Goal: Transaction & Acquisition: Purchase product/service

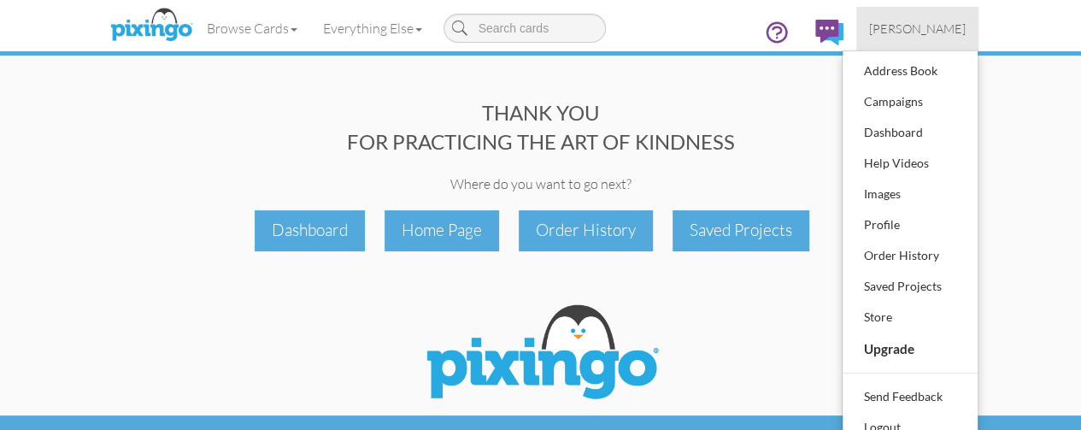
click at [816, 49] on div "Browse Cards Business Accounting Automotive Chiropractor Customer Dental Financ…" at bounding box center [541, 34] width 850 height 68
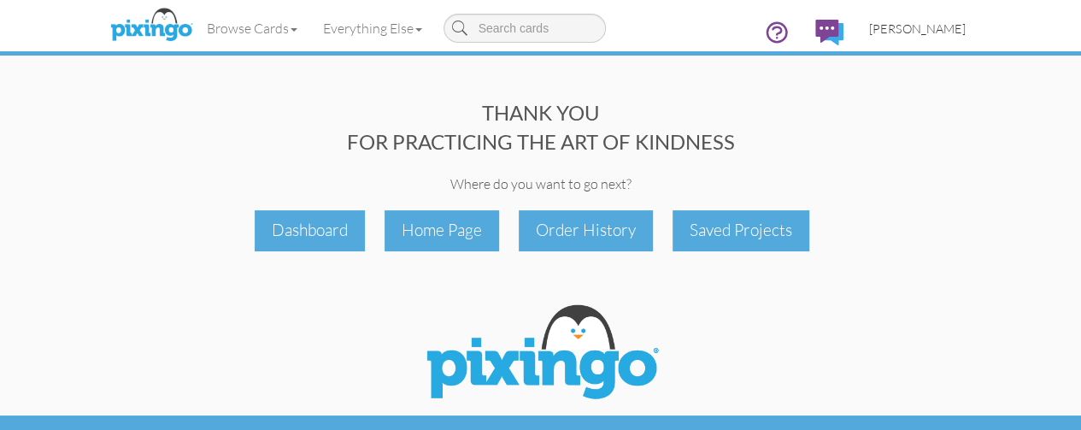
click at [979, 28] on link "[PERSON_NAME]" at bounding box center [918, 29] width 122 height 44
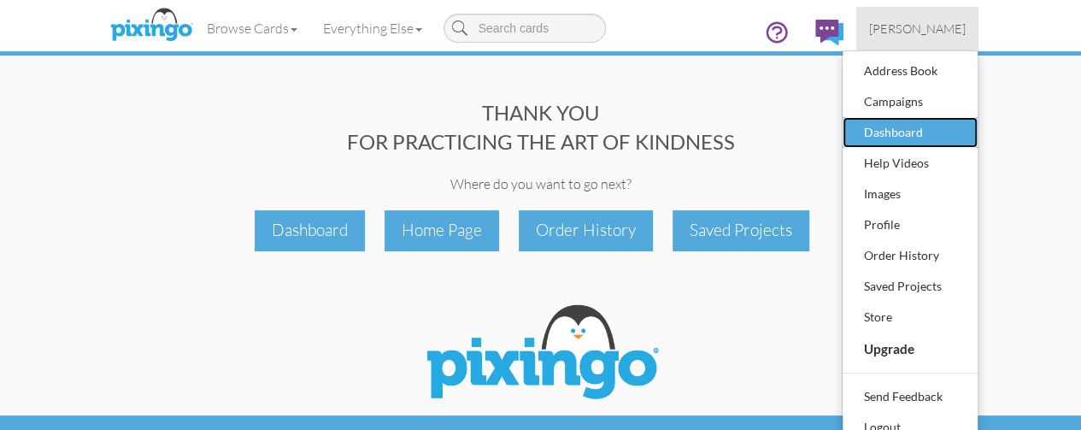
click at [961, 122] on div "Dashboard" at bounding box center [910, 133] width 101 height 26
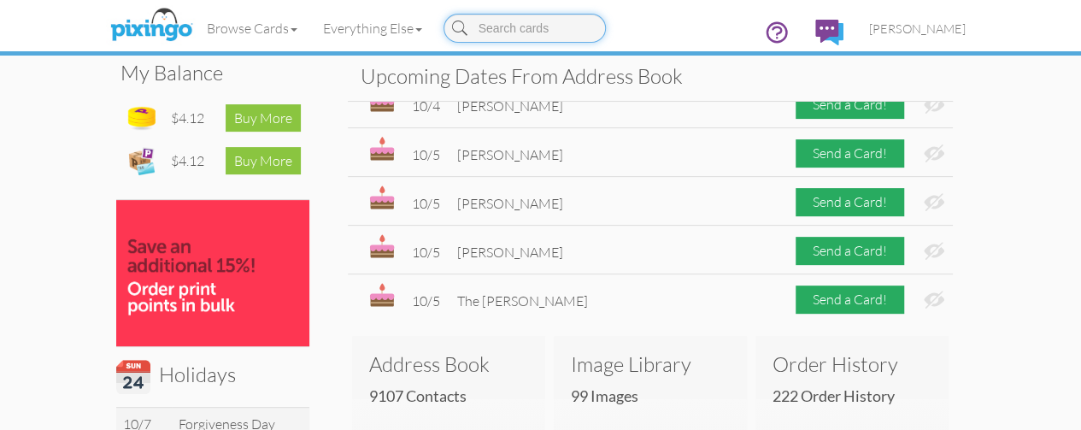
scroll to position [1368, 0]
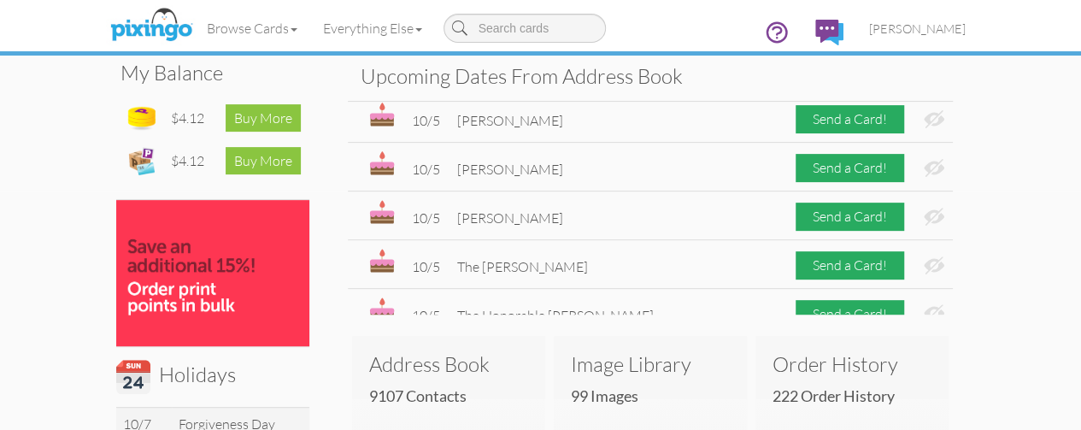
drag, startPoint x: 1075, startPoint y: 317, endPoint x: 1051, endPoint y: 312, distance: 24.5
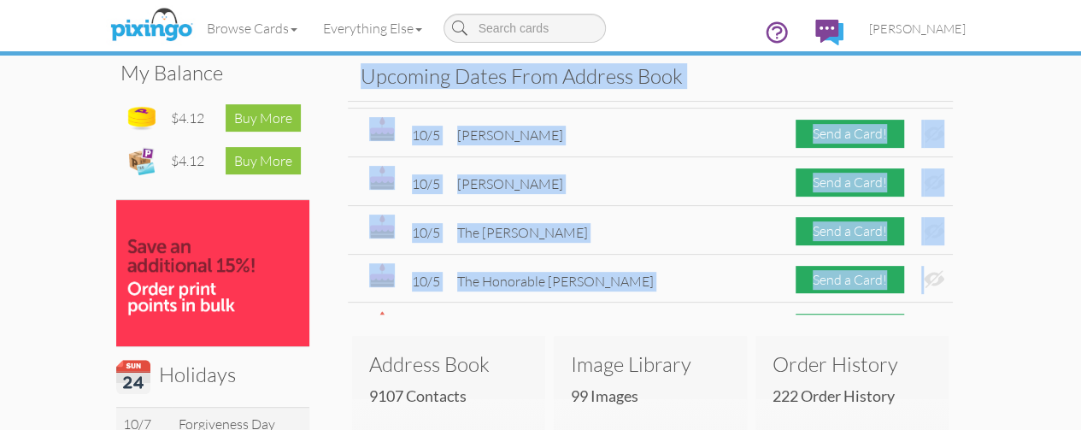
scroll to position [1412, 0]
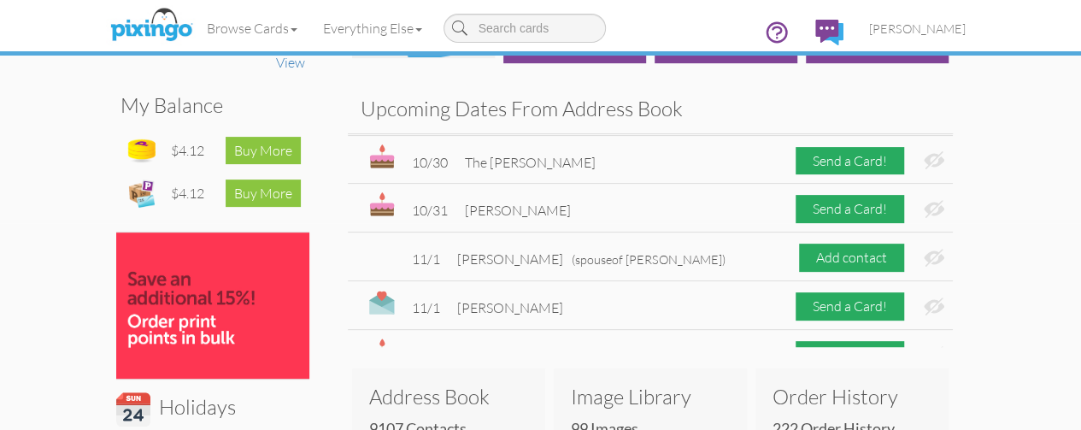
scroll to position [204, 0]
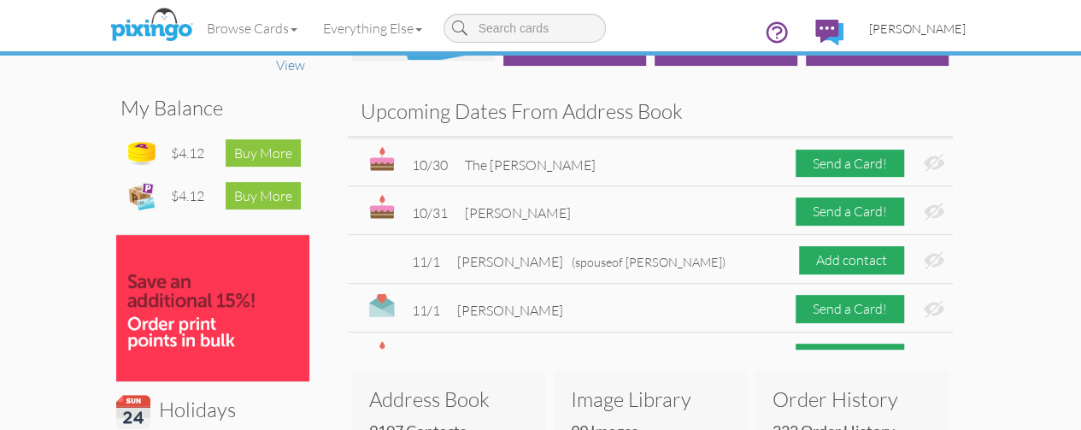
click at [966, 29] on span "Chip Howell" at bounding box center [917, 28] width 97 height 15
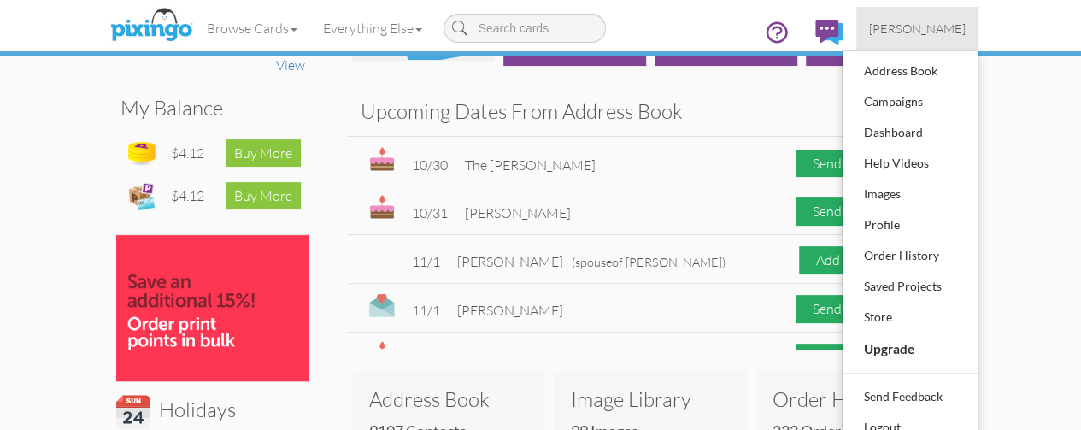
click at [879, 93] on div "Upcoming Dates From Address Book 9/23 Kirk Bailey Send a Card! 9/23 The Honorab…" at bounding box center [650, 218] width 631 height 262
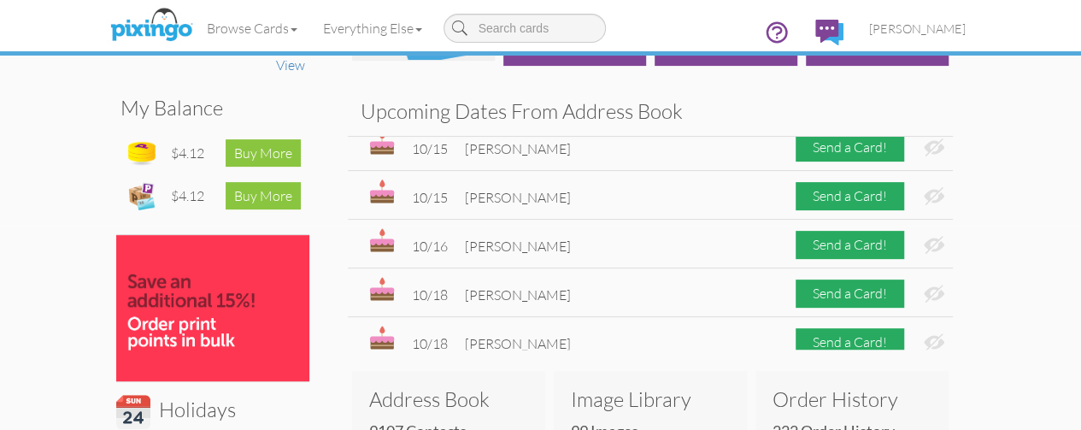
scroll to position [0, 0]
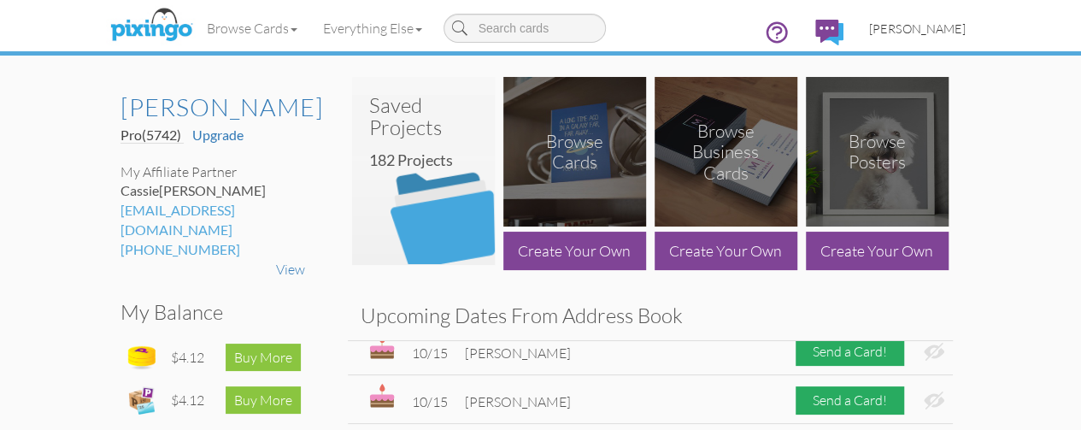
click at [966, 32] on span "Chip Howell" at bounding box center [917, 28] width 97 height 15
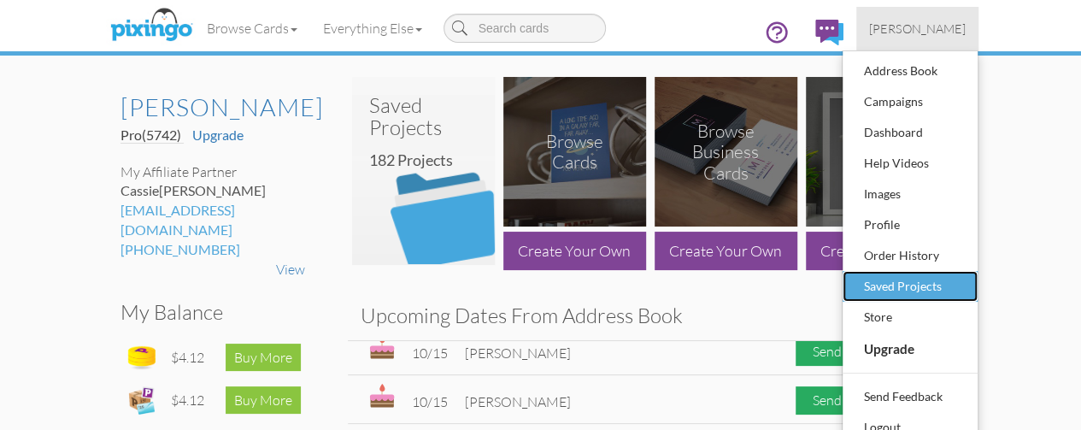
click at [961, 280] on div "Saved Projects" at bounding box center [910, 287] width 101 height 26
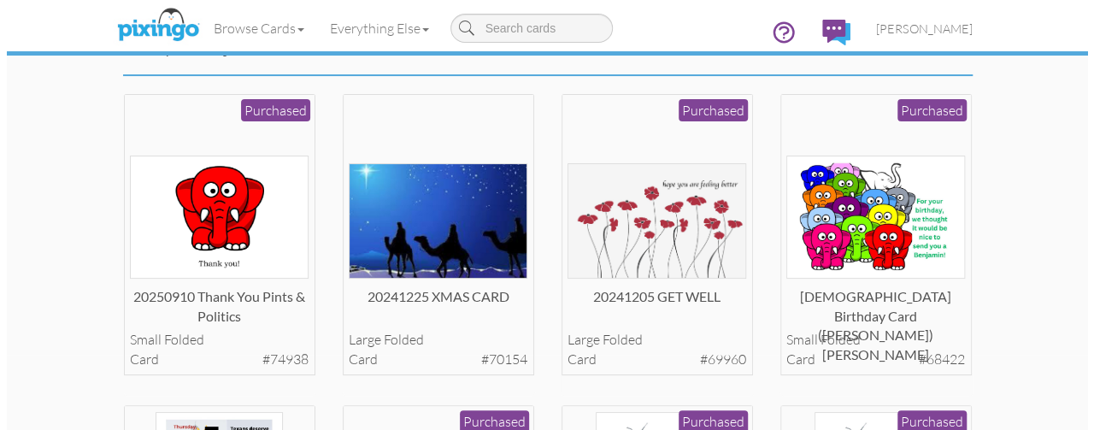
scroll to position [103, 0]
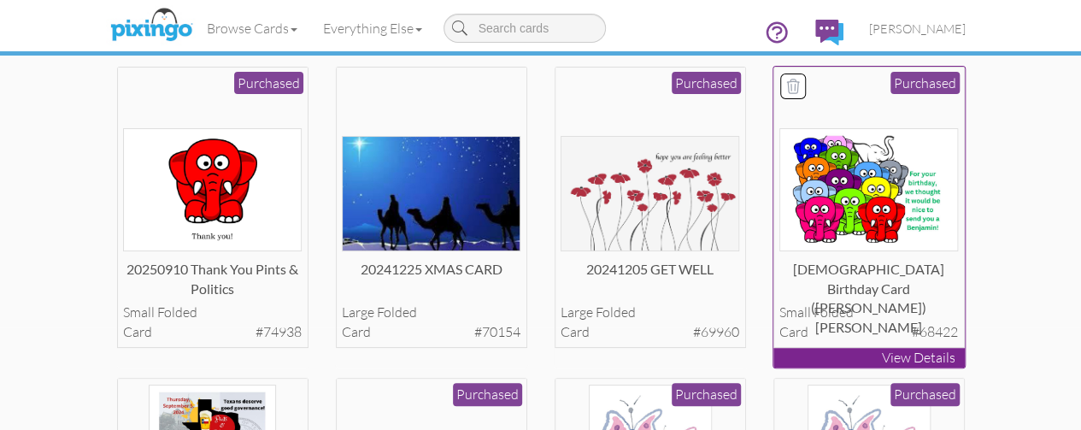
click at [965, 346] on div "20240927 Birthday Card (EITRS) Benjamin small folded card #68422 Purchased" at bounding box center [869, 208] width 191 height 282
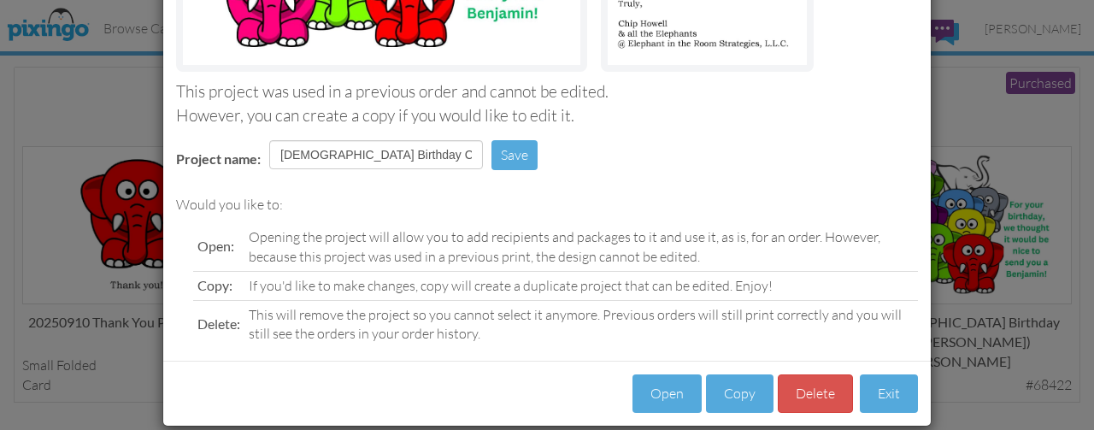
scroll to position [368, 0]
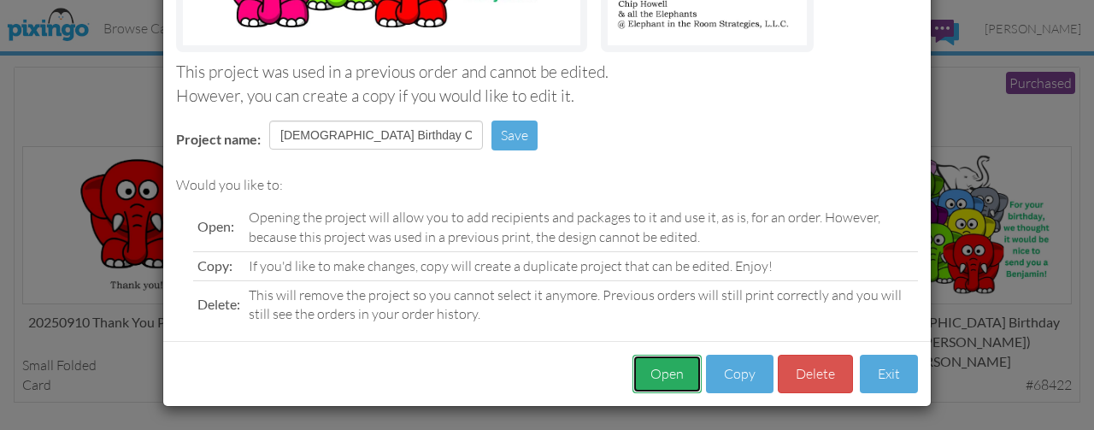
click at [645, 360] on button "Open" at bounding box center [667, 374] width 69 height 38
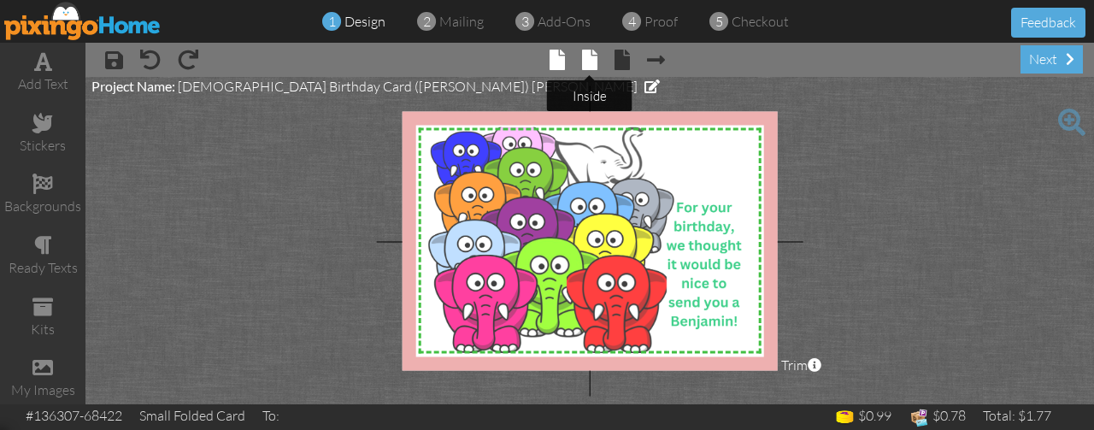
click at [591, 59] on span at bounding box center [589, 60] width 15 height 21
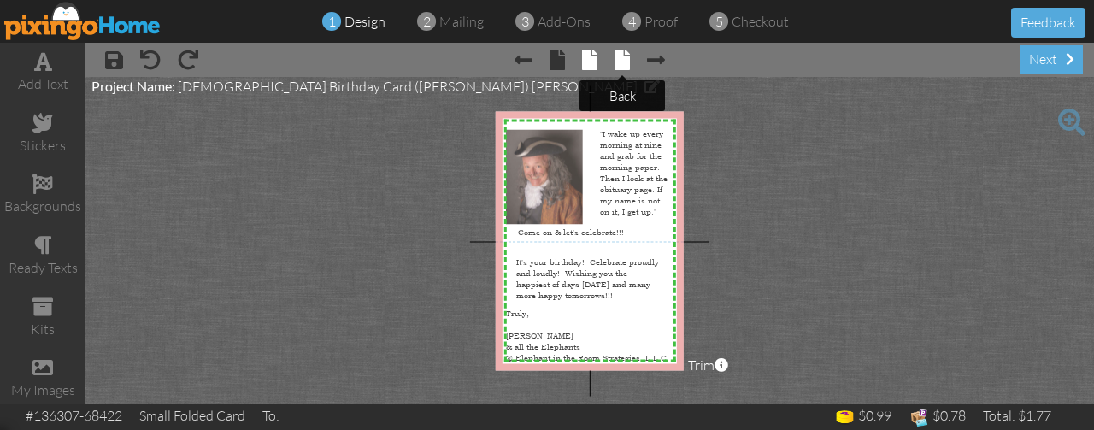
click at [615, 62] on span at bounding box center [622, 60] width 15 height 21
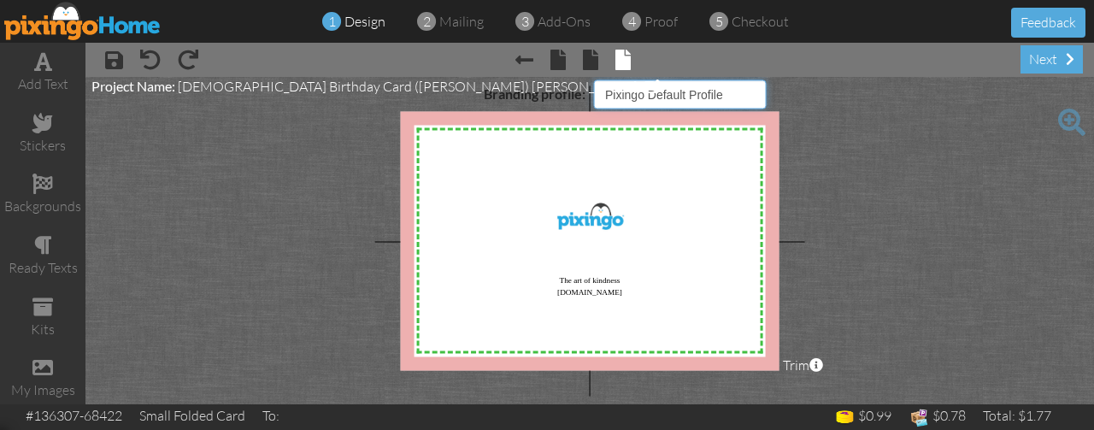
click at [757, 97] on select "Pixingo Default Profile EITRS" at bounding box center [680, 93] width 172 height 29
select select "object:36999"
click at [594, 79] on select "Pixingo Default Profile EITRS" at bounding box center [680, 93] width 172 height 29
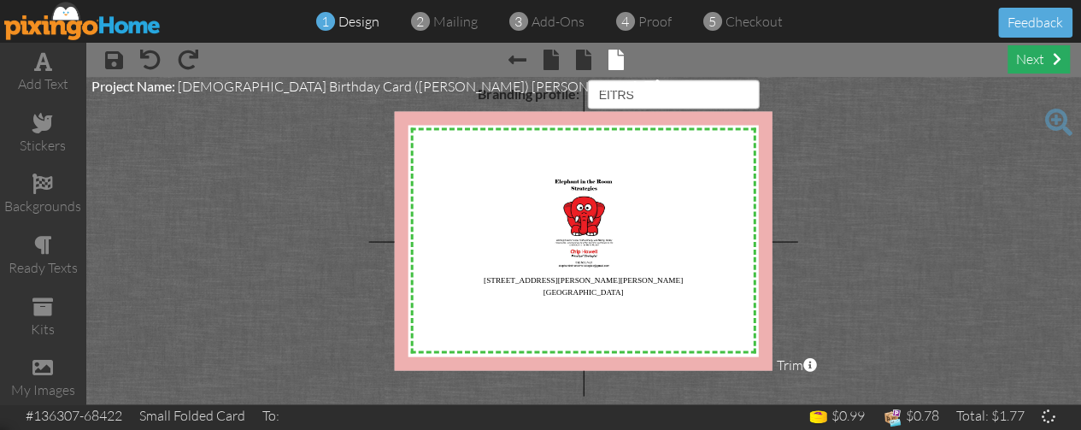
click at [1026, 73] on div "next" at bounding box center [1039, 59] width 62 height 28
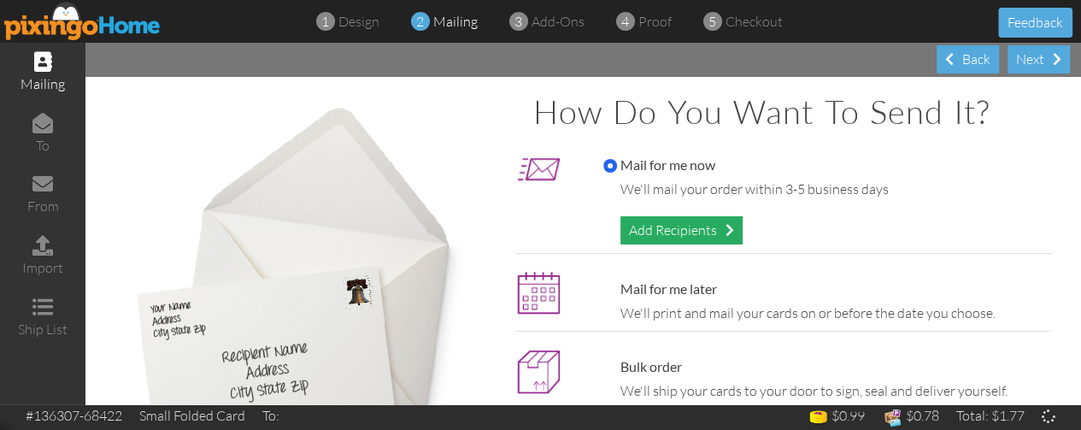
click at [679, 235] on div "Add Recipients" at bounding box center [682, 230] width 122 height 28
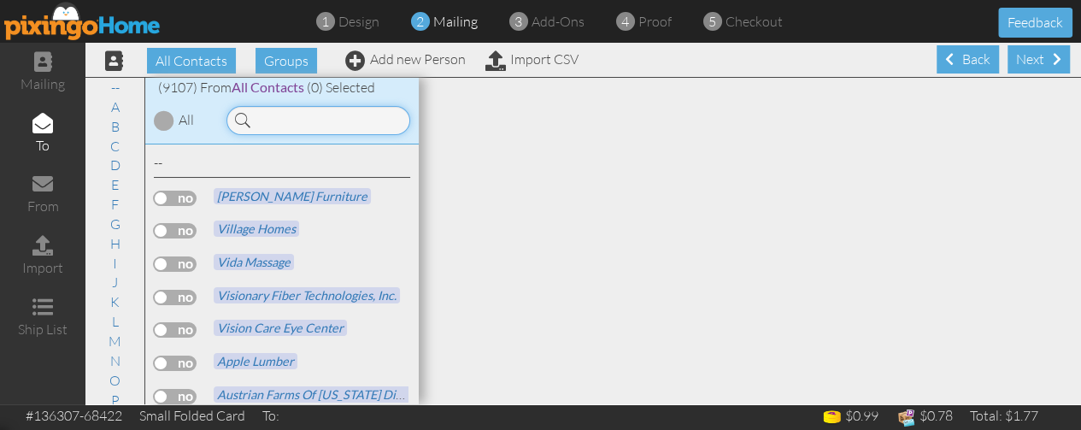
click at [345, 123] on input at bounding box center [319, 120] width 184 height 29
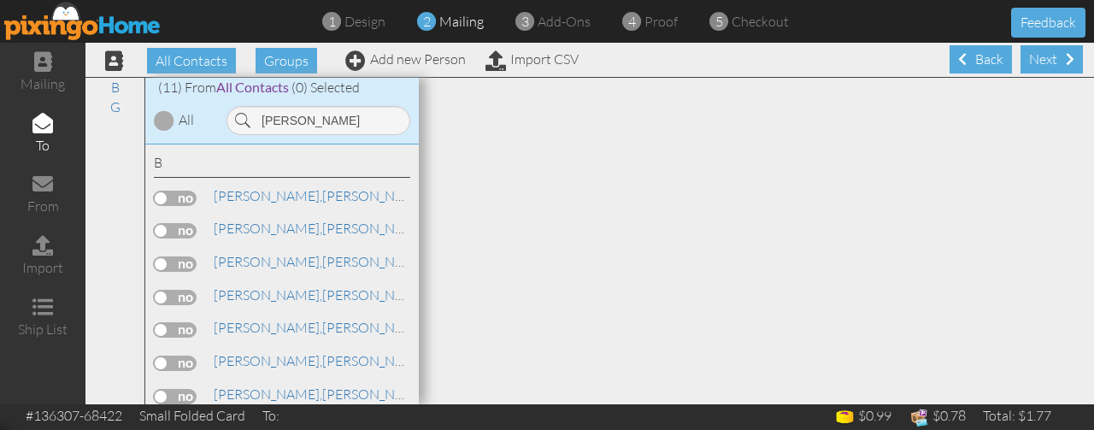
click at [179, 361] on label at bounding box center [175, 363] width 43 height 15
click at [0, 0] on input "checkbox" at bounding box center [0, 0] width 0 height 0
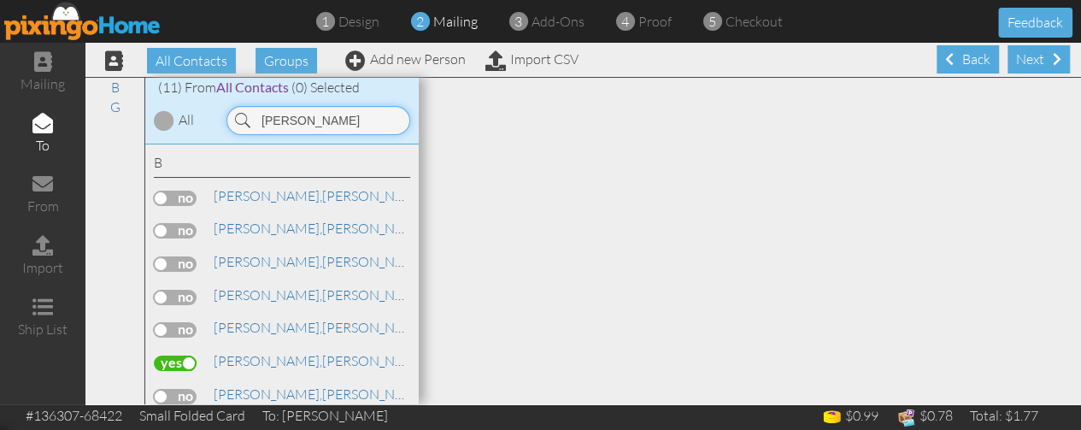
click at [309, 119] on input "bailey" at bounding box center [319, 120] width 184 height 29
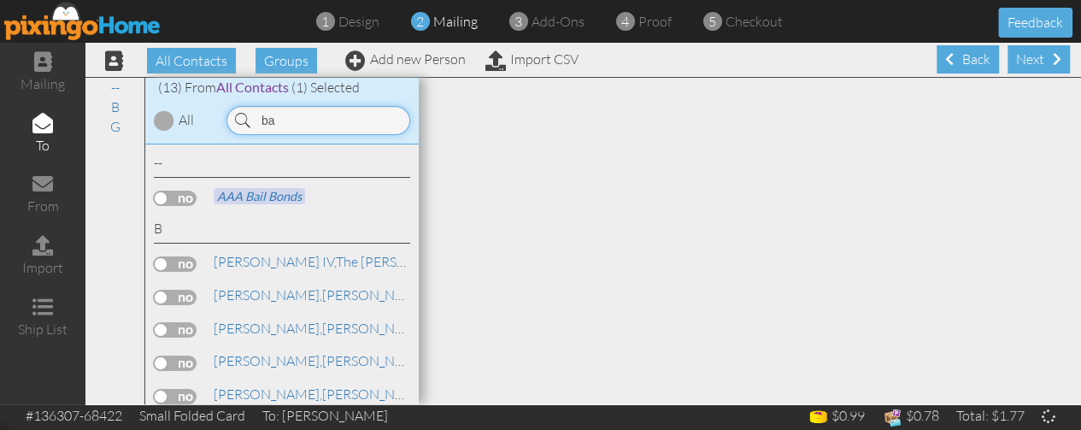
type input "b"
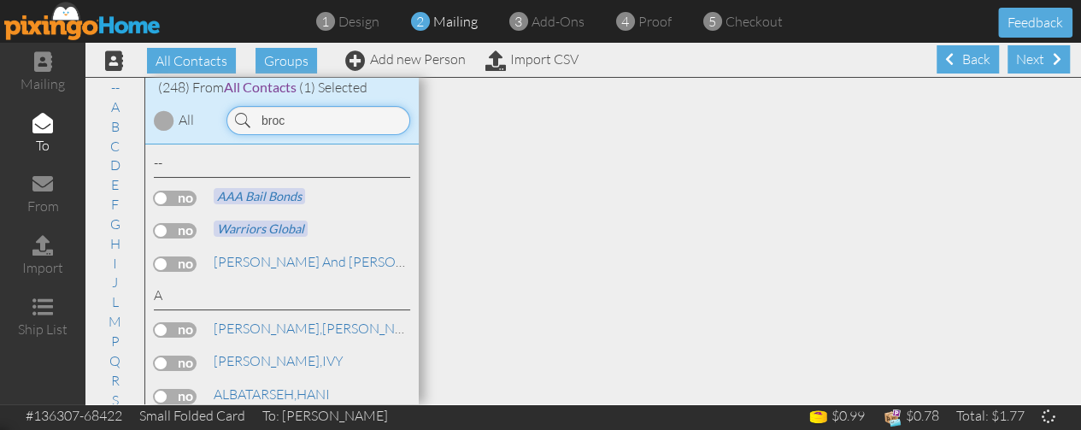
type input "brock"
click at [309, 119] on input "brock" at bounding box center [319, 120] width 184 height 29
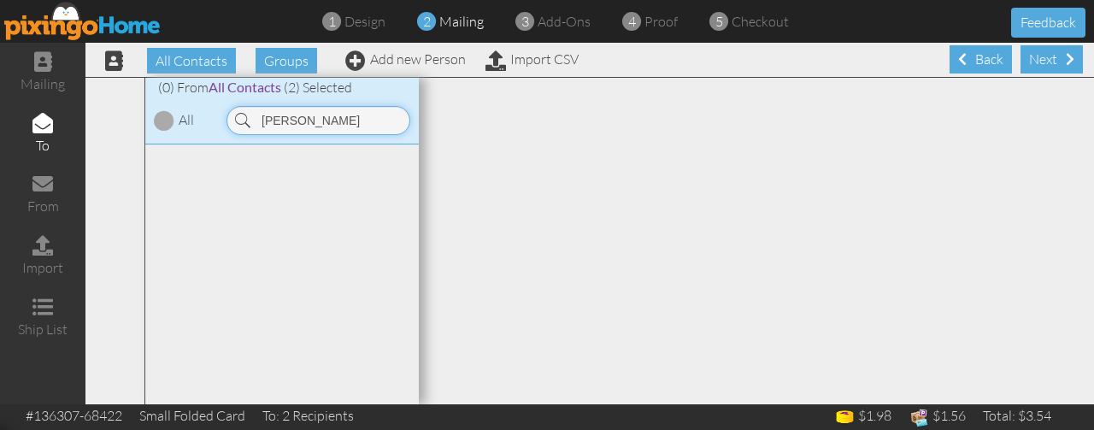
click at [362, 121] on input "david graza" at bounding box center [319, 120] width 184 height 29
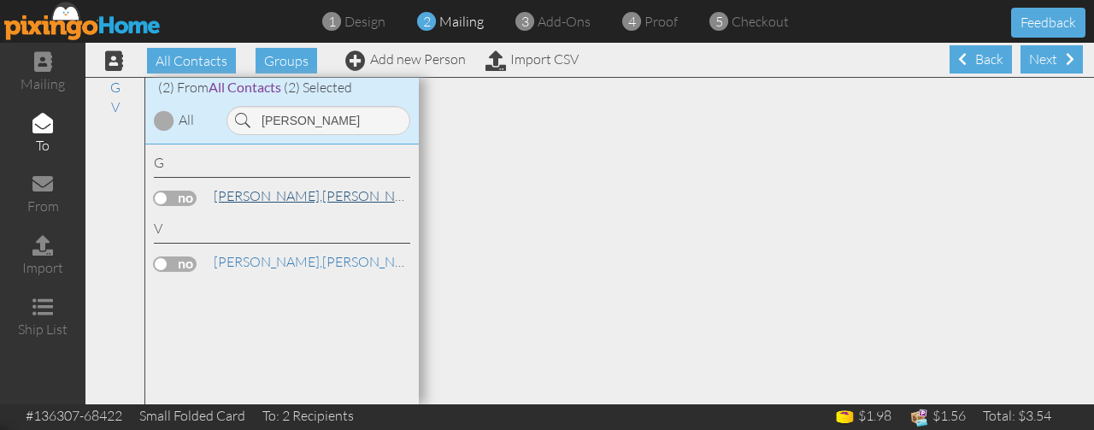
click at [268, 194] on link "Garza, David" at bounding box center [321, 195] width 218 height 21
click at [282, 191] on link "Garza, David" at bounding box center [321, 195] width 218 height 21
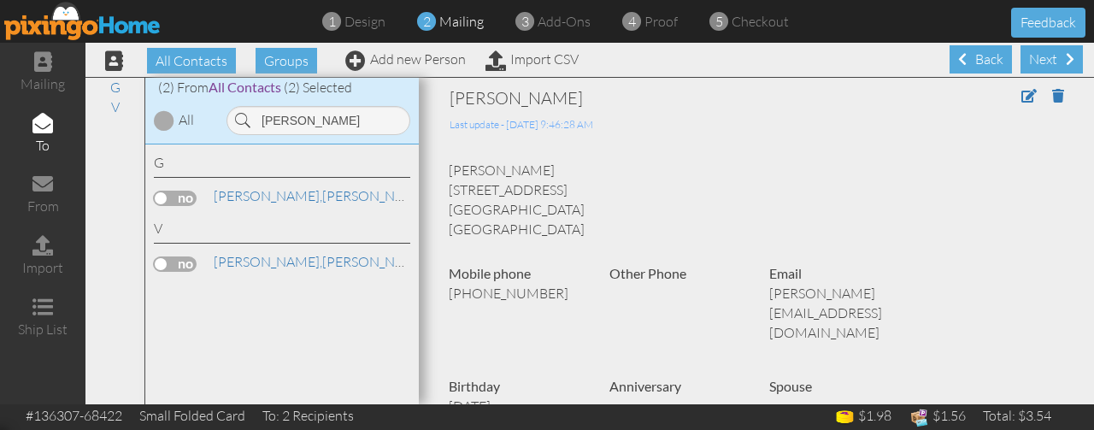
click at [181, 192] on label at bounding box center [175, 198] width 43 height 15
click at [0, 0] on input "checkbox" at bounding box center [0, 0] width 0 height 0
click at [331, 112] on input "david ga" at bounding box center [319, 120] width 184 height 29
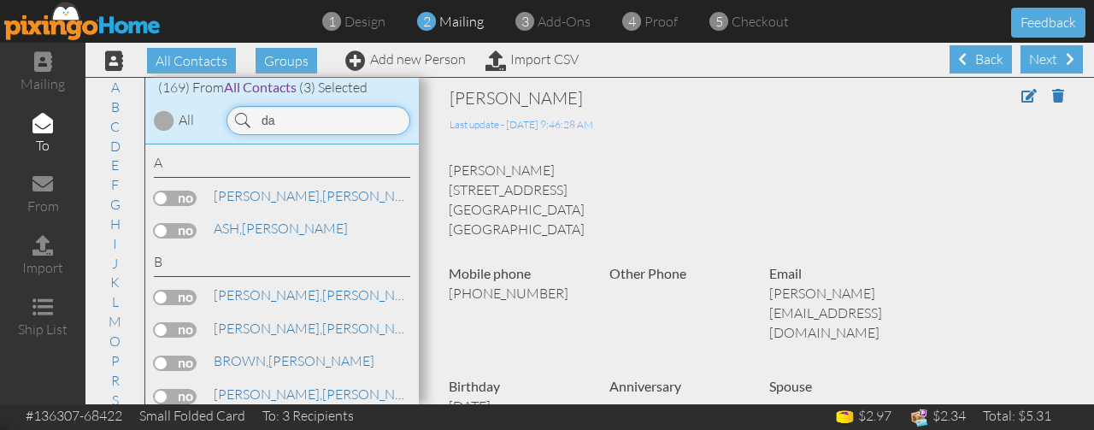
type input "d"
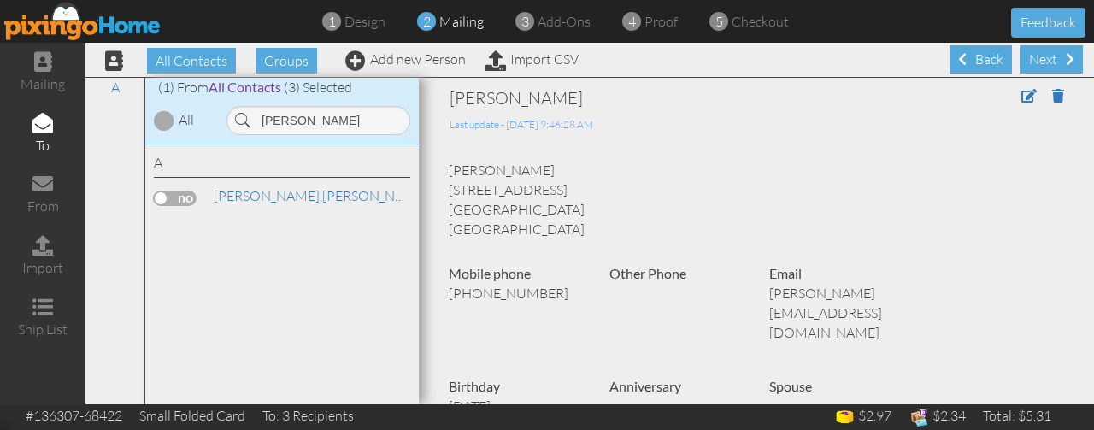
click at [181, 192] on label at bounding box center [175, 198] width 43 height 15
click at [0, 0] on input "checkbox" at bounding box center [0, 0] width 0 height 0
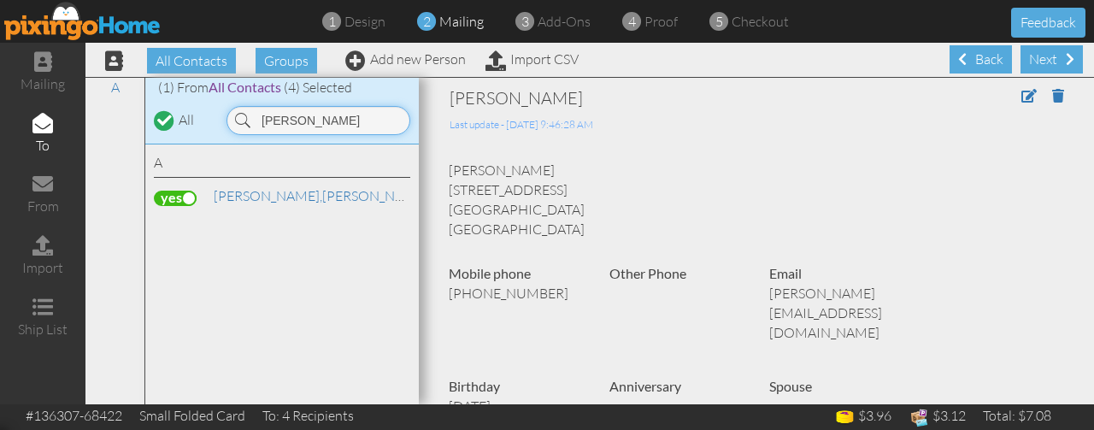
click at [350, 116] on input "ray ashby" at bounding box center [319, 120] width 184 height 29
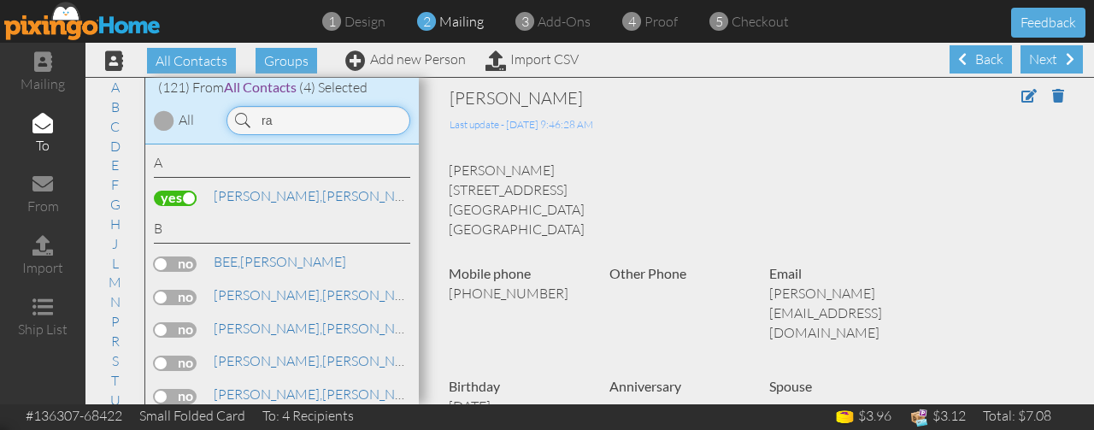
type input "r"
click at [350, 116] on input at bounding box center [319, 120] width 184 height 29
click at [350, 116] on input "linda" at bounding box center [319, 120] width 184 height 29
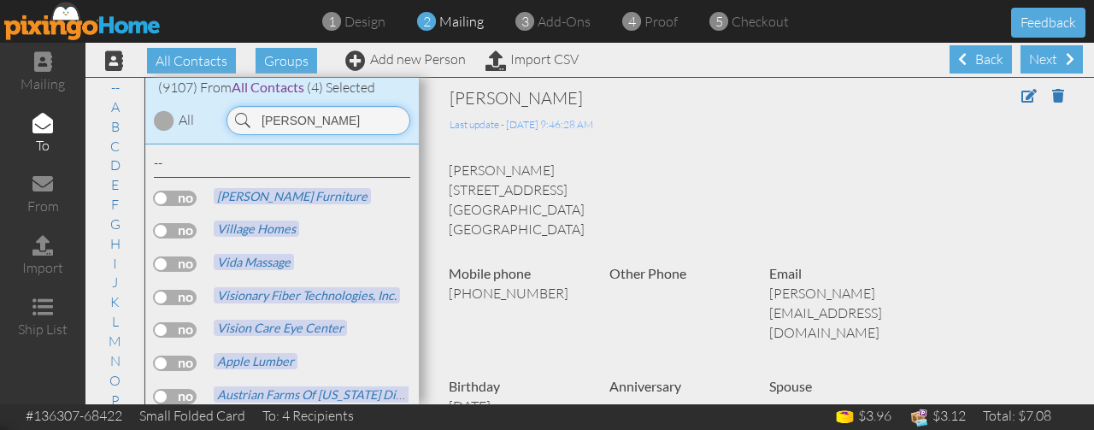
click at [350, 116] on input "linda" at bounding box center [319, 120] width 184 height 29
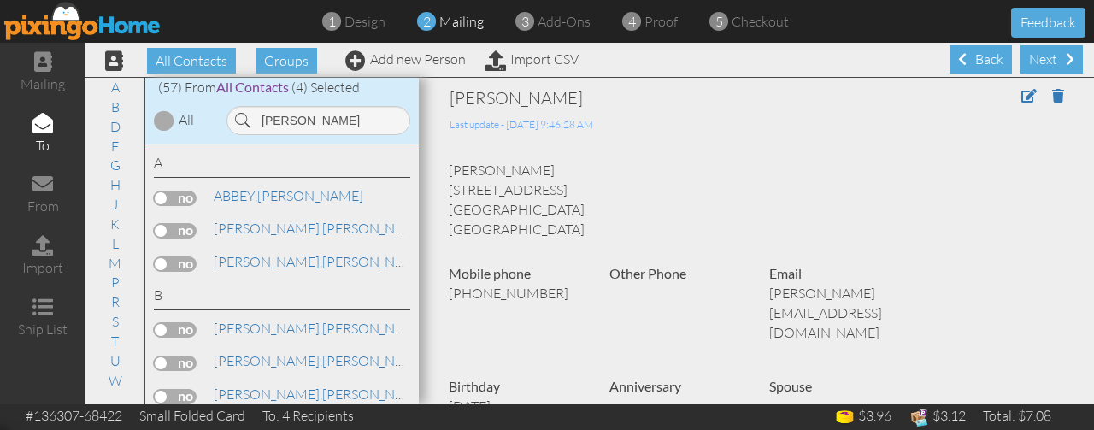
click at [187, 264] on label at bounding box center [175, 263] width 43 height 15
click at [0, 0] on input "checkbox" at bounding box center [0, 0] width 0 height 0
click at [311, 117] on input "linda" at bounding box center [319, 120] width 184 height 29
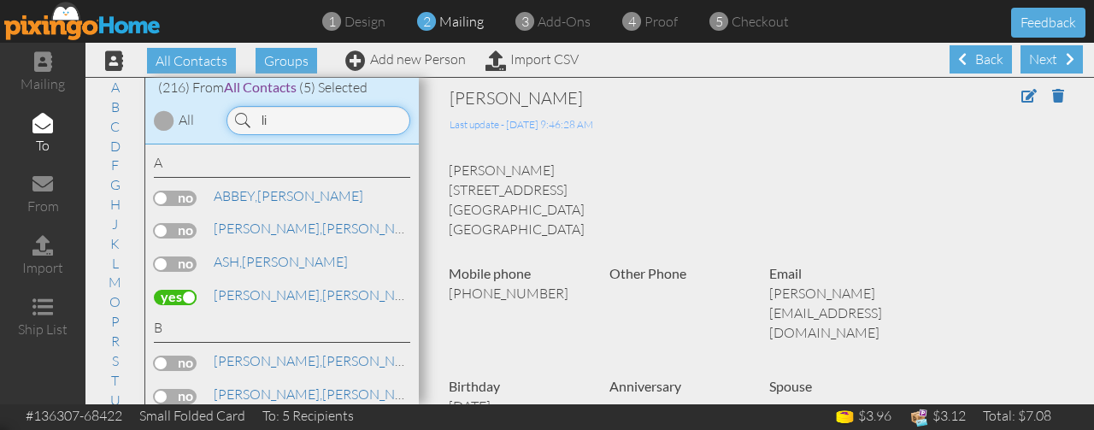
type input "l"
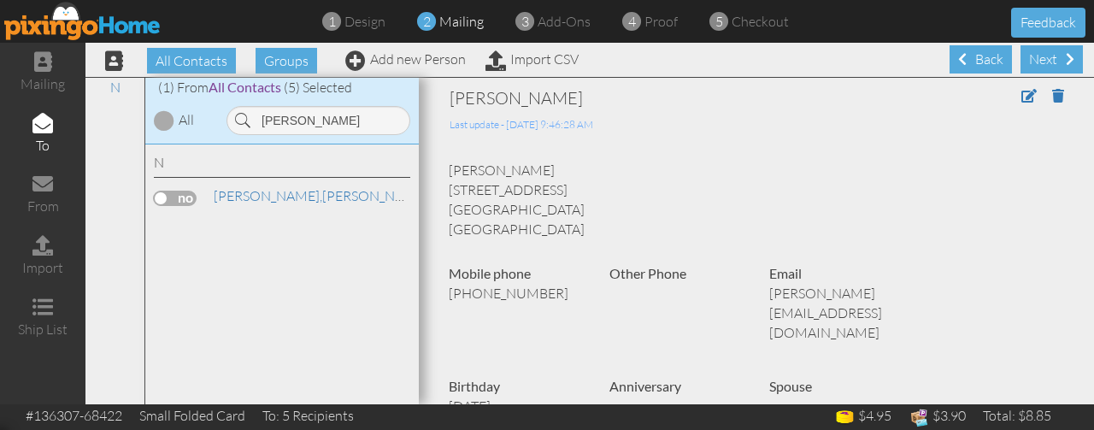
click at [188, 194] on label at bounding box center [175, 198] width 43 height 15
click at [0, 0] on input "checkbox" at bounding box center [0, 0] width 0 height 0
click at [333, 127] on input "nolen" at bounding box center [319, 120] width 184 height 29
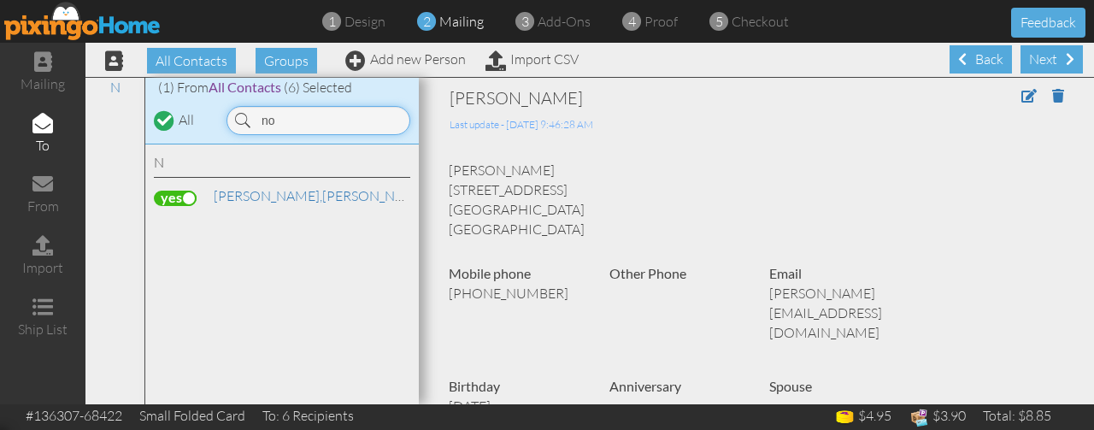
type input "n"
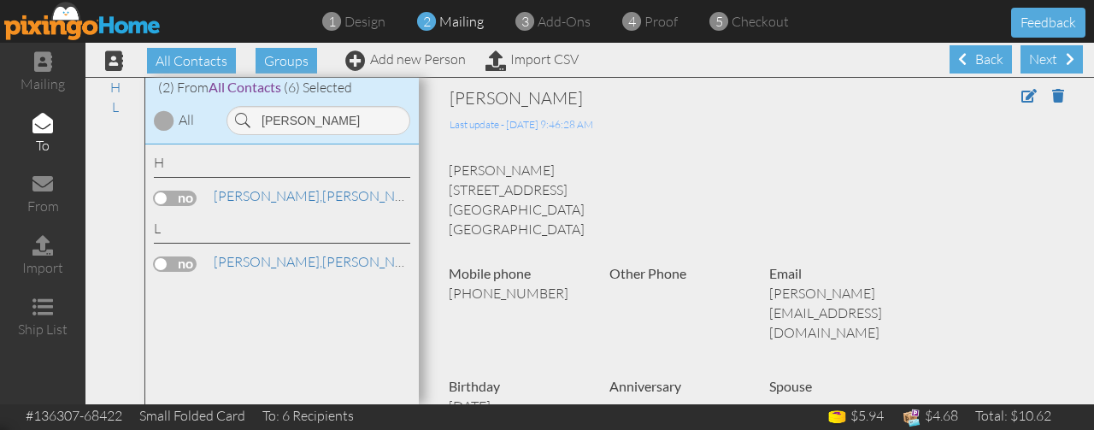
click at [184, 196] on label at bounding box center [175, 198] width 43 height 15
click at [0, 0] on input "checkbox" at bounding box center [0, 0] width 0 height 0
click at [329, 120] on input "isabel" at bounding box center [319, 120] width 184 height 29
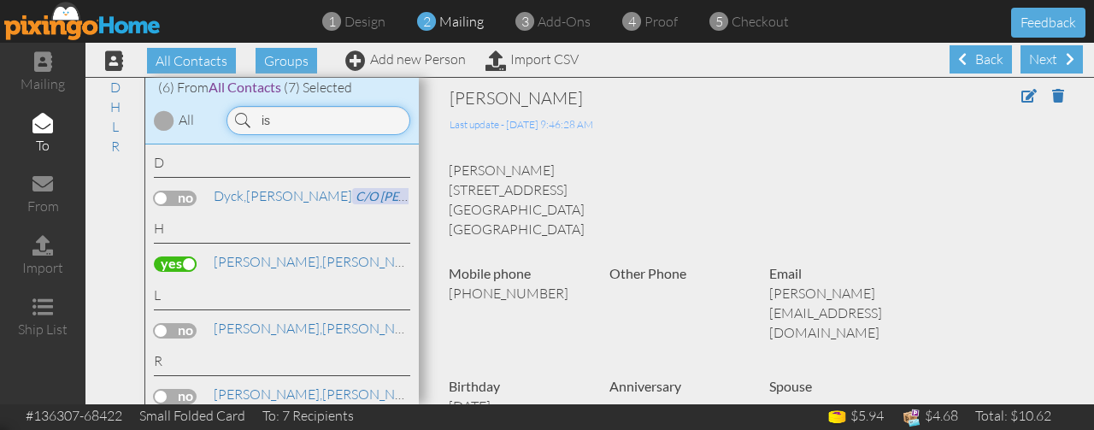
type input "i"
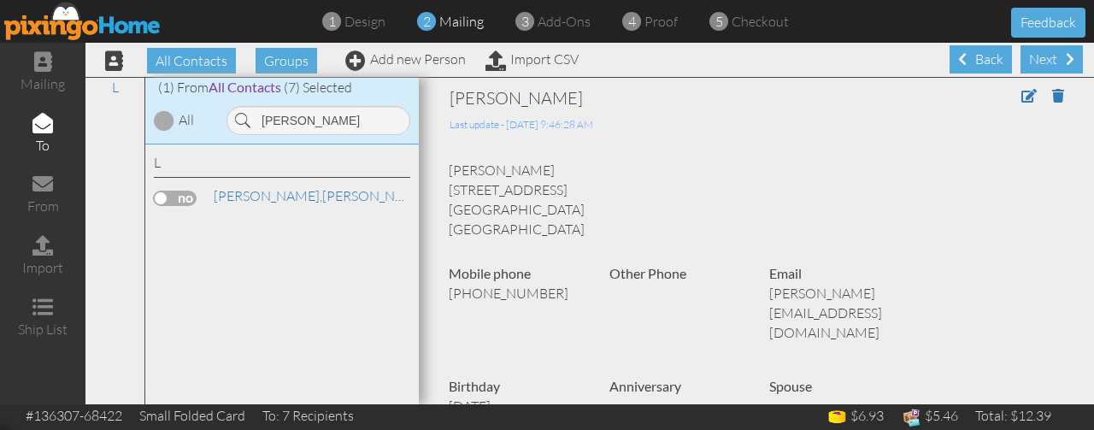
click at [184, 191] on label at bounding box center [175, 198] width 43 height 15
click at [0, 0] on input "checkbox" at bounding box center [0, 0] width 0 height 0
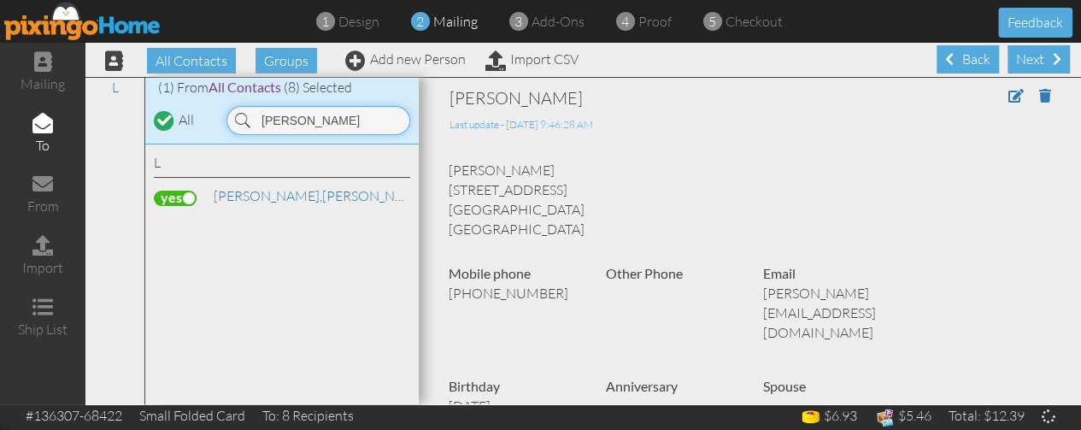
click at [309, 120] on input "[PERSON_NAME]" at bounding box center [319, 120] width 184 height 29
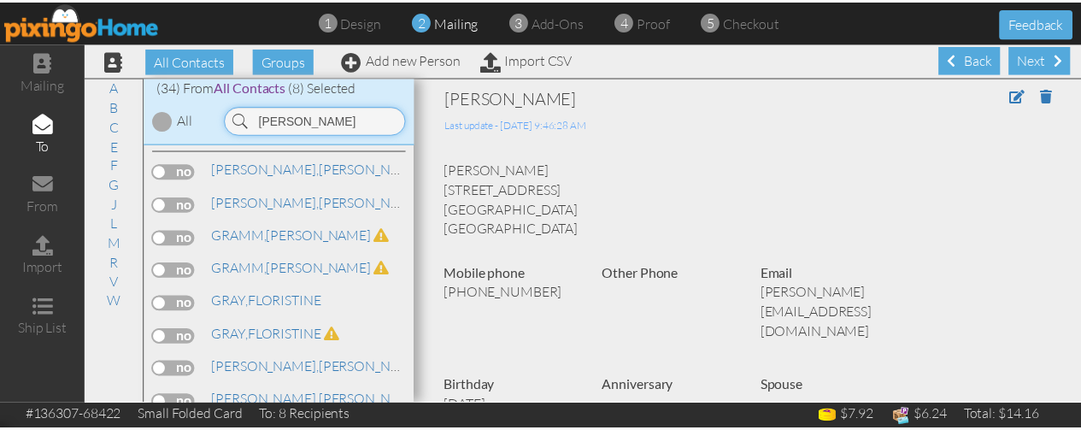
scroll to position [686, 0]
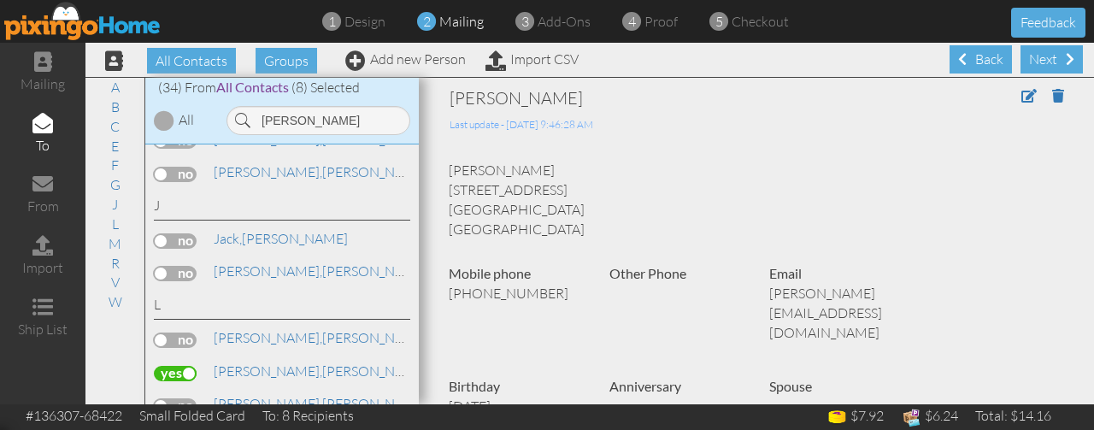
click at [183, 266] on label at bounding box center [175, 273] width 43 height 15
click at [0, 0] on input "checkbox" at bounding box center [0, 0] width 0 height 0
click at [292, 122] on input "lori" at bounding box center [319, 120] width 184 height 29
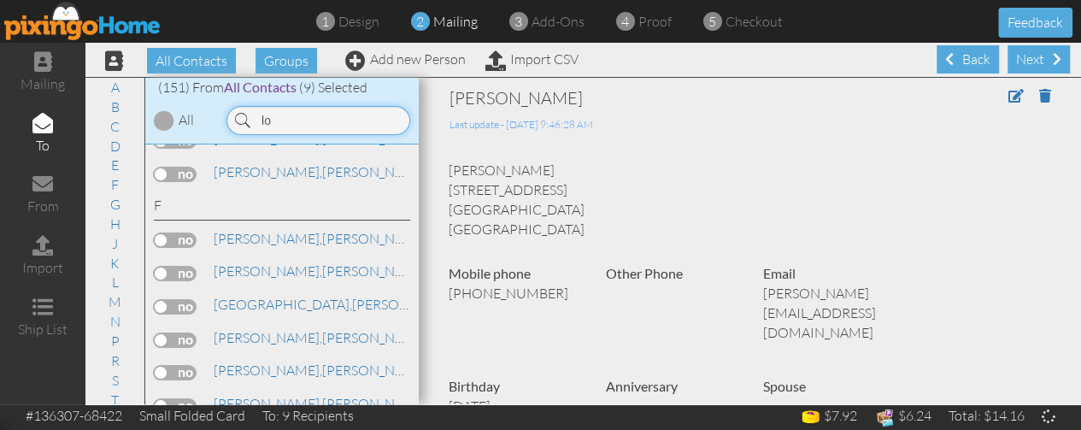
type input "l"
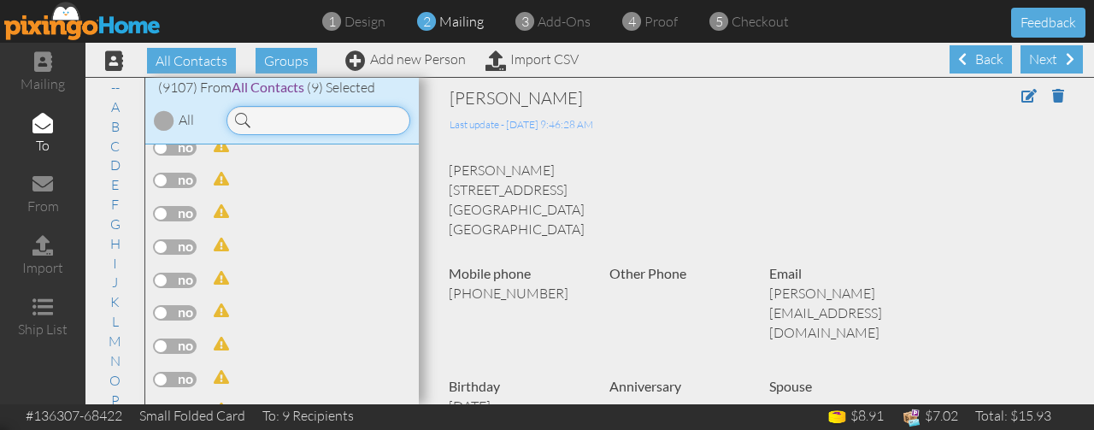
scroll to position [88895, 0]
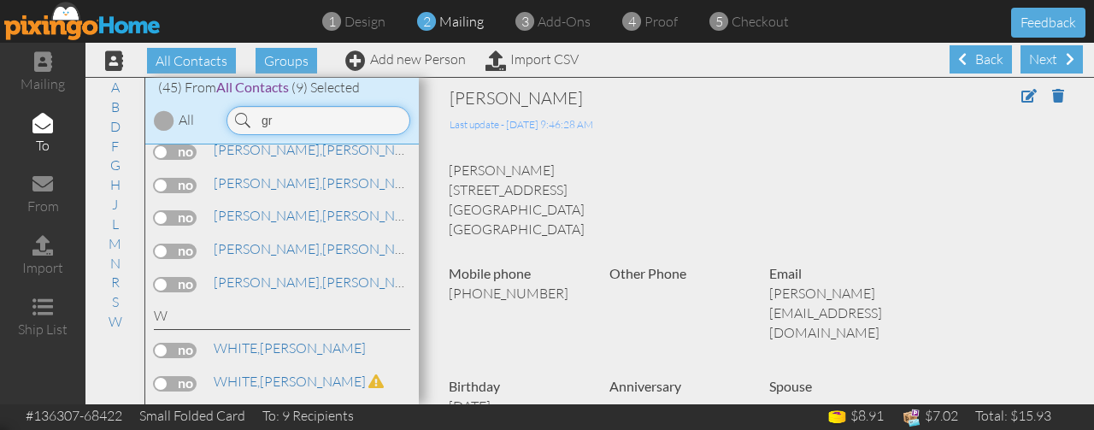
type input "g"
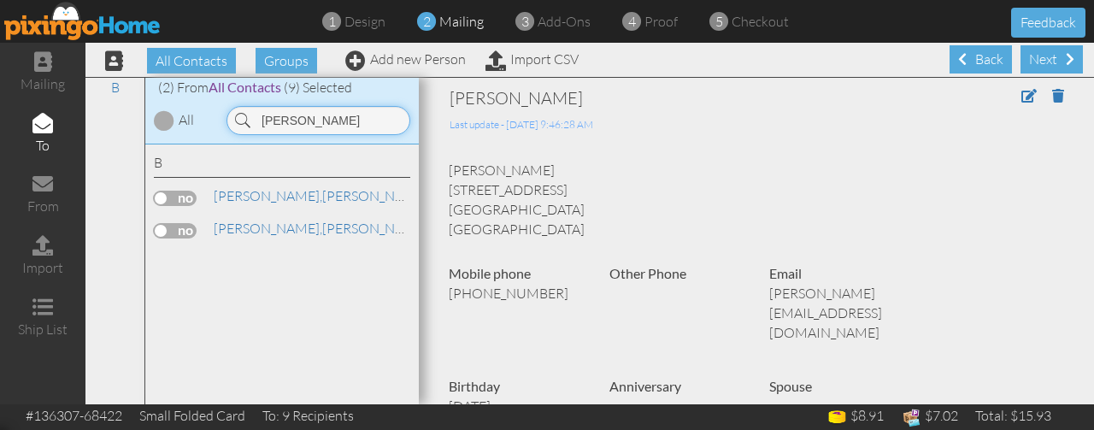
scroll to position [0, 0]
click at [185, 228] on label at bounding box center [175, 230] width 43 height 15
click at [0, 0] on input "checkbox" at bounding box center [0, 0] width 0 height 0
click at [328, 109] on input "barth" at bounding box center [319, 120] width 184 height 29
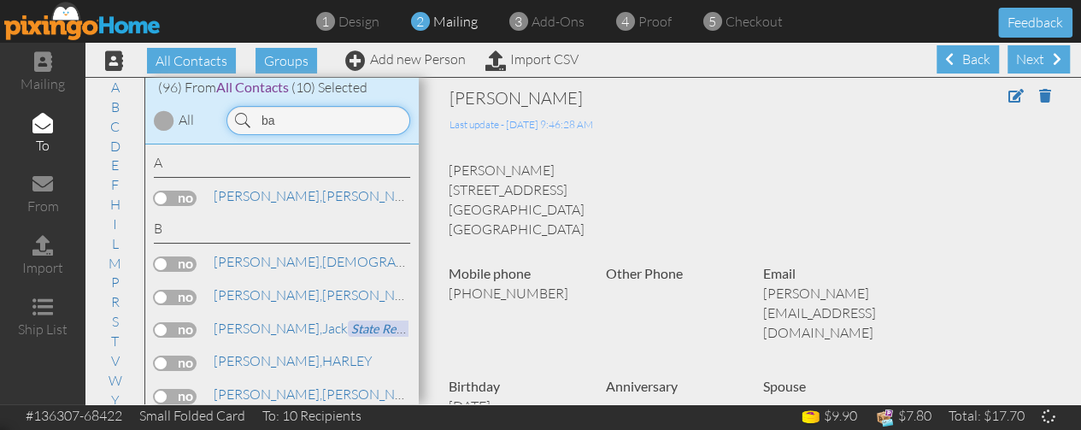
type input "b"
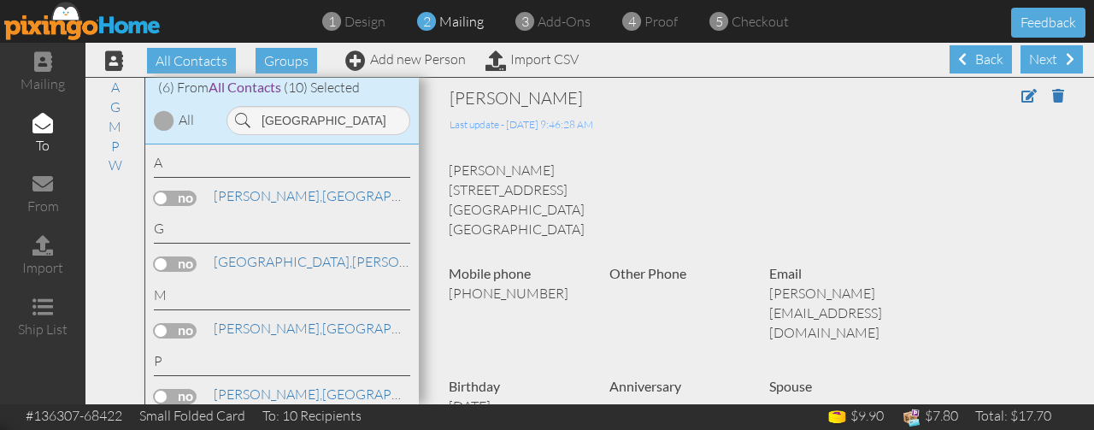
click at [178, 263] on label at bounding box center [175, 263] width 43 height 15
click at [0, 0] on input "checkbox" at bounding box center [0, 0] width 0 height 0
click at [323, 124] on input "geneva" at bounding box center [319, 120] width 184 height 29
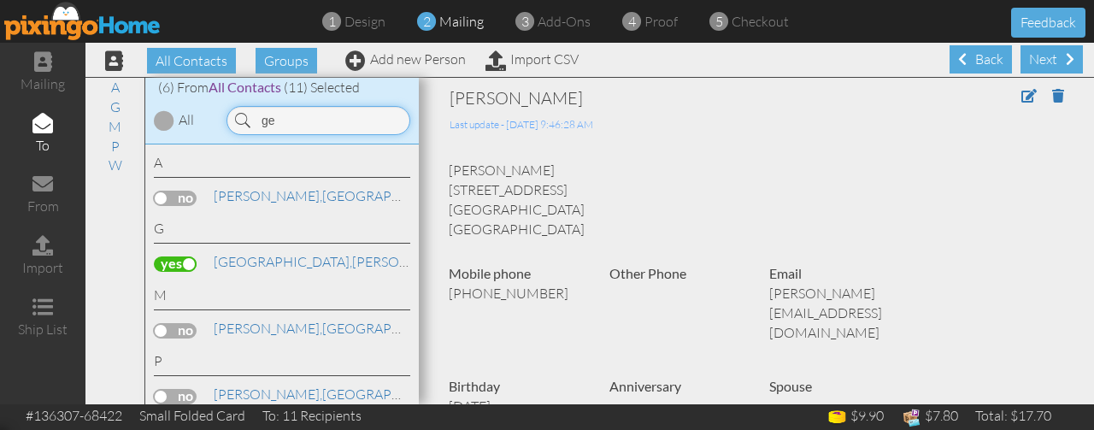
type input "g"
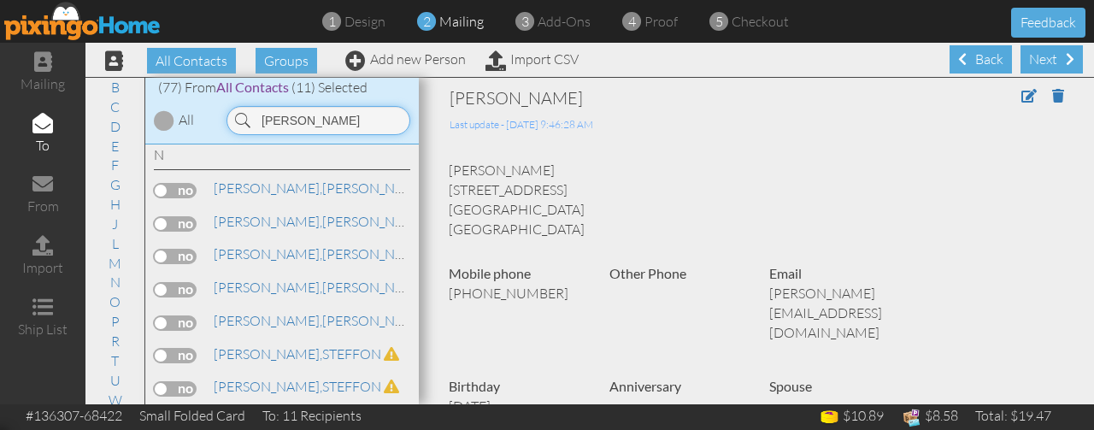
scroll to position [2057, 0]
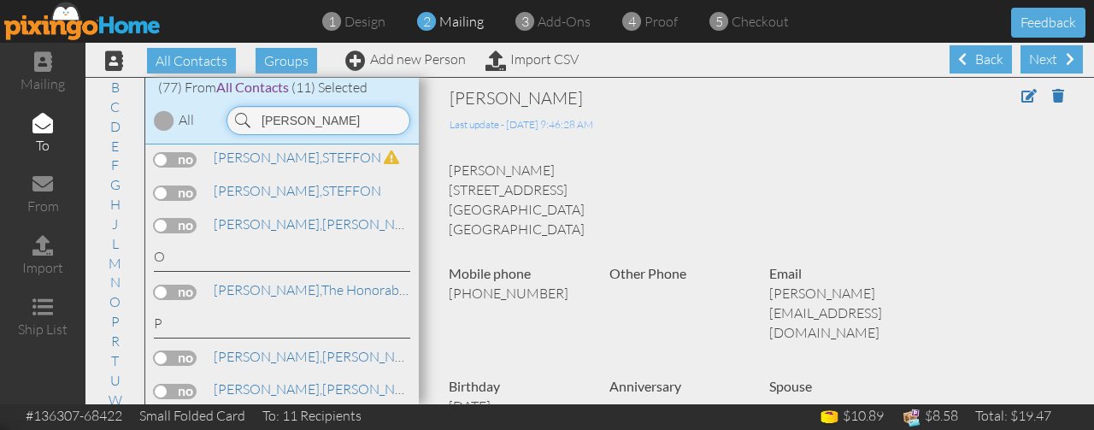
type input "orr"
click at [185, 285] on label at bounding box center [175, 292] width 43 height 15
click at [0, 0] on input "checkbox" at bounding box center [0, 0] width 0 height 0
click at [267, 283] on div "Orr, The Honorable Angelia" at bounding box center [282, 292] width 256 height 25
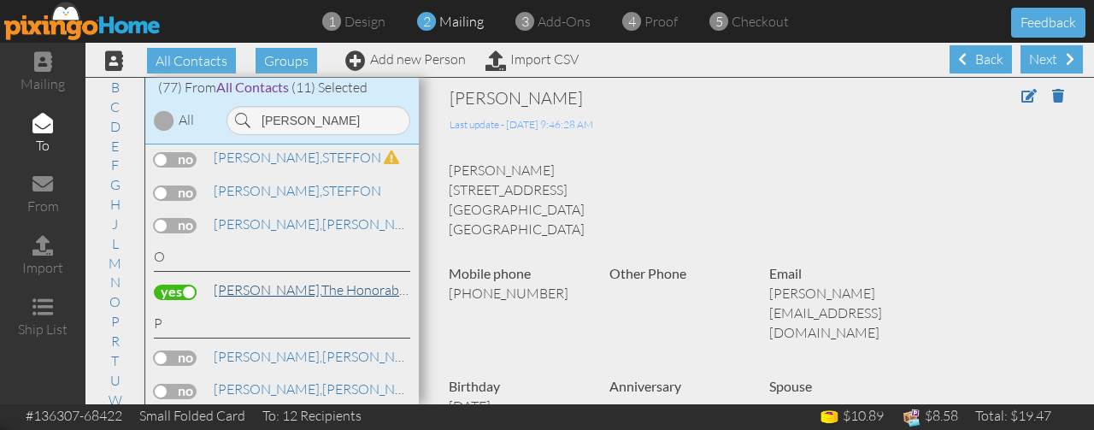
click at [286, 280] on link "Orr, The Honorable Angelia" at bounding box center [366, 290] width 308 height 21
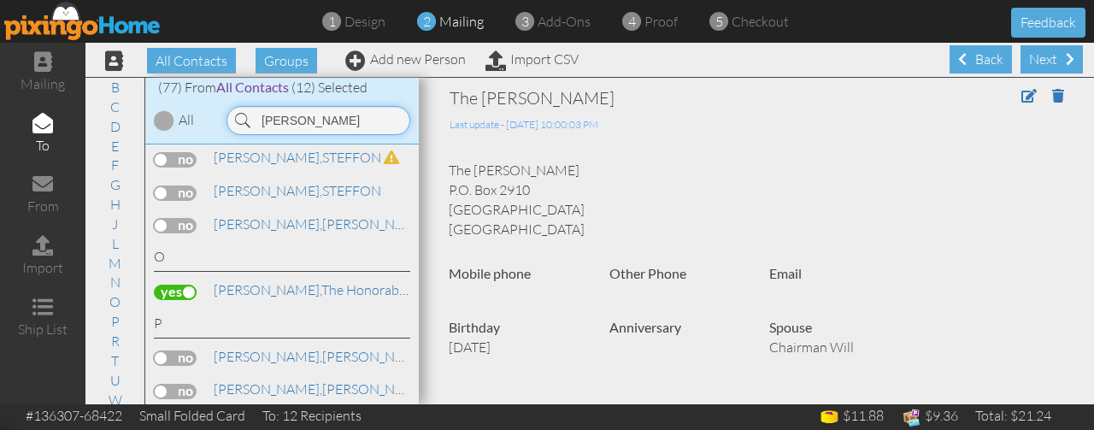
click at [303, 126] on input "orr" at bounding box center [319, 120] width 184 height 29
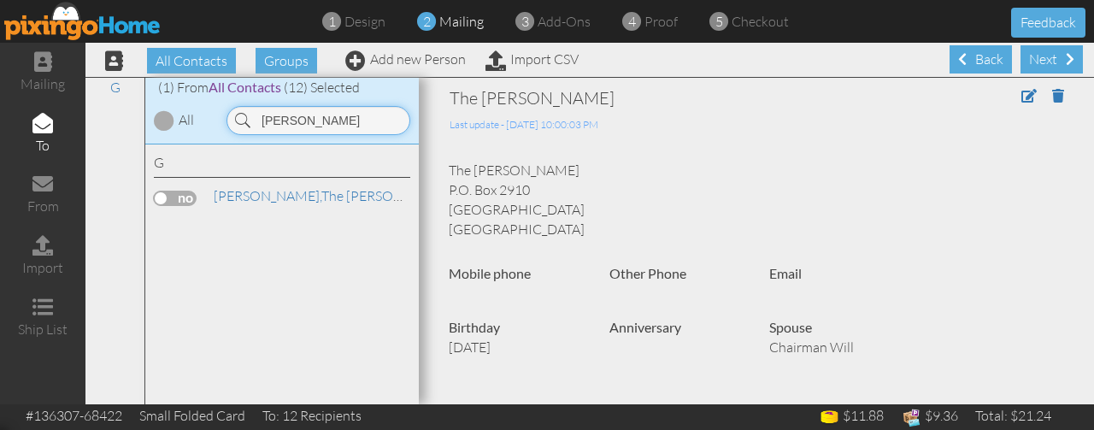
type input "[PERSON_NAME]"
click at [182, 194] on label at bounding box center [175, 198] width 43 height 15
click at [0, 0] on input "checkbox" at bounding box center [0, 0] width 0 height 0
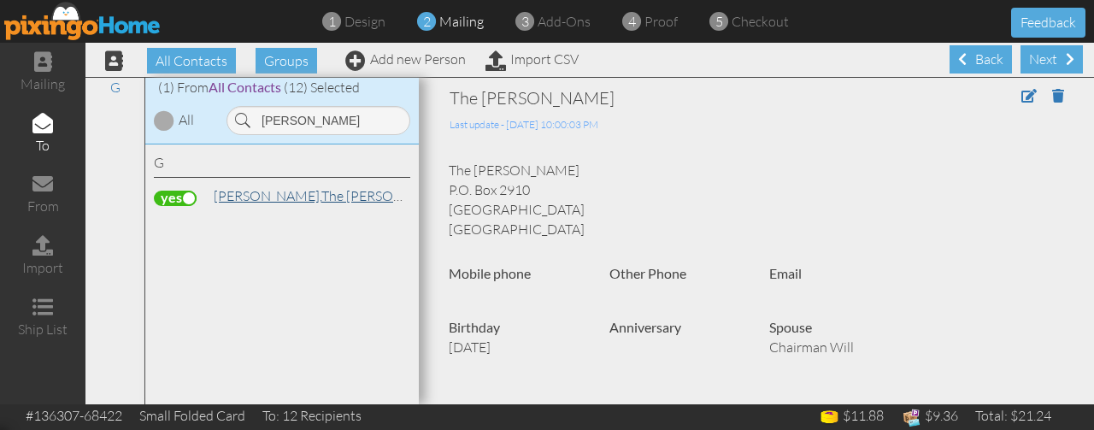
click at [263, 194] on span "[PERSON_NAME]," at bounding box center [268, 195] width 108 height 17
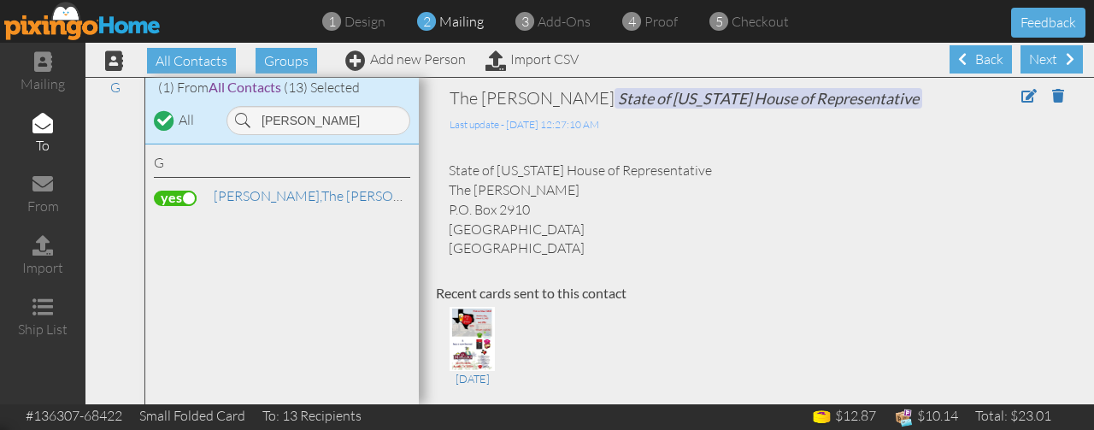
click at [176, 196] on label at bounding box center [175, 198] width 43 height 15
click at [0, 0] on input "checkbox" at bounding box center [0, 0] width 0 height 0
click at [1022, 94] on span at bounding box center [1029, 96] width 15 height 14
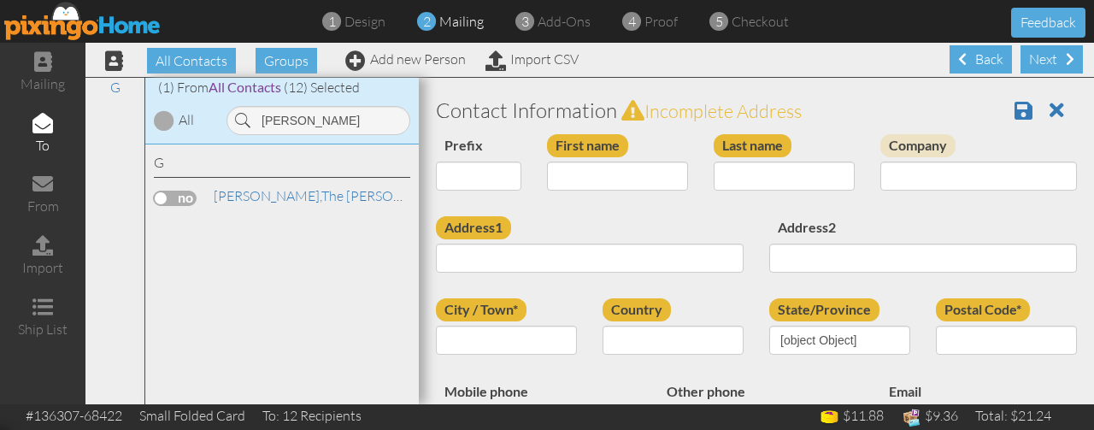
type input "The [PERSON_NAME]"
type input "[PERSON_NAME]"
type input "State of [US_STATE] House of Representative"
type input "P.O. Box 2910"
type input "Austin"
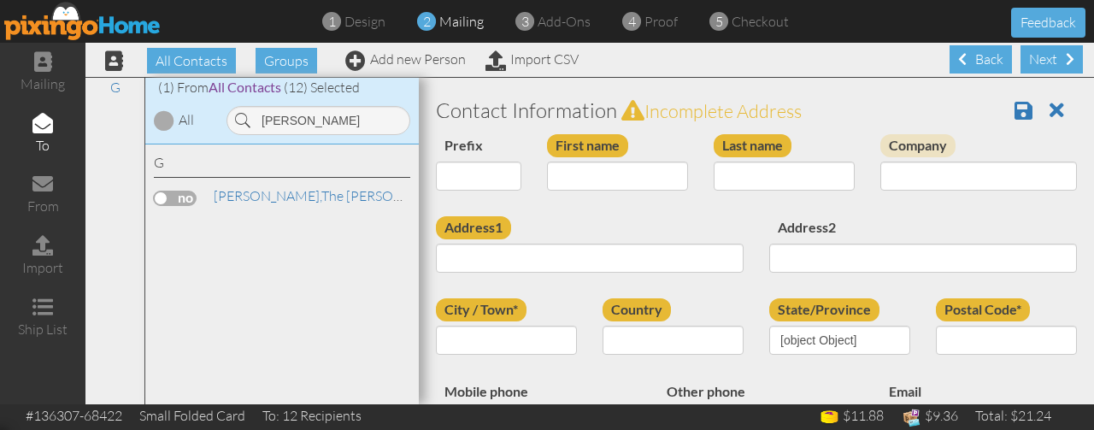
type input "78768"
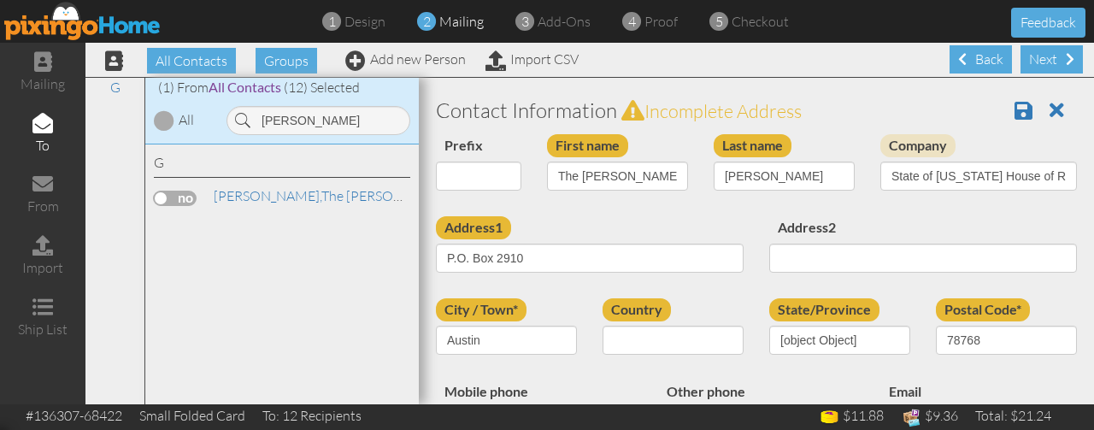
select select "object:919"
select select "object:342538"
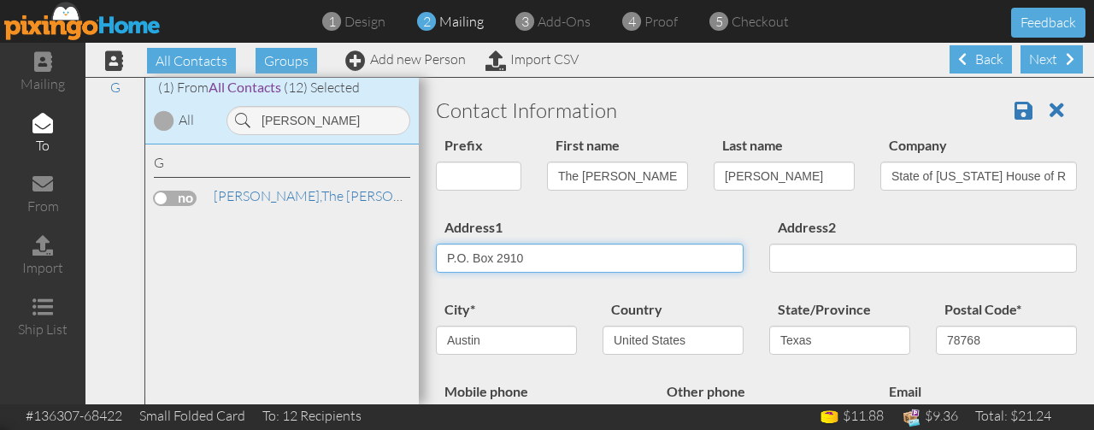
click at [655, 263] on input "P.O. Box 2910" at bounding box center [590, 258] width 308 height 29
type input "P"
type input "1716 [PERSON_NAME][GEOGRAPHIC_DATA]"
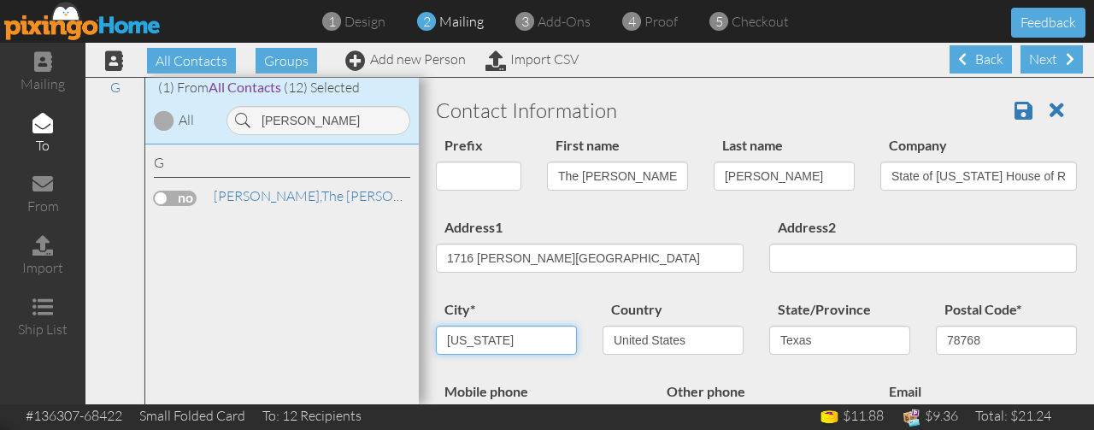
type input "[US_STATE]"
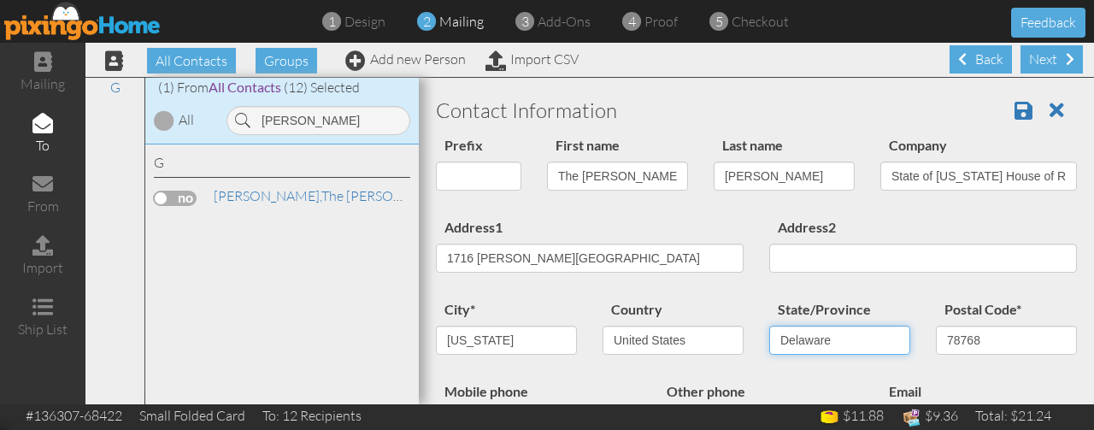
select select "object:342551"
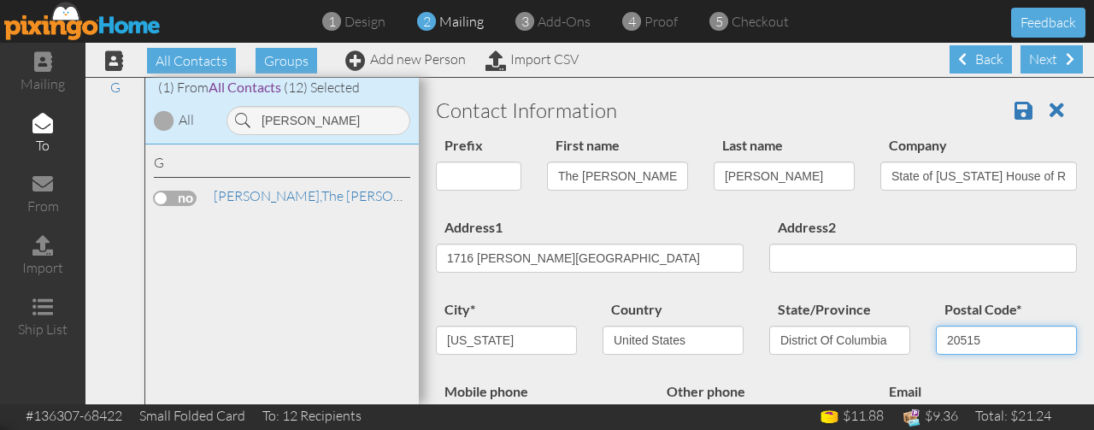
type input "20515"
click at [1015, 111] on span at bounding box center [1024, 110] width 18 height 21
click at [185, 198] on label at bounding box center [175, 198] width 43 height 15
click at [0, 0] on input "checkbox" at bounding box center [0, 0] width 0 height 0
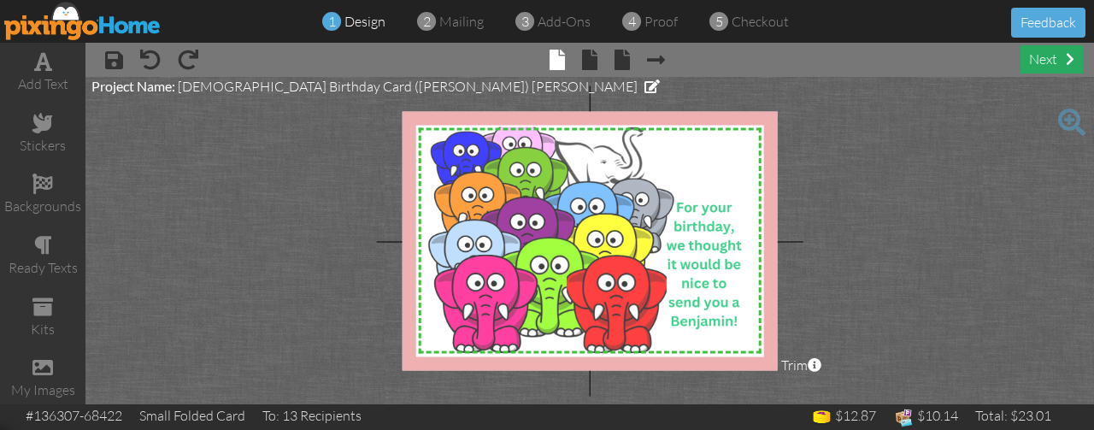
click at [1045, 57] on div "next" at bounding box center [1052, 59] width 62 height 28
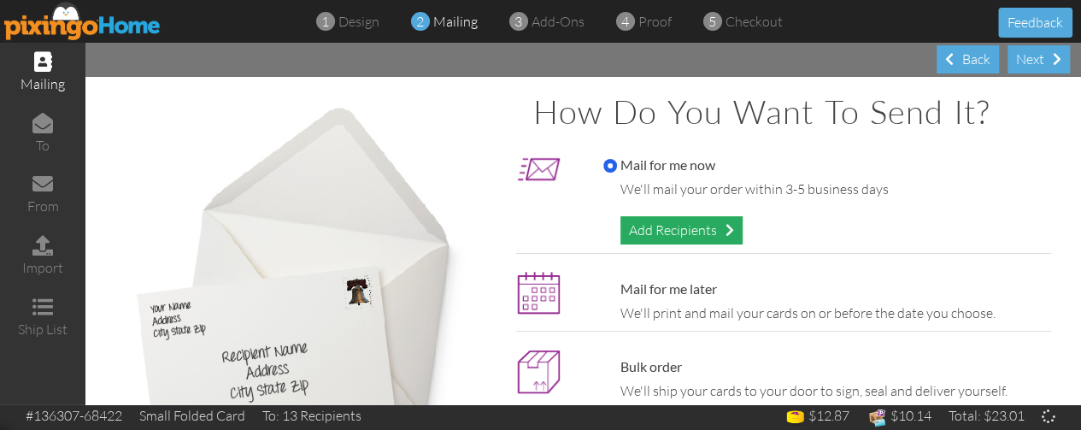
click at [732, 221] on div "Add Recipients" at bounding box center [682, 230] width 122 height 28
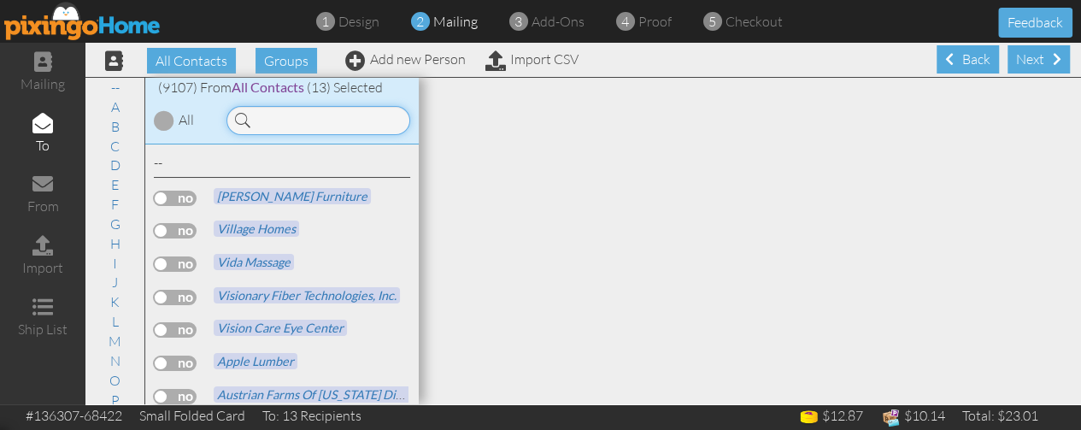
click at [338, 115] on input at bounding box center [319, 120] width 184 height 29
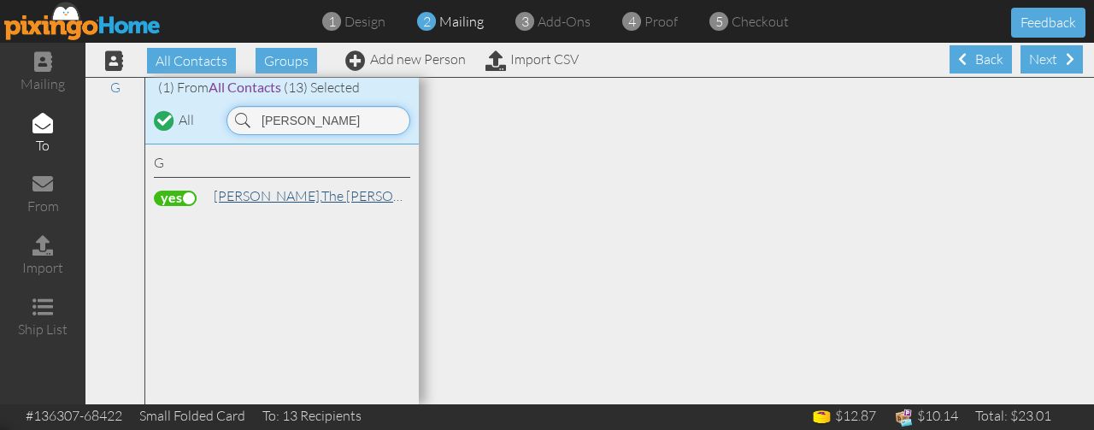
type input "goldman"
click at [295, 187] on link "Goldman, The Honorable Craig State of Texas House of Representative" at bounding box center [461, 195] width 498 height 21
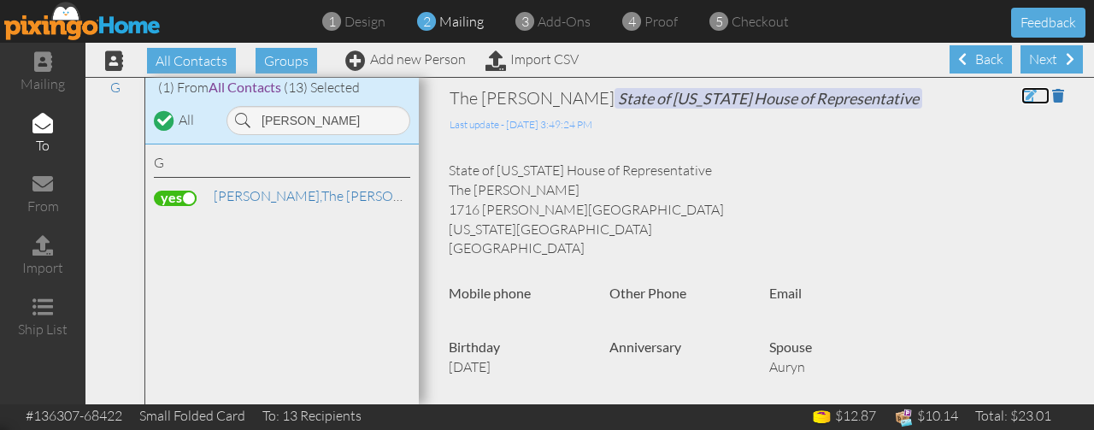
click at [1022, 91] on span at bounding box center [1029, 96] width 15 height 14
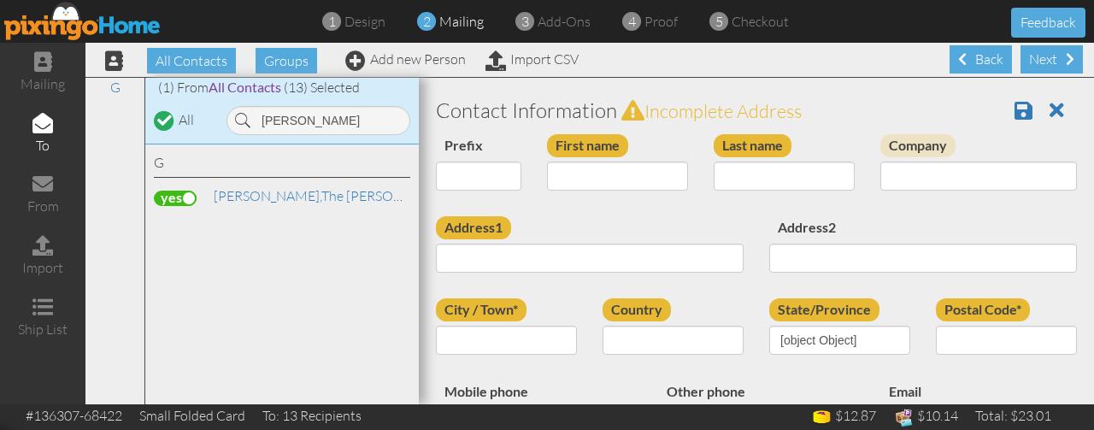
type input "The [PERSON_NAME]"
type input "Goldman"
type input "State of [US_STATE] House of Representative"
type input "1716 [PERSON_NAME][GEOGRAPHIC_DATA]"
type input "[US_STATE]"
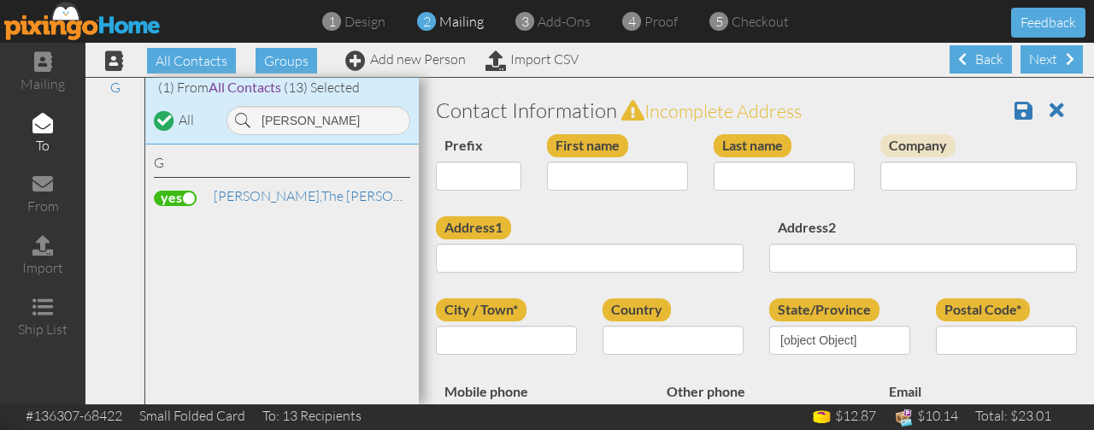
type input "20515"
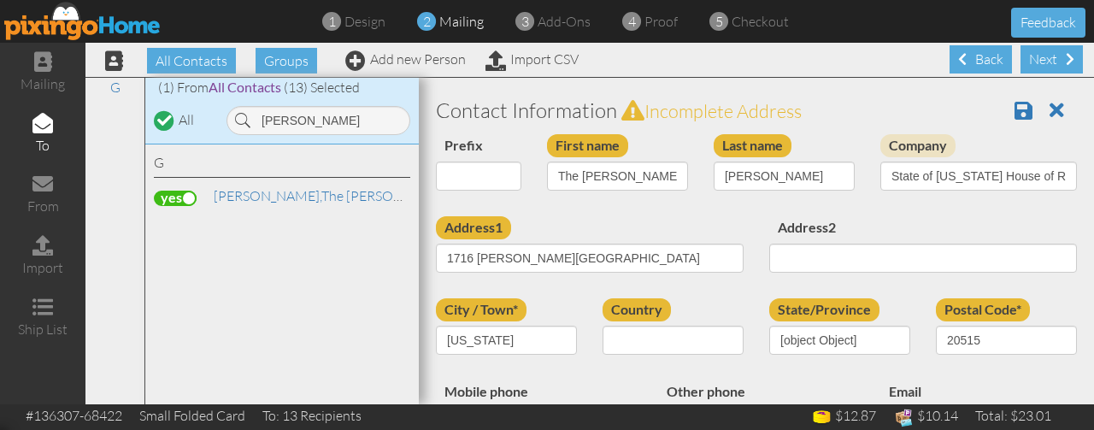
select select "object:33221"
select select "object:33466"
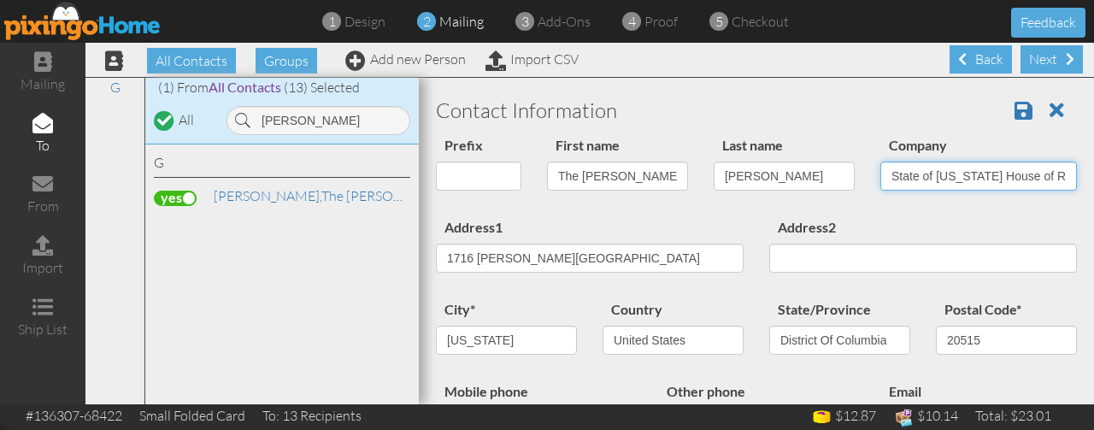
scroll to position [0, 44]
drag, startPoint x: 872, startPoint y: 177, endPoint x: 1093, endPoint y: 170, distance: 221.5
click at [1093, 170] on project-main "All Contacts Groups Add new Person Import CSV Next Back All Contacts (9107) My …" at bounding box center [589, 224] width 1009 height 362
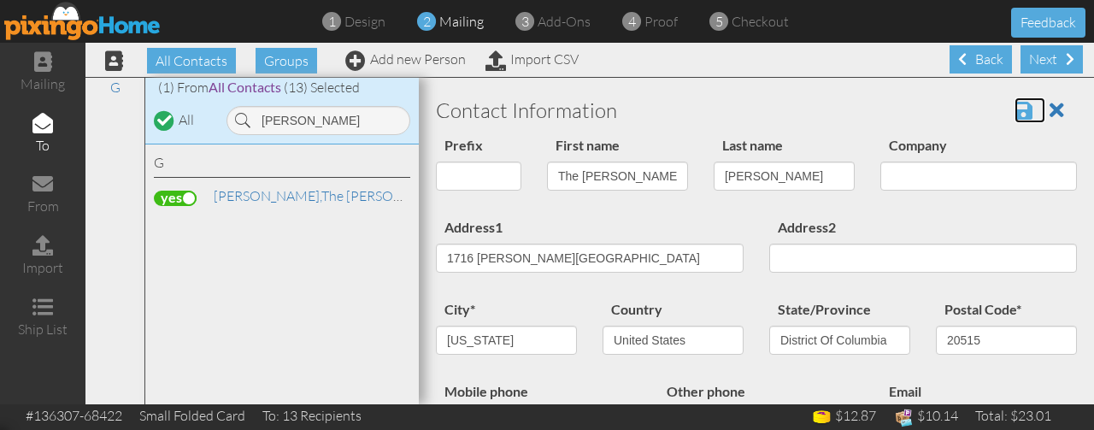
click at [1015, 117] on span at bounding box center [1024, 110] width 18 height 21
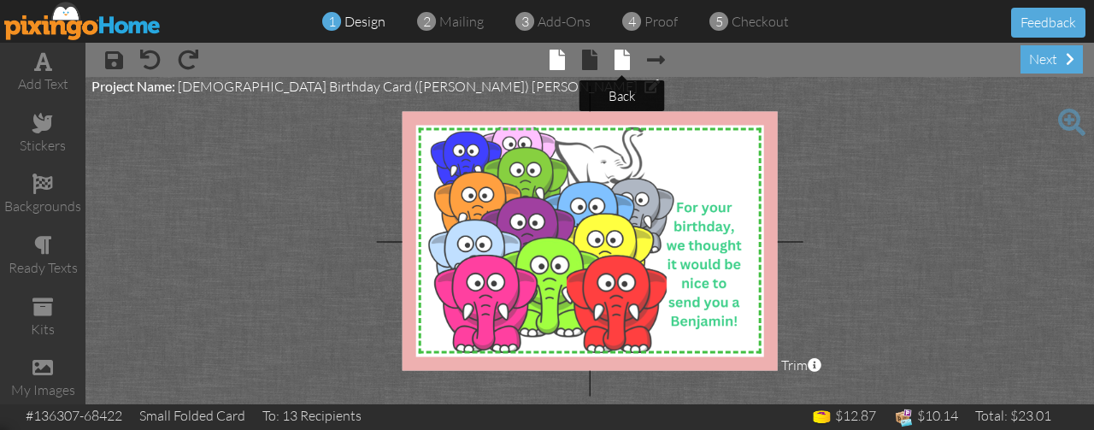
click at [621, 60] on span at bounding box center [622, 60] width 15 height 21
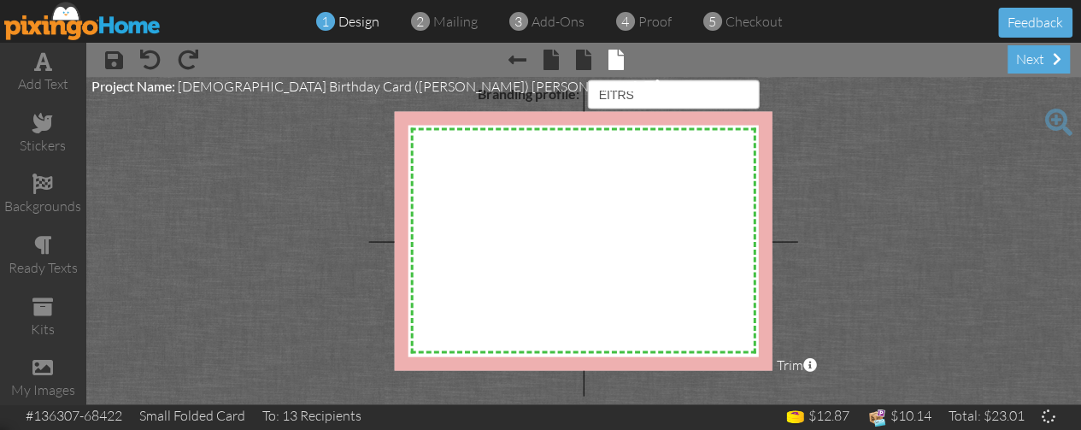
select select "object:133"
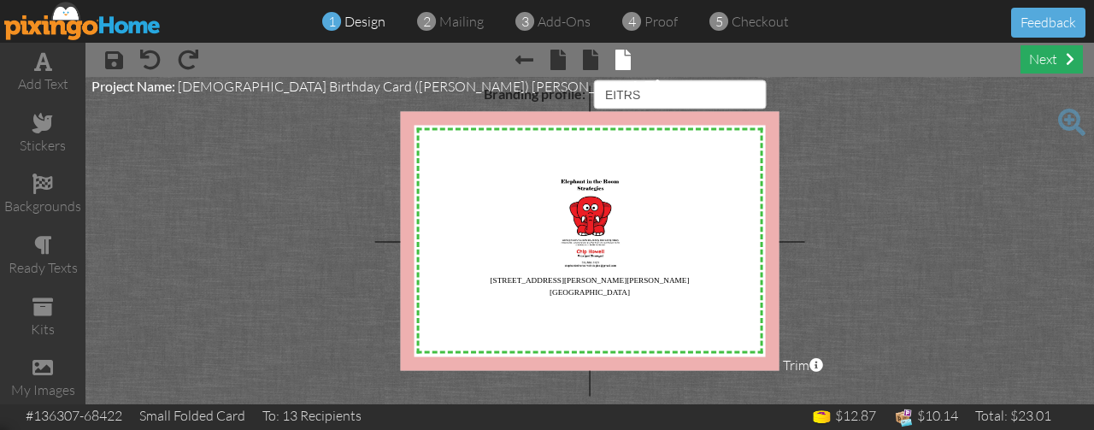
click at [1051, 56] on div "next" at bounding box center [1052, 59] width 62 height 28
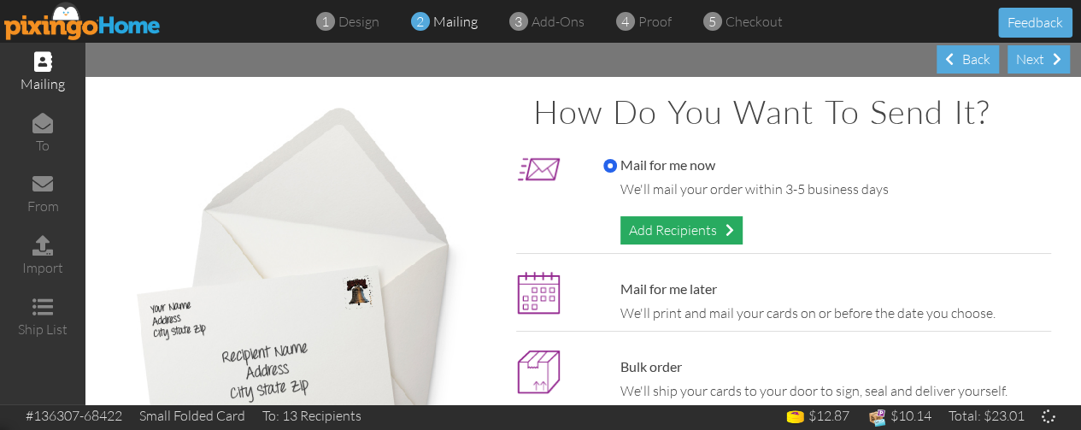
click at [734, 221] on div "Add Recipients" at bounding box center [682, 230] width 122 height 28
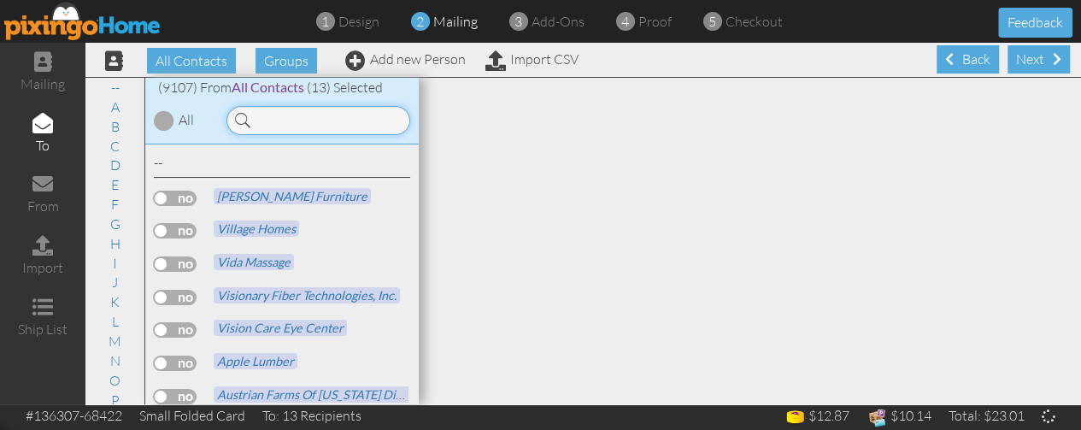
click at [352, 122] on input at bounding box center [319, 120] width 184 height 29
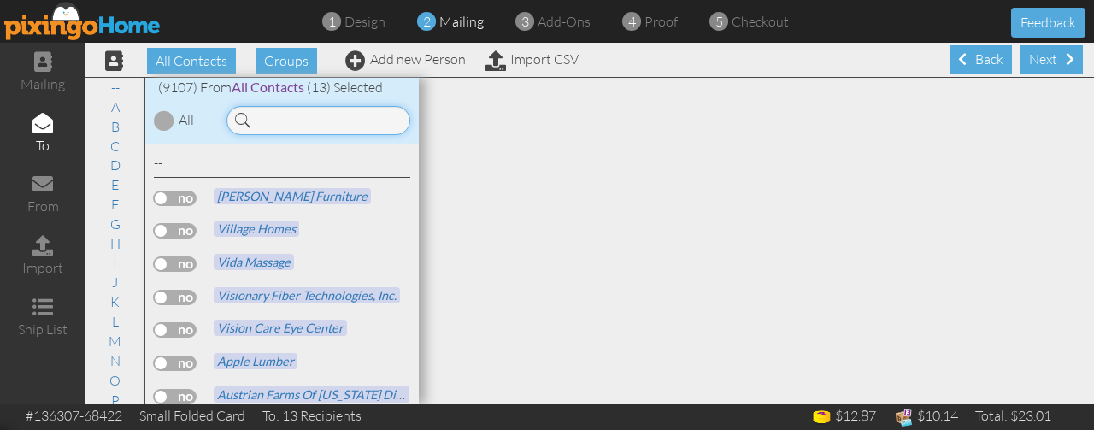
click at [352, 122] on input at bounding box center [319, 120] width 184 height 29
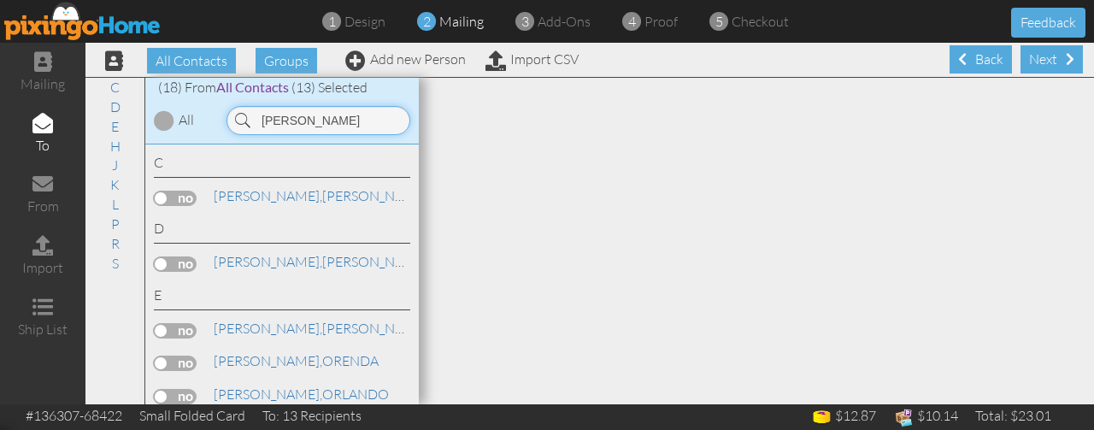
scroll to position [228, 0]
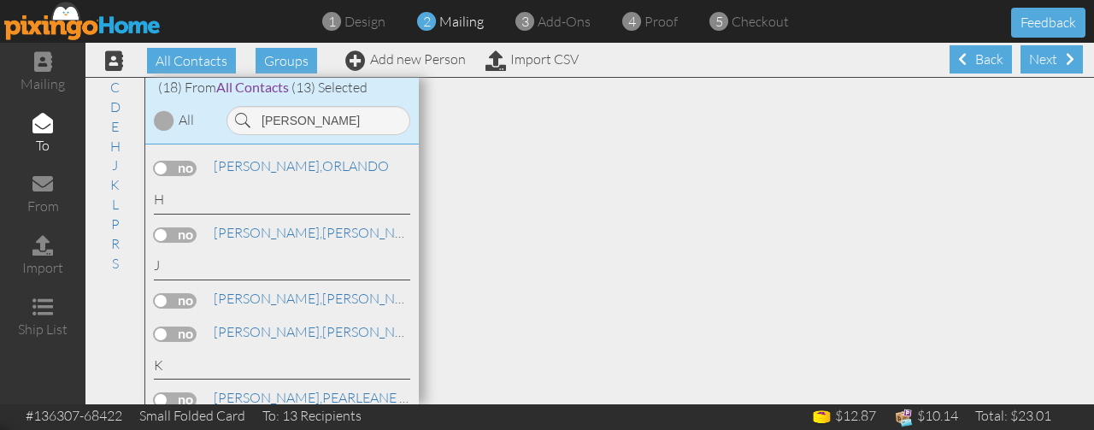
click at [180, 329] on label at bounding box center [175, 334] width 43 height 15
click at [0, 0] on input "checkbox" at bounding box center [0, 0] width 0 height 0
click at [333, 113] on input "earl" at bounding box center [319, 120] width 184 height 29
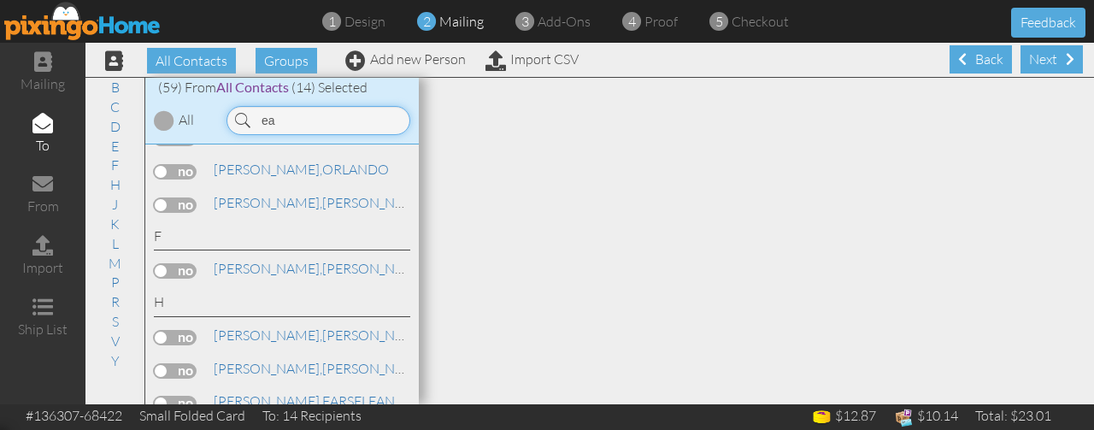
type input "e"
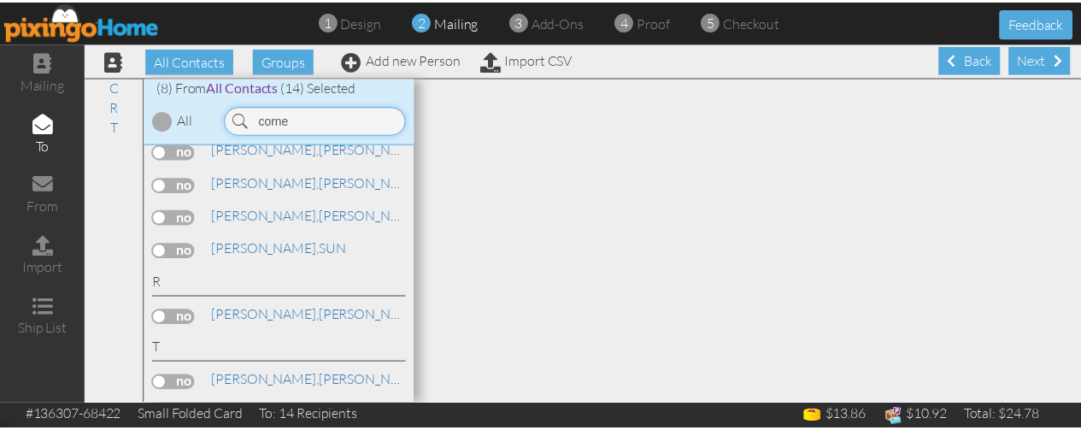
scroll to position [108, 0]
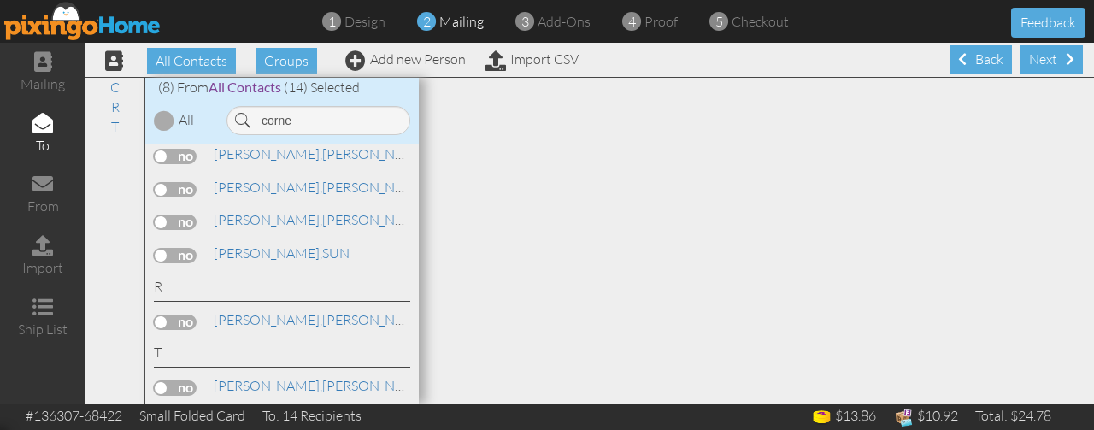
click at [190, 156] on label at bounding box center [175, 156] width 43 height 15
click at [0, 0] on input "checkbox" at bounding box center [0, 0] width 0 height 0
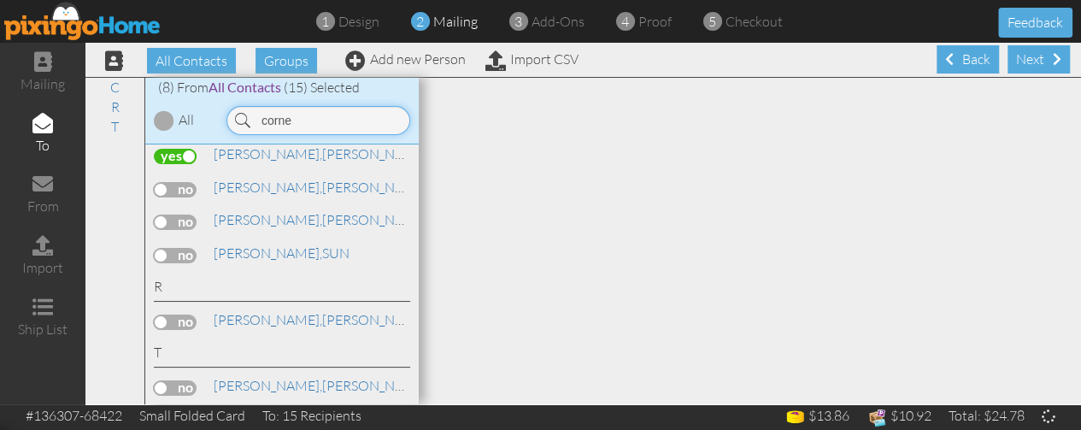
click at [318, 115] on input "corne" at bounding box center [319, 120] width 184 height 29
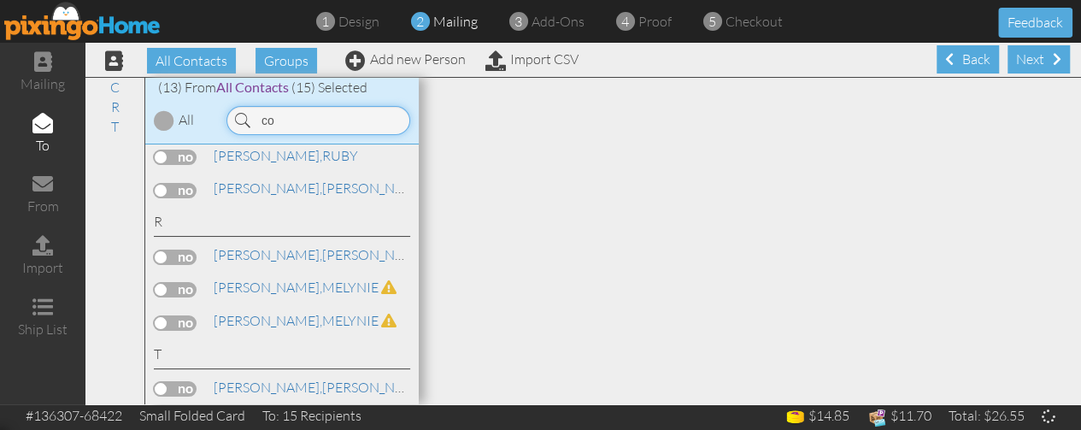
type input "c"
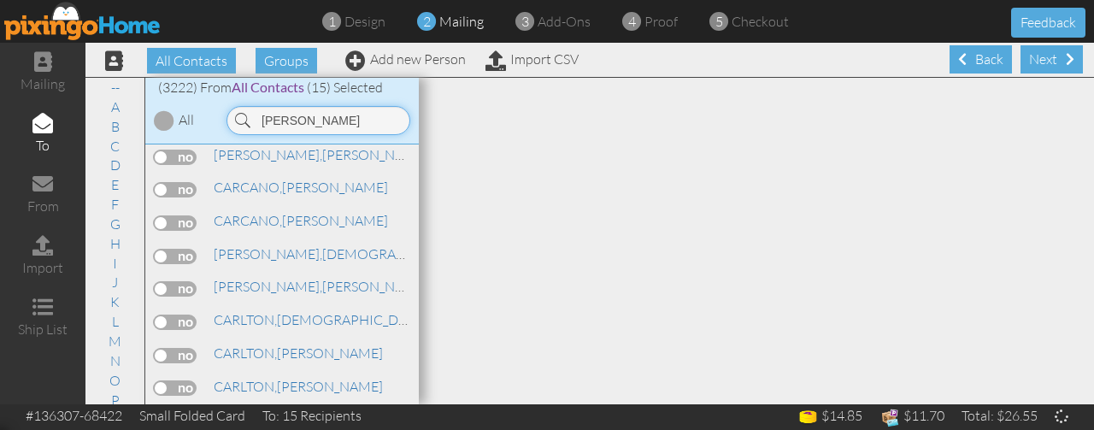
scroll to position [219437, 0]
type input "s"
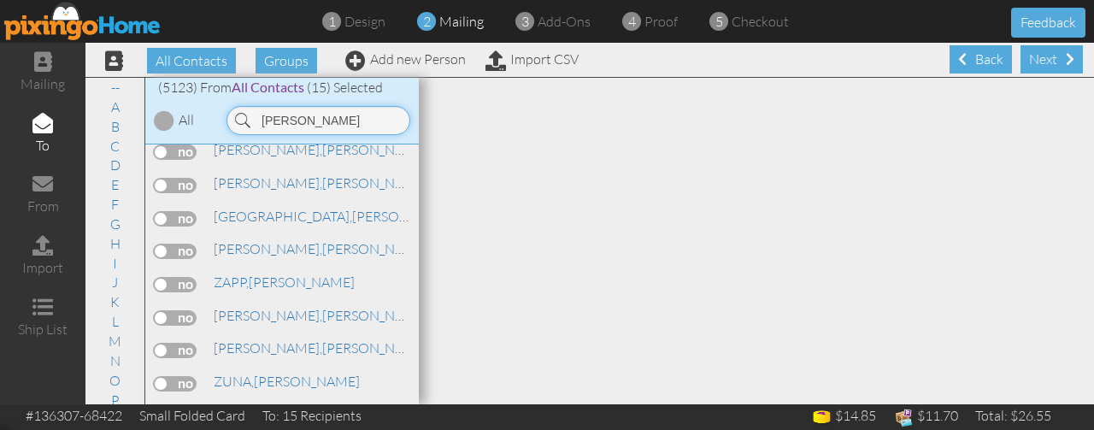
scroll to position [0, 0]
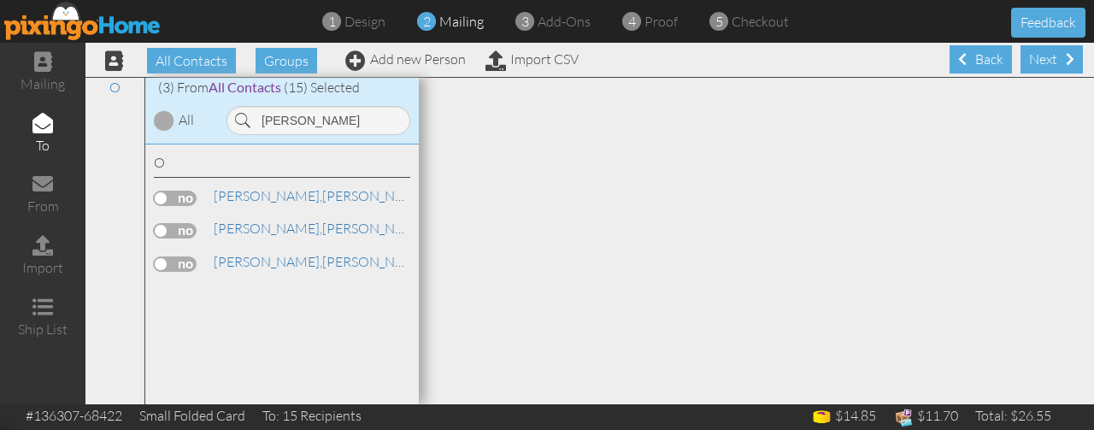
click at [176, 262] on label at bounding box center [175, 263] width 43 height 15
click at [0, 0] on input "checkbox" at bounding box center [0, 0] width 0 height 0
click at [328, 122] on input "o'brien" at bounding box center [319, 120] width 184 height 29
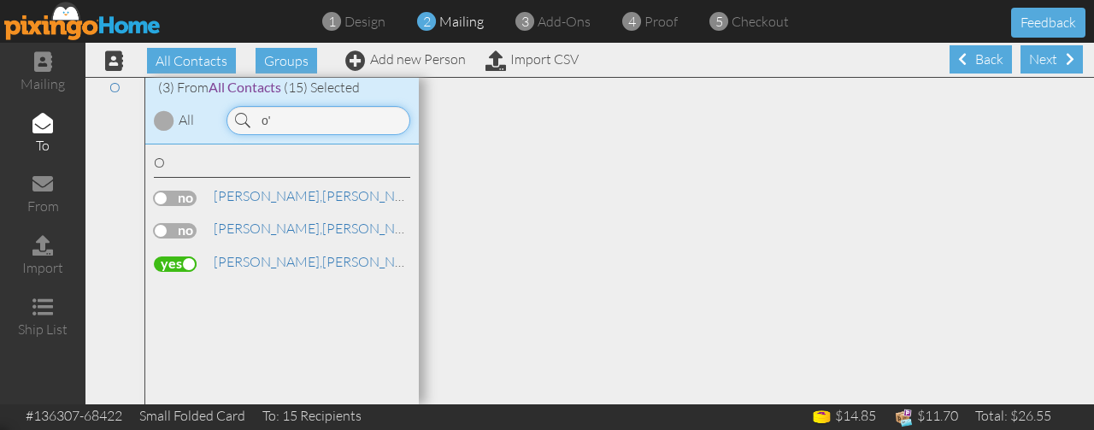
type input "o"
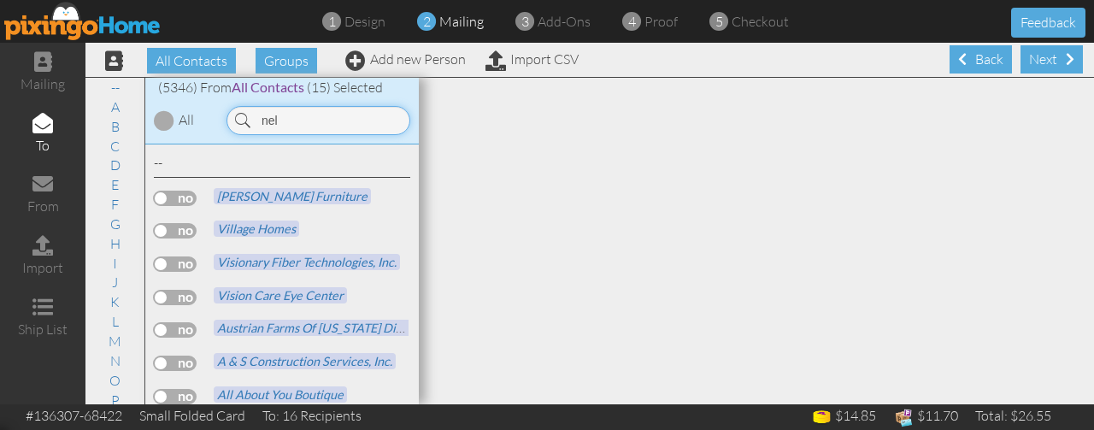
click at [328, 122] on input "nel" at bounding box center [319, 120] width 184 height 29
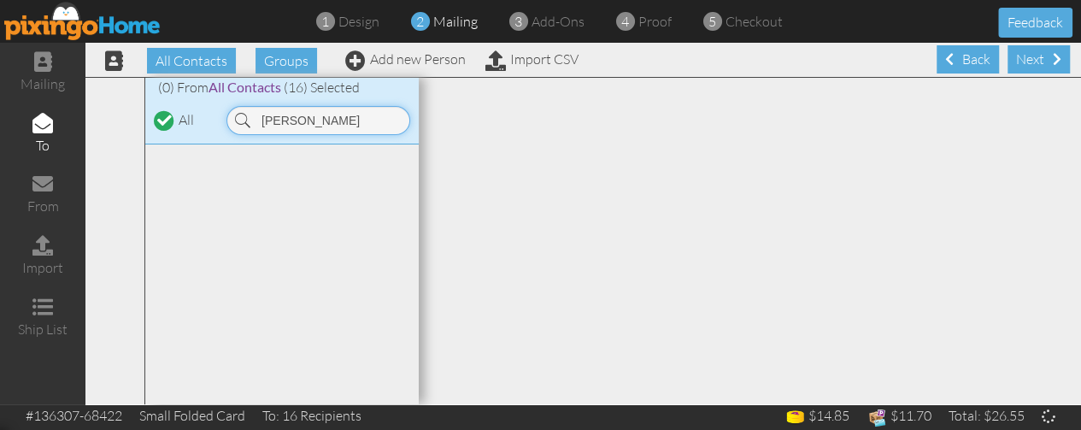
click at [328, 122] on input "nels" at bounding box center [319, 120] width 184 height 29
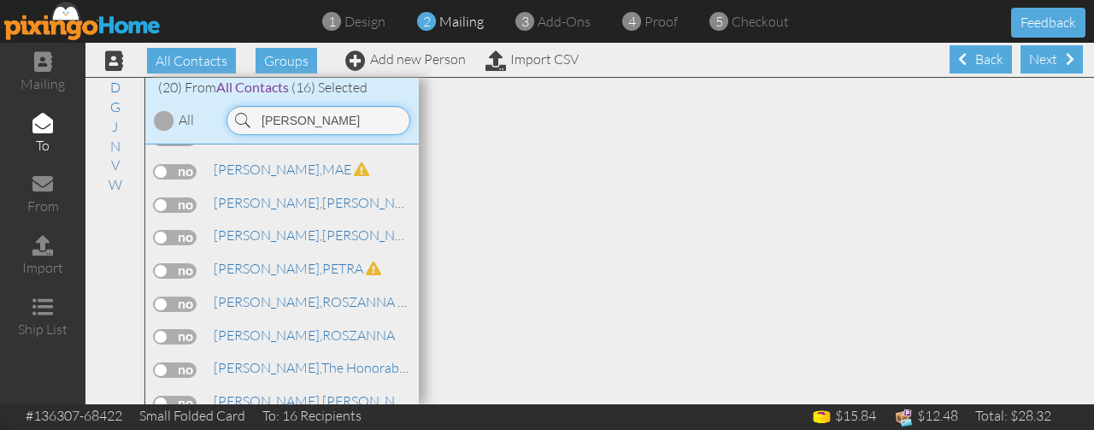
scroll to position [492, 0]
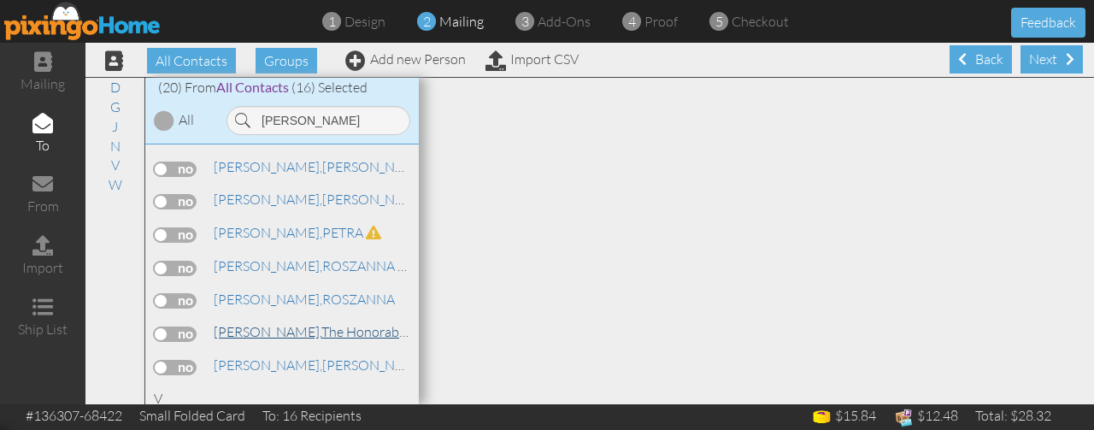
click at [263, 332] on link "Nelson, The Honorable Jane Texas Secretary of State" at bounding box center [452, 331] width 480 height 21
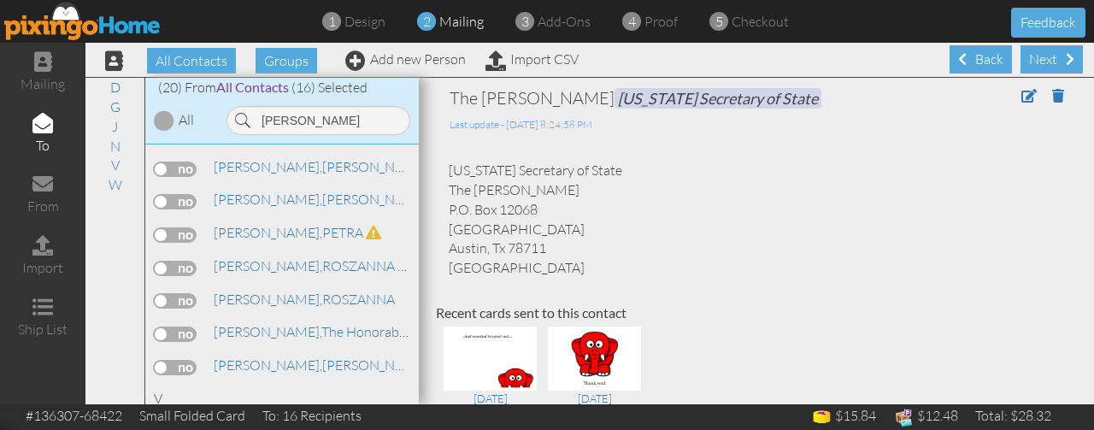
click at [188, 327] on label at bounding box center [175, 334] width 43 height 15
click at [0, 0] on input "checkbox" at bounding box center [0, 0] width 0 height 0
click at [313, 115] on input "nelson" at bounding box center [319, 120] width 184 height 29
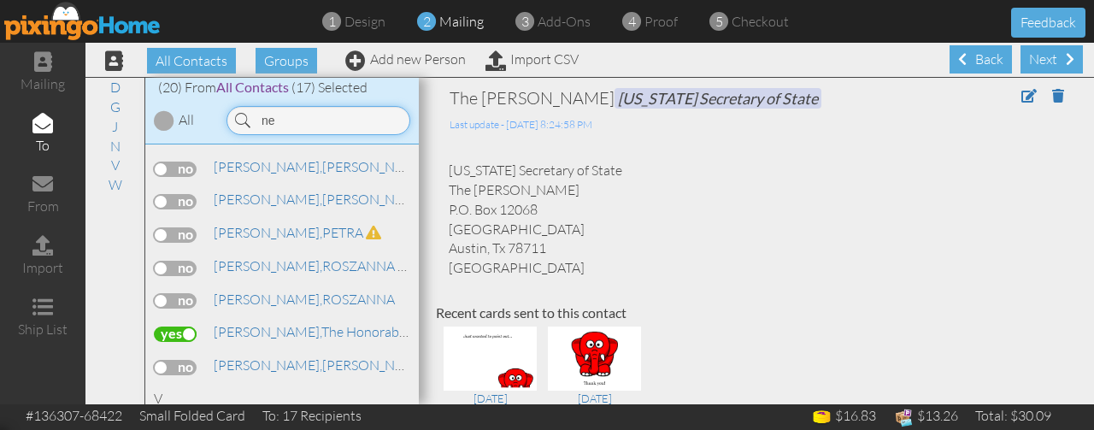
type input "n"
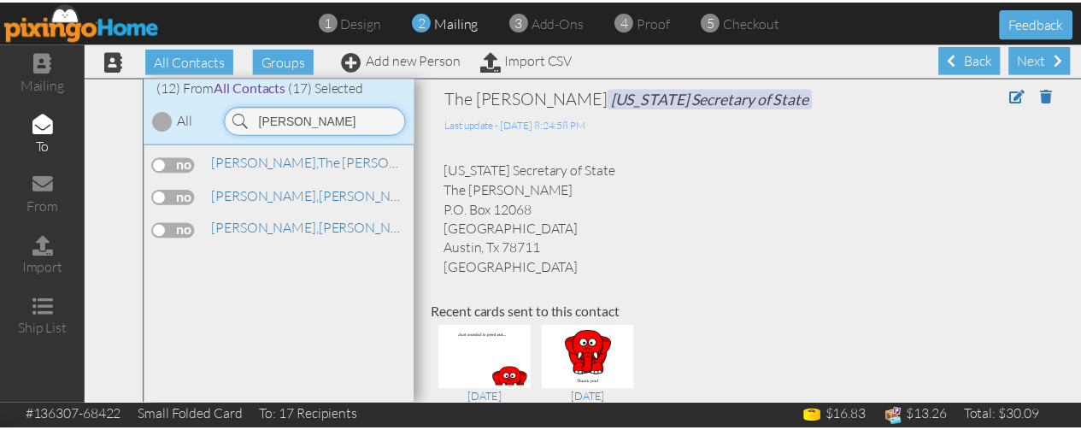
scroll to position [228, 0]
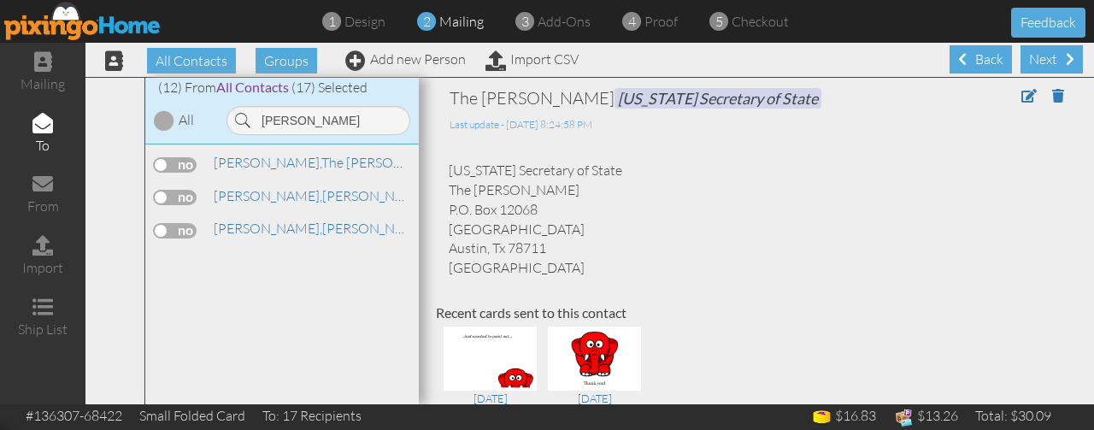
click label
click input "checkbox"
click span "[PERSON_NAME],"
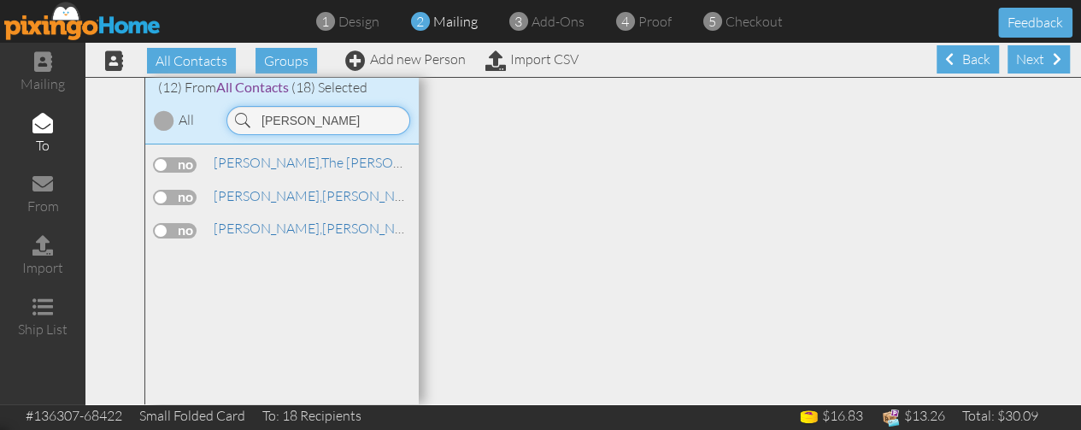
click at [311, 122] on input "kyle" at bounding box center [319, 120] width 184 height 29
type input "k"
type input "zapa"
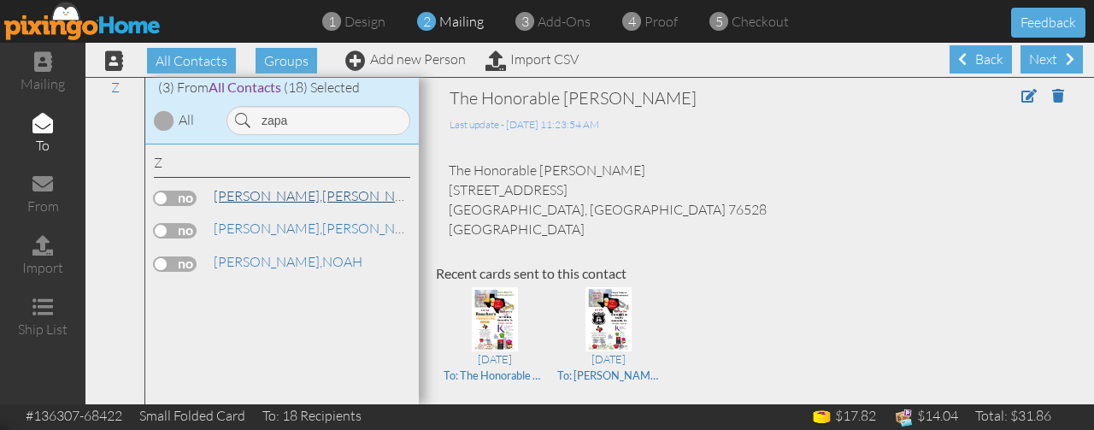
click at [270, 191] on link "[PERSON_NAME]" at bounding box center [321, 195] width 218 height 21
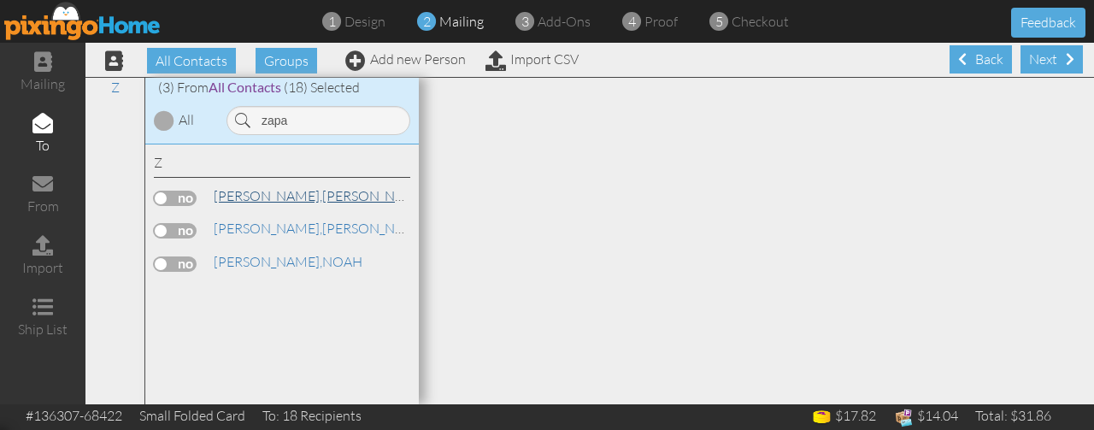
click at [260, 191] on link "[PERSON_NAME]" at bounding box center [321, 195] width 218 height 21
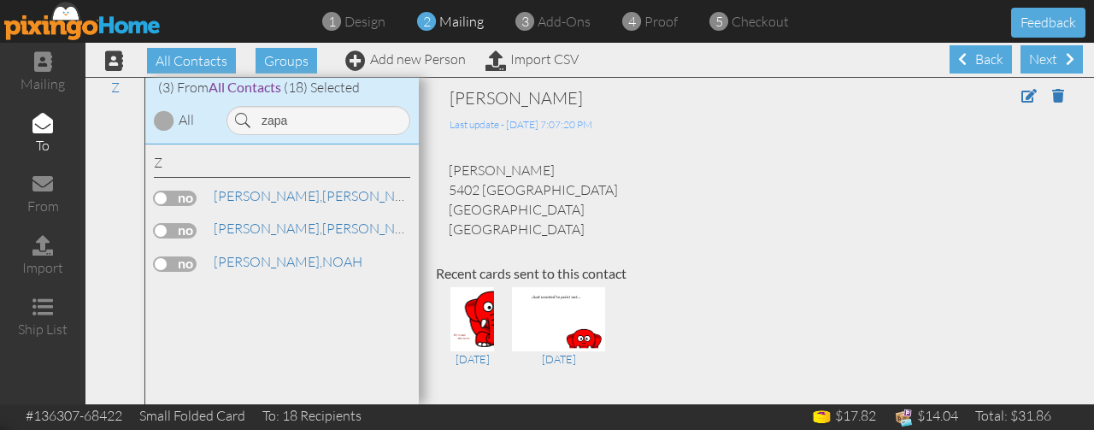
click at [186, 202] on label at bounding box center [175, 198] width 43 height 15
click at [0, 0] on input "checkbox" at bounding box center [0, 0] width 0 height 0
click at [257, 231] on span "[PERSON_NAME]," at bounding box center [268, 228] width 109 height 17
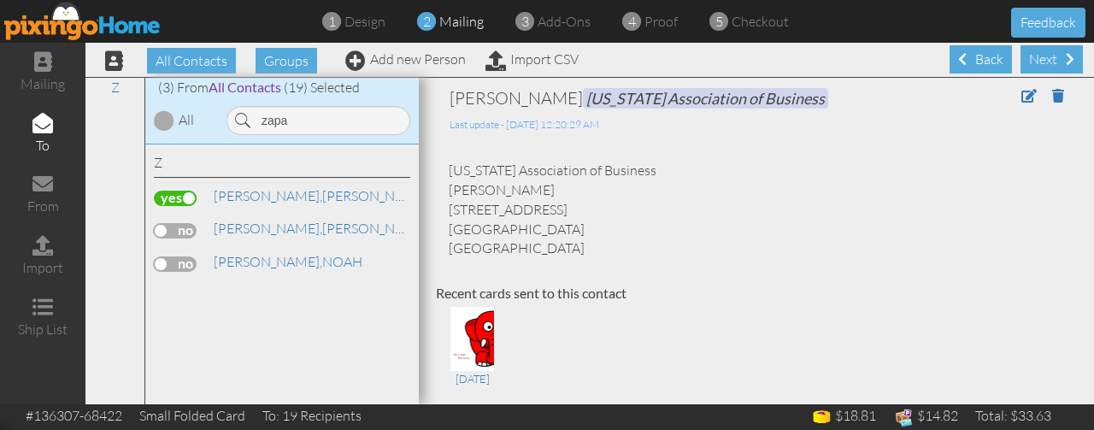
click at [187, 241] on div "[PERSON_NAME] [US_STATE] Association of Business" at bounding box center [282, 231] width 256 height 25
click at [186, 235] on label at bounding box center [175, 230] width 43 height 15
click at [0, 0] on input "checkbox" at bounding box center [0, 0] width 0 height 0
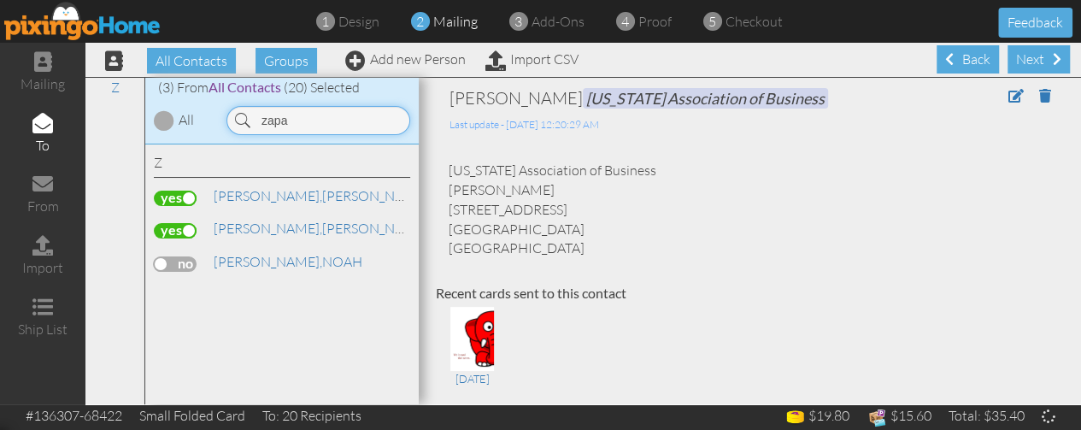
click at [344, 132] on input "zapa" at bounding box center [319, 120] width 184 height 29
type input "z"
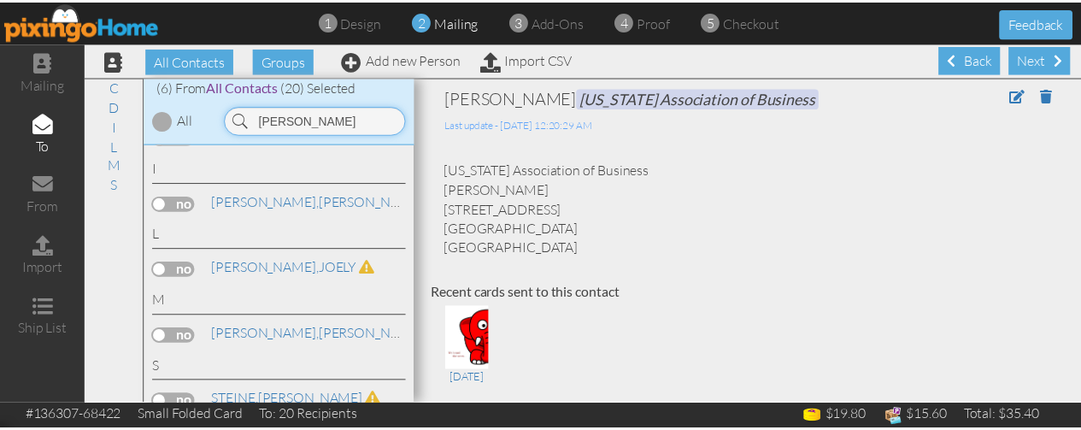
scroll to position [141, 0]
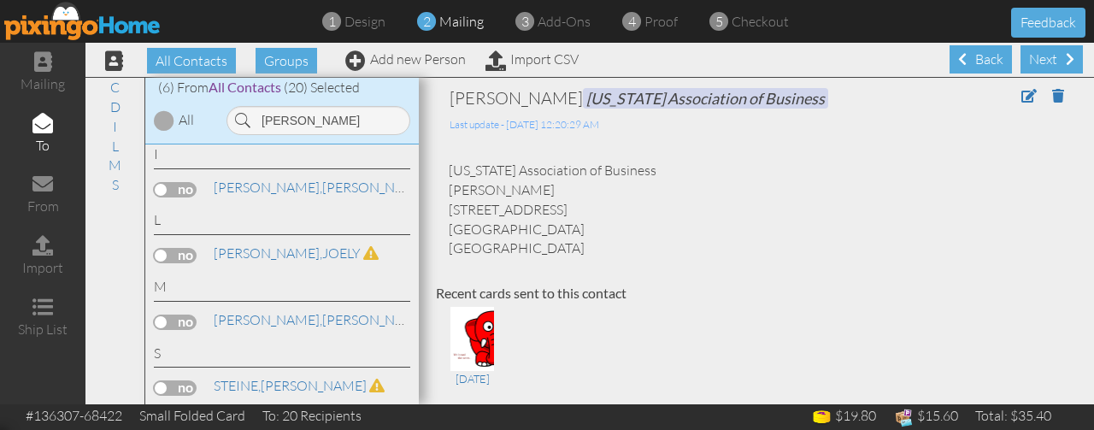
click at [185, 315] on label at bounding box center [175, 322] width 43 height 15
click at [0, 0] on input "checkbox" at bounding box center [0, 0] width 0 height 0
click at [289, 110] on input "[PERSON_NAME]" at bounding box center [319, 120] width 184 height 29
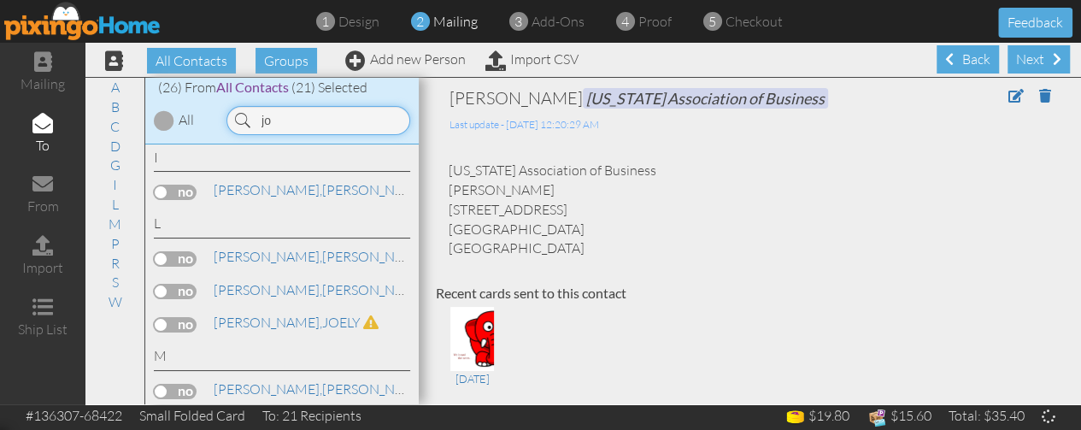
type input "j"
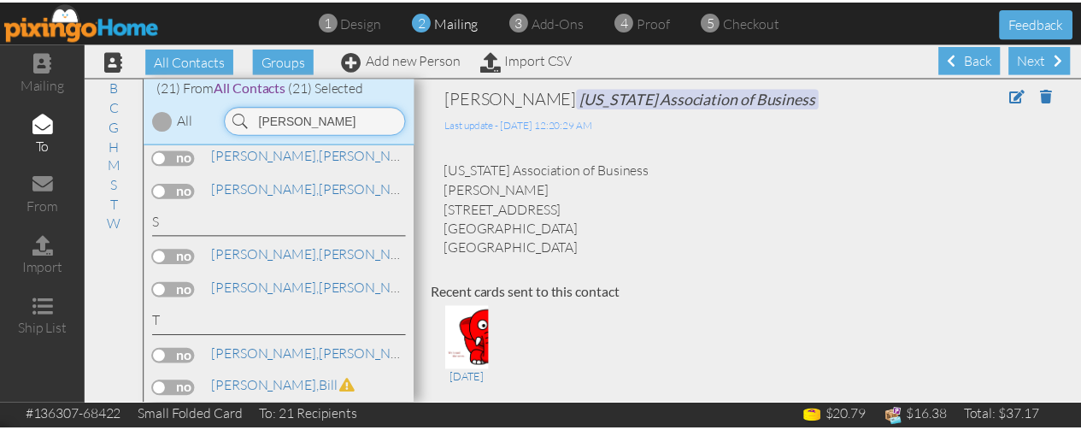
scroll to position [242, 0]
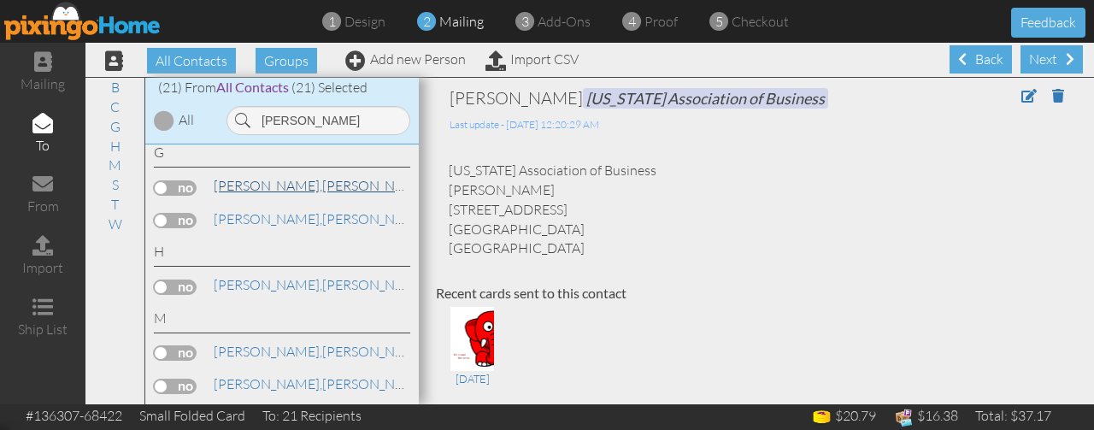
click at [258, 182] on link "[PERSON_NAME]" at bounding box center [321, 185] width 218 height 21
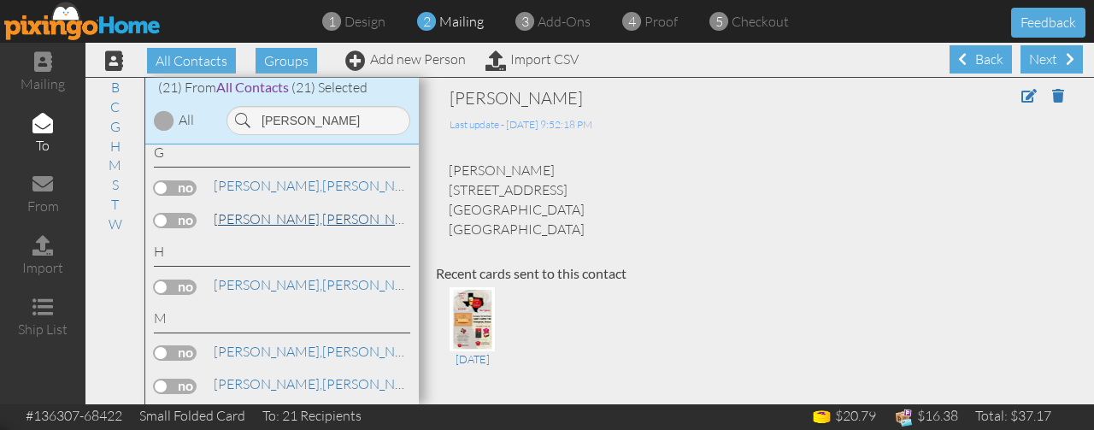
click at [256, 215] on link "[PERSON_NAME]" at bounding box center [321, 219] width 218 height 21
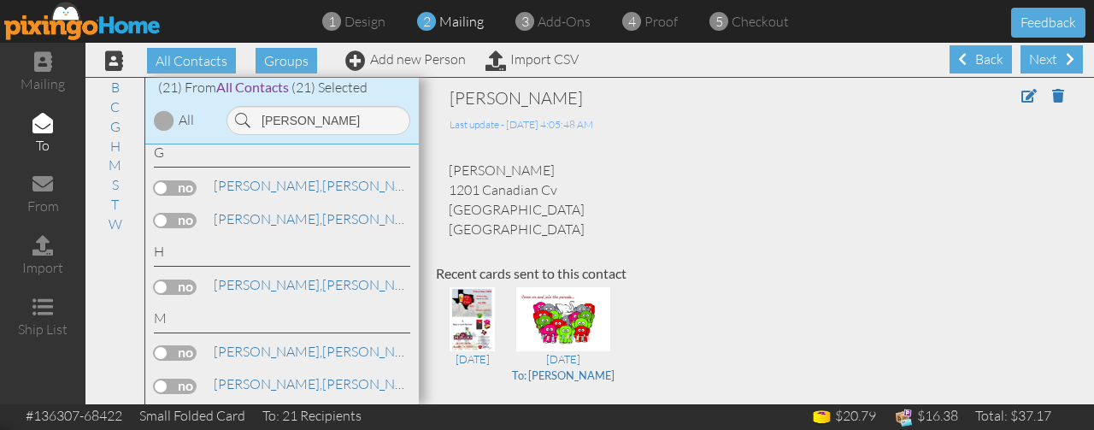
click at [182, 218] on label at bounding box center [175, 220] width 43 height 15
click at [0, 0] on input "checkbox" at bounding box center [0, 0] width 0 height 0
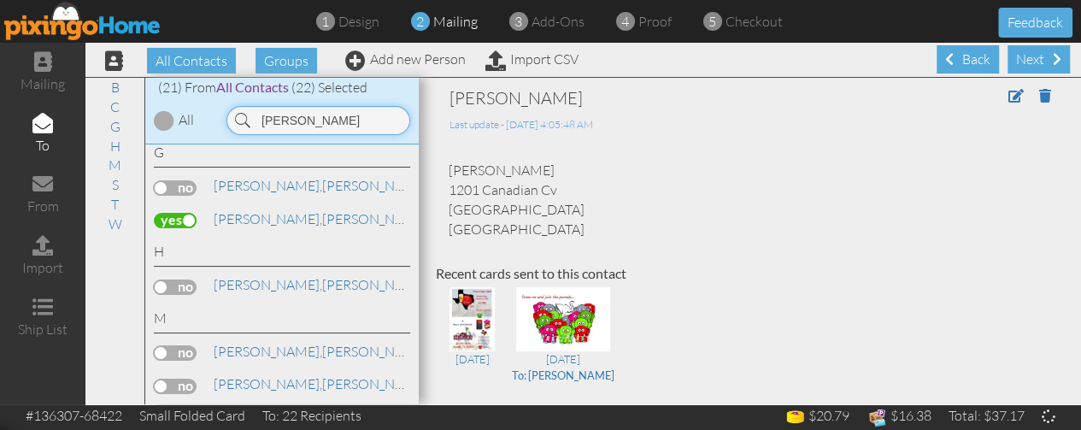
click at [312, 121] on input "[PERSON_NAME]" at bounding box center [319, 120] width 184 height 29
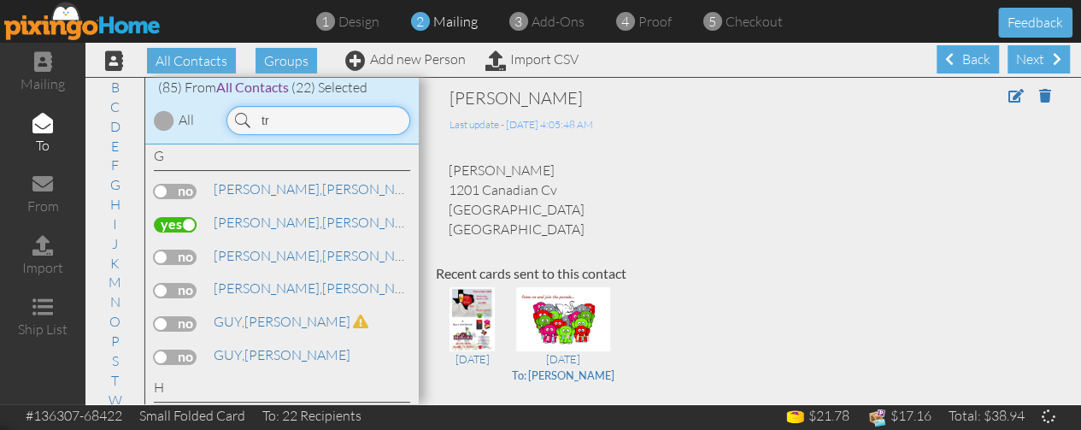
type input "t"
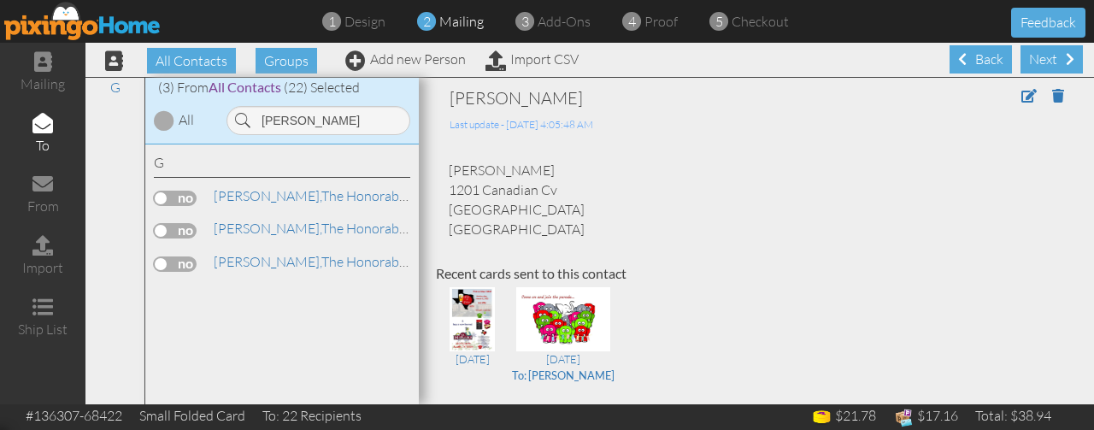
click at [179, 197] on label at bounding box center [175, 198] width 43 height 15
click at [0, 0] on input "checkbox" at bounding box center [0, 0] width 0 height 0
click at [183, 235] on label at bounding box center [175, 230] width 43 height 15
click at [0, 0] on input "checkbox" at bounding box center [0, 0] width 0 height 0
click at [186, 259] on label at bounding box center [175, 263] width 43 height 15
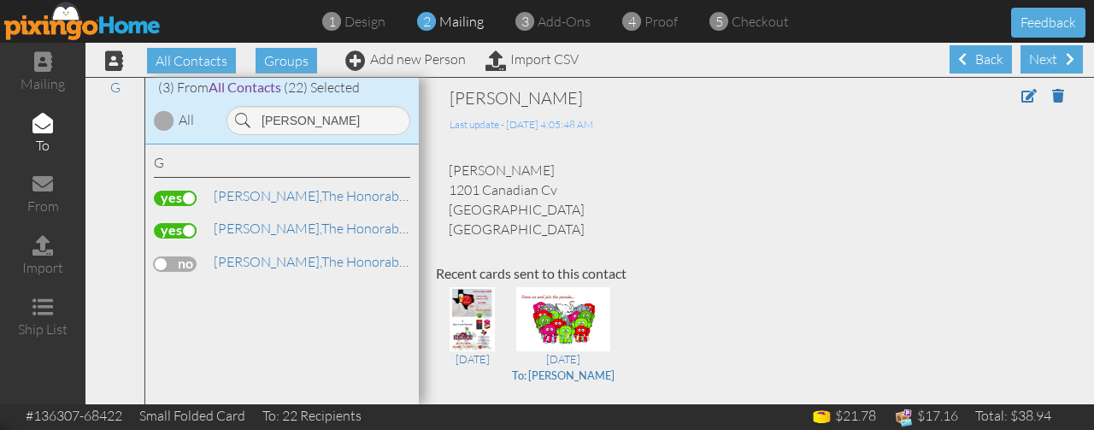
click at [0, 0] on input "checkbox" at bounding box center [0, 0] width 0 height 0
click at [381, 121] on input "tony gonzal" at bounding box center [319, 120] width 184 height 29
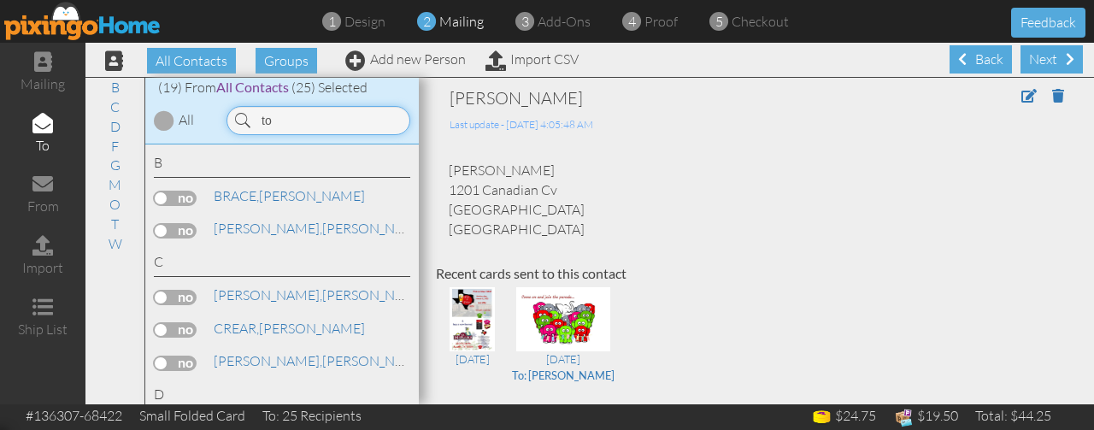
type input "t"
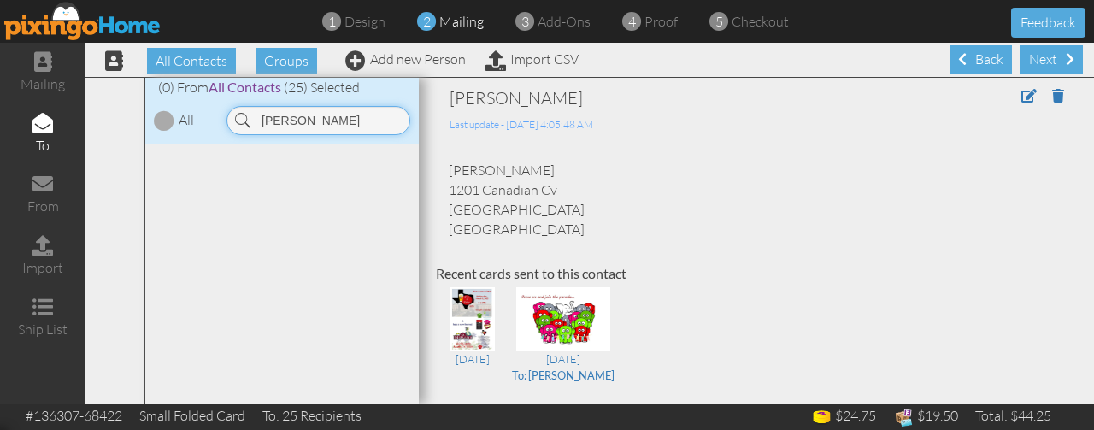
drag, startPoint x: 323, startPoint y: 112, endPoint x: 103, endPoint y: 113, distance: 220.5
click at [103, 113] on div "All Contacts (9107) My Groups 0 Pints: ATX (130) 0 Pints: Avery ... (11) 0 Pint…" at bounding box center [589, 240] width 1009 height 327
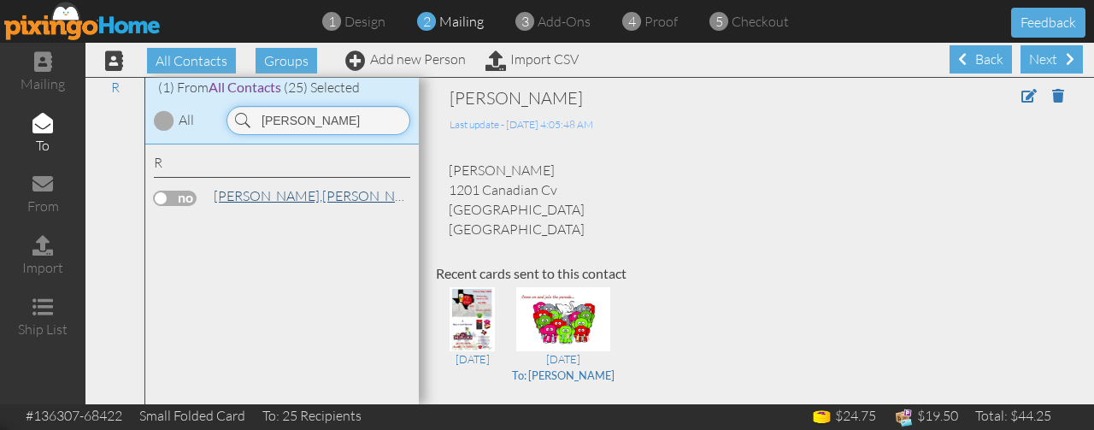
type input "jacob reagan"
click at [241, 201] on span "[PERSON_NAME]," at bounding box center [268, 195] width 109 height 17
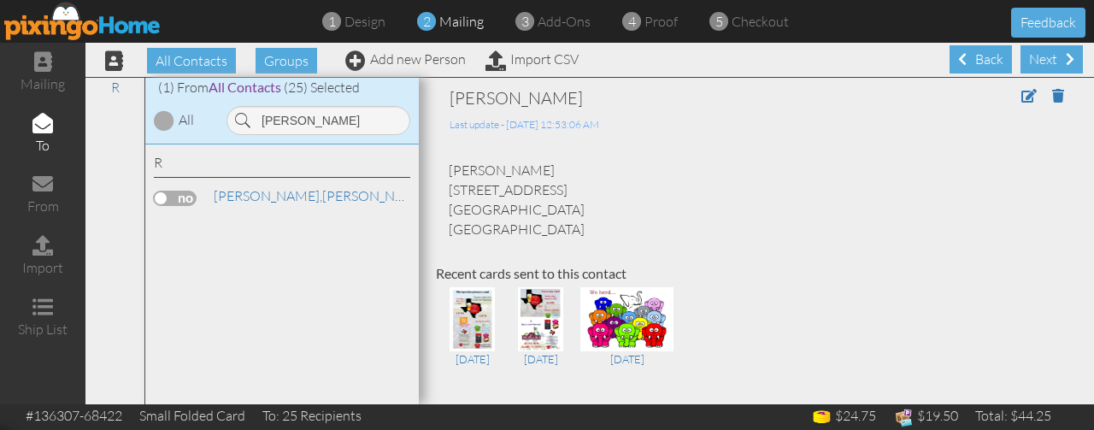
click at [191, 191] on label at bounding box center [175, 198] width 43 height 15
click at [0, 0] on input "checkbox" at bounding box center [0, 0] width 0 height 0
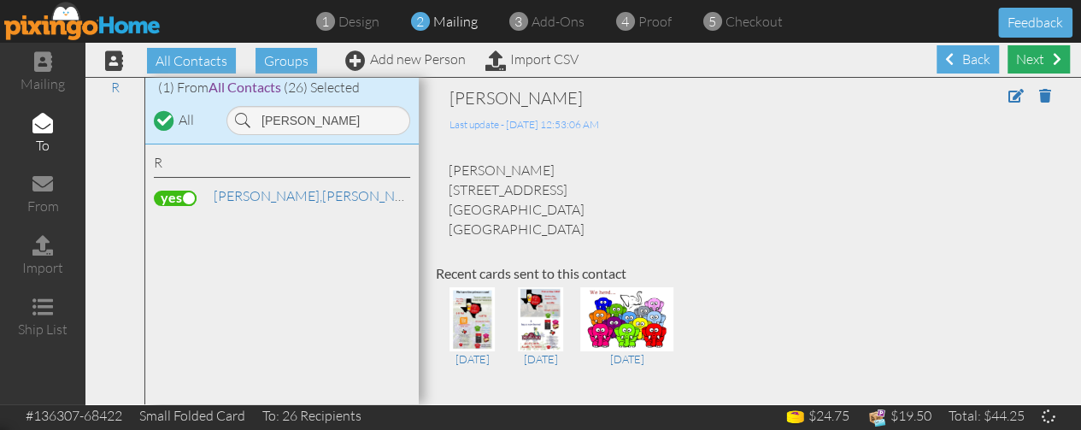
click at [1053, 52] on span at bounding box center [1057, 59] width 9 height 14
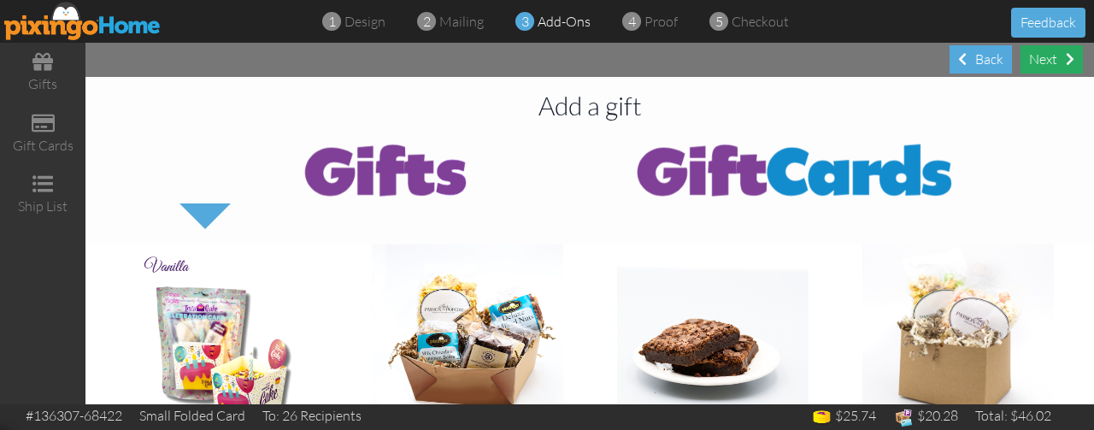
click at [1048, 62] on div "Next" at bounding box center [1052, 59] width 62 height 28
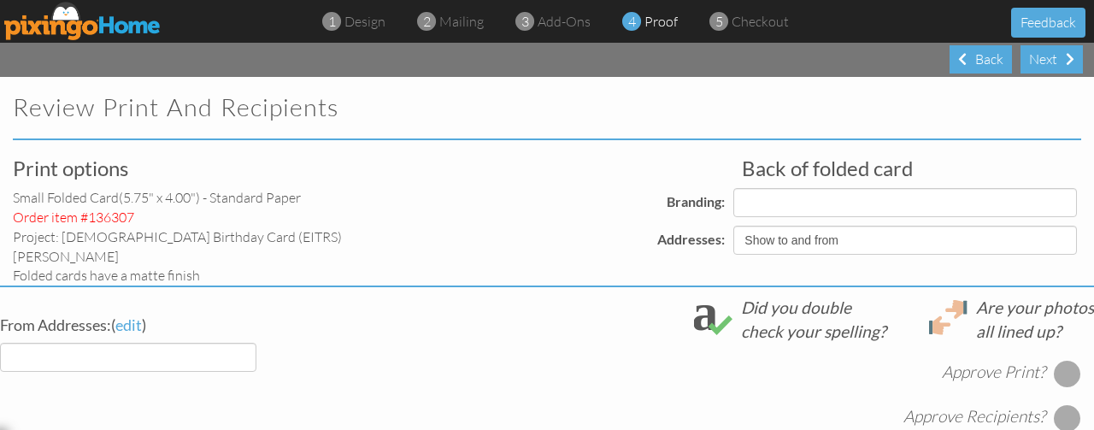
select select "object:236262"
select select "object:236259"
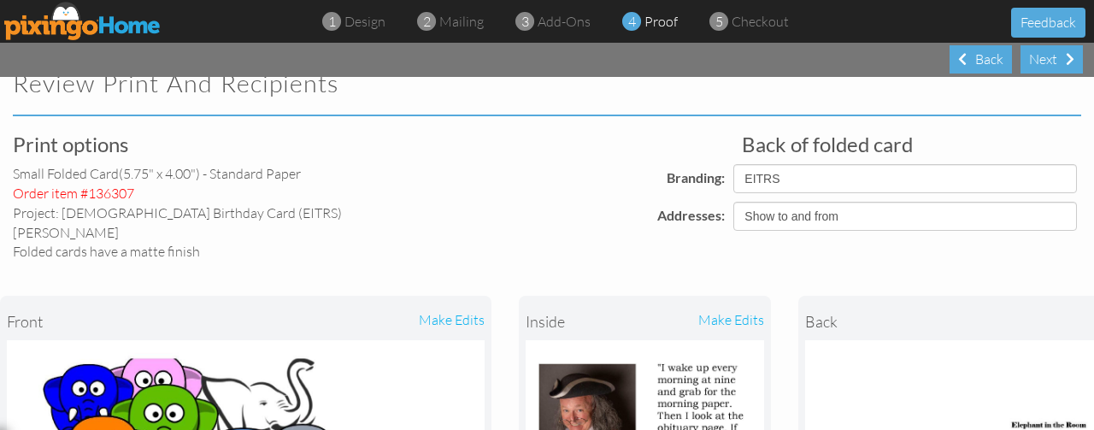
click at [1090, 416] on project-main "Review Print and Recipients Print options small folded card (5.75" x 4.00") - S…" at bounding box center [547, 253] width 1094 height 353
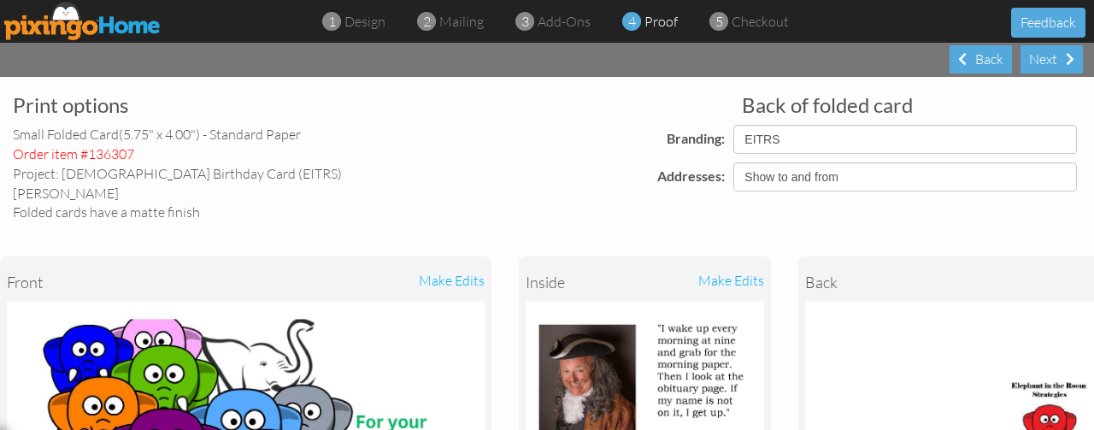
click at [1090, 416] on project-main "Review Print and Recipients Print options small folded card (5.75" x 4.00") - S…" at bounding box center [547, 253] width 1094 height 353
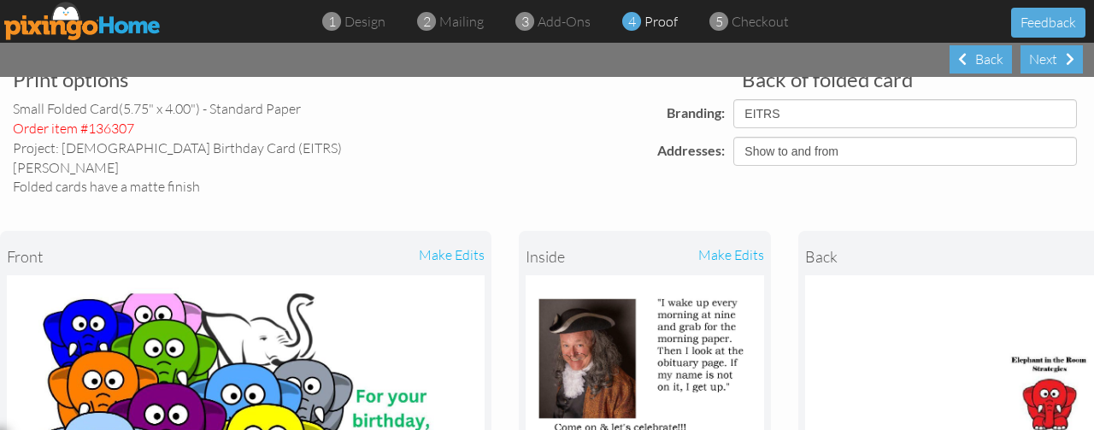
click at [1090, 416] on project-main "Review Print and Recipients Print options small folded card (5.75" x 4.00") - S…" at bounding box center [547, 253] width 1094 height 353
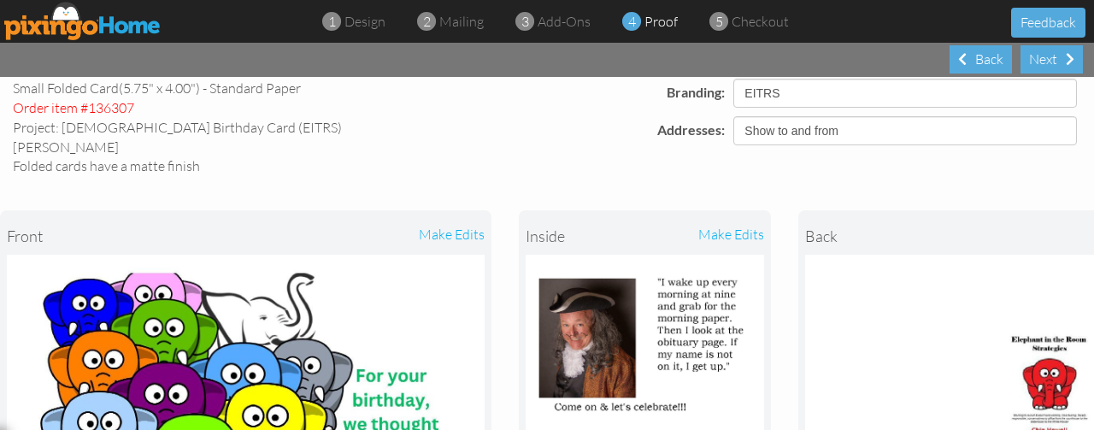
click at [1090, 416] on project-main "Review Print and Recipients Print options small folded card (5.75" x 4.00") - S…" at bounding box center [547, 253] width 1094 height 353
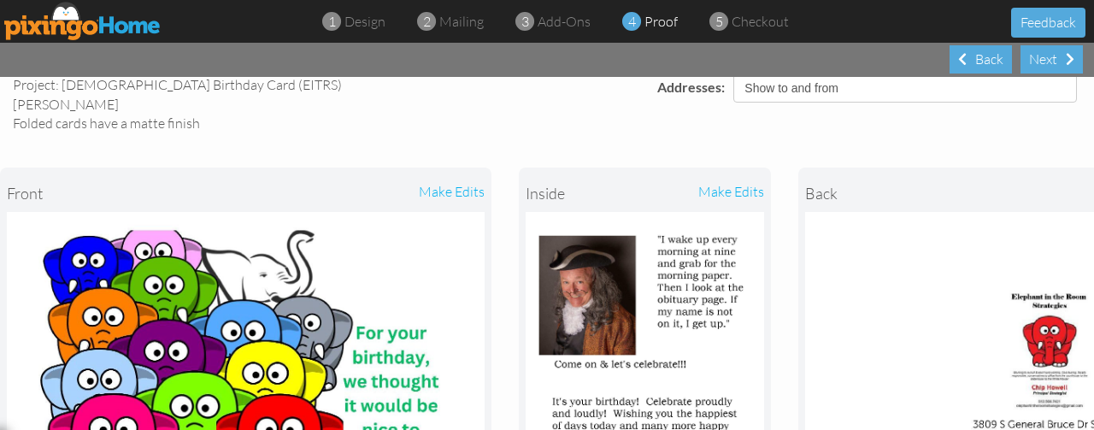
click at [1090, 416] on project-main "Review Print and Recipients Print options small folded card (5.75" x 4.00") - S…" at bounding box center [547, 253] width 1094 height 353
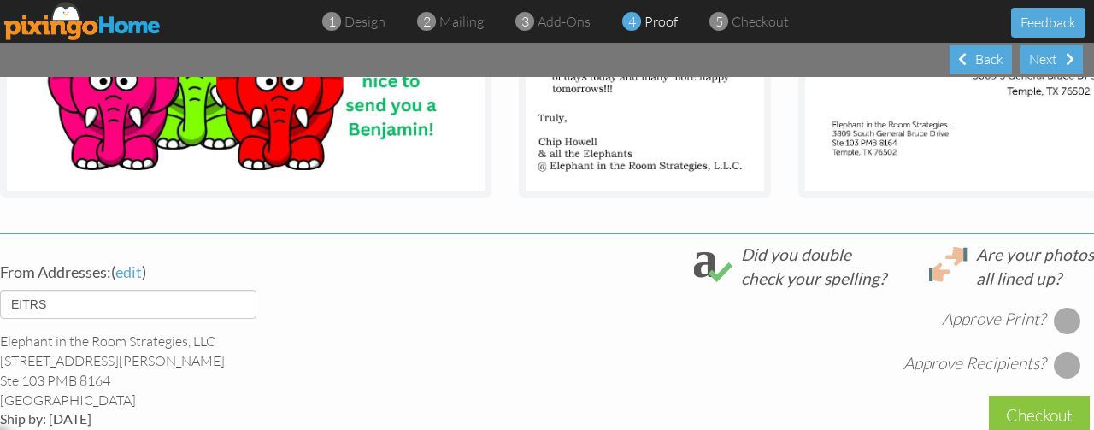
scroll to position [513, 0]
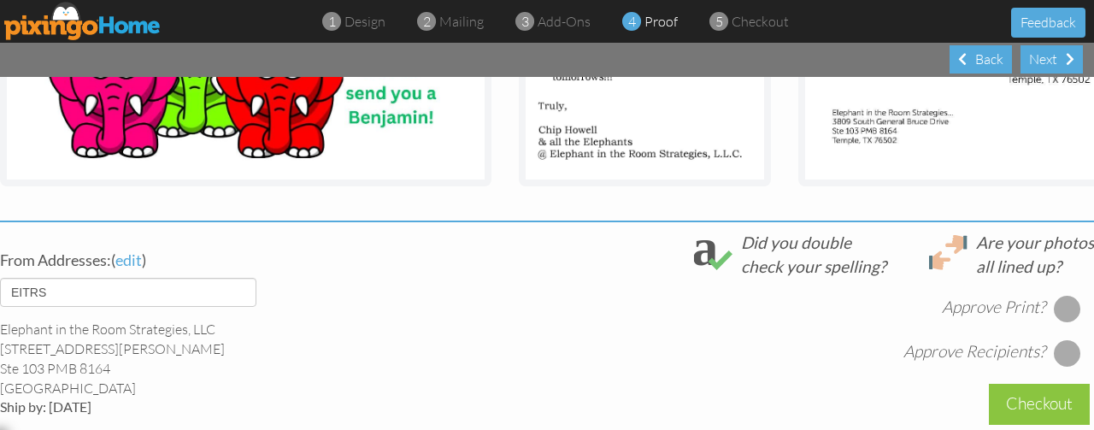
click at [1057, 295] on div at bounding box center [1067, 308] width 27 height 27
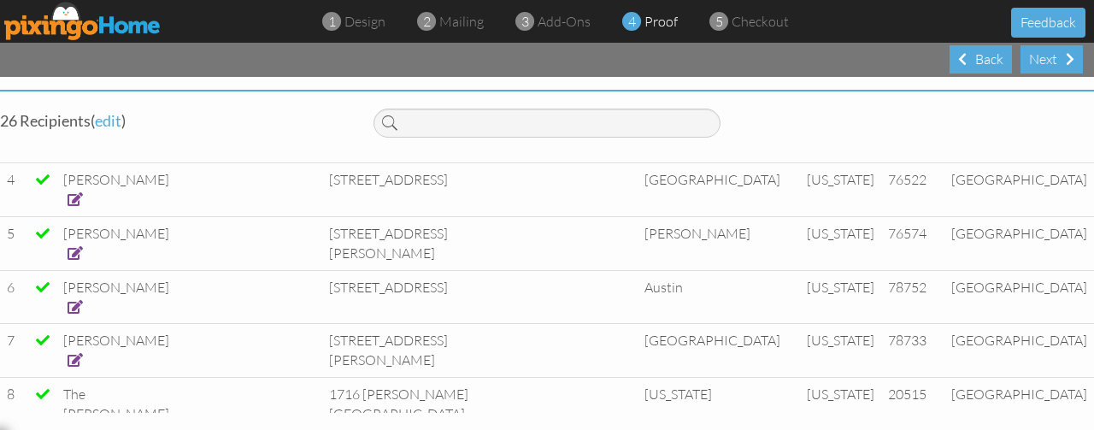
scroll to position [239, 0]
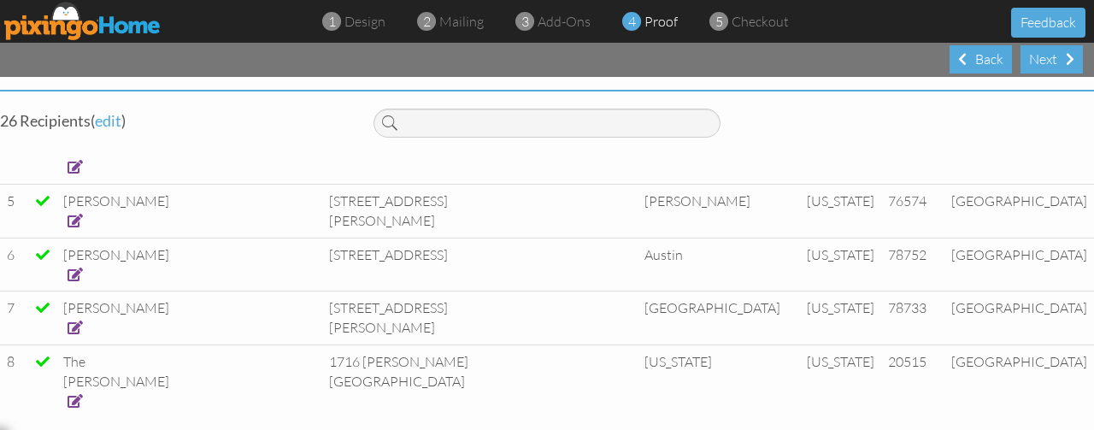
click at [83, 321] on span at bounding box center [75, 328] width 15 height 14
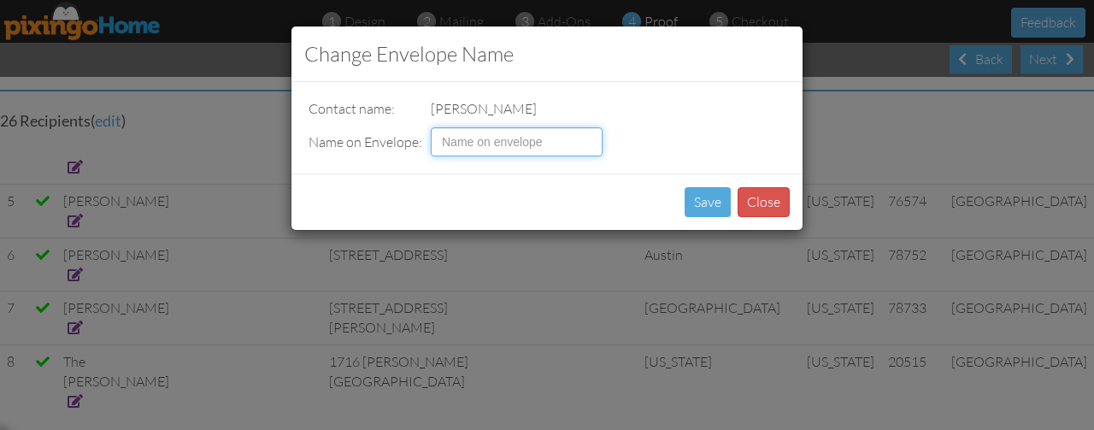
click at [479, 146] on input at bounding box center [517, 141] width 172 height 29
type input "[PERSON_NAME]"
click at [689, 199] on button "Save" at bounding box center [708, 202] width 46 height 30
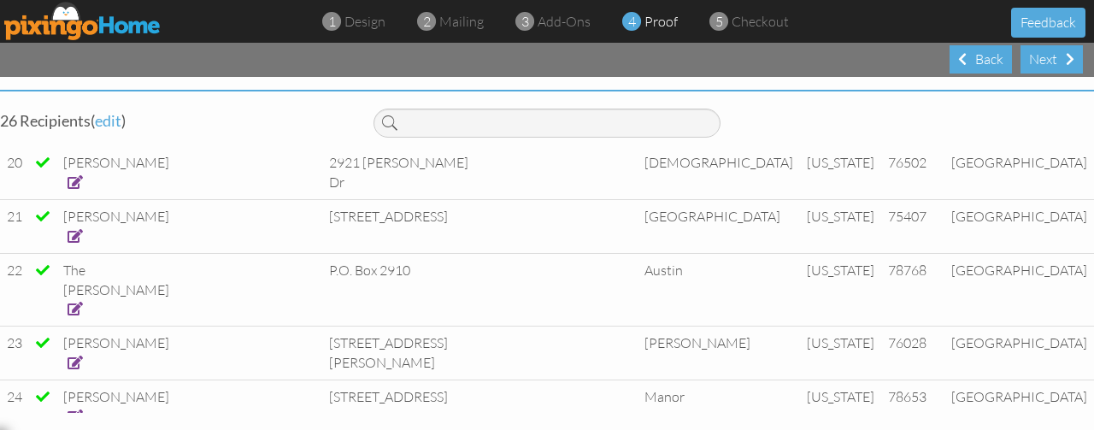
scroll to position [1200, 0]
click at [1043, 36] on button "Feedback" at bounding box center [1048, 23] width 74 height 30
click at [1043, 64] on div "Next" at bounding box center [1052, 59] width 62 height 28
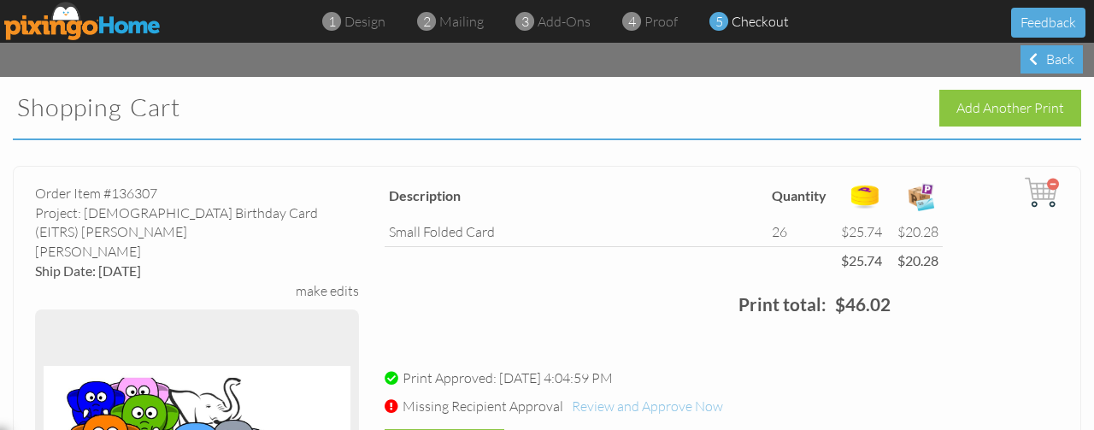
click at [609, 398] on span "Review and Approve Now" at bounding box center [647, 405] width 151 height 17
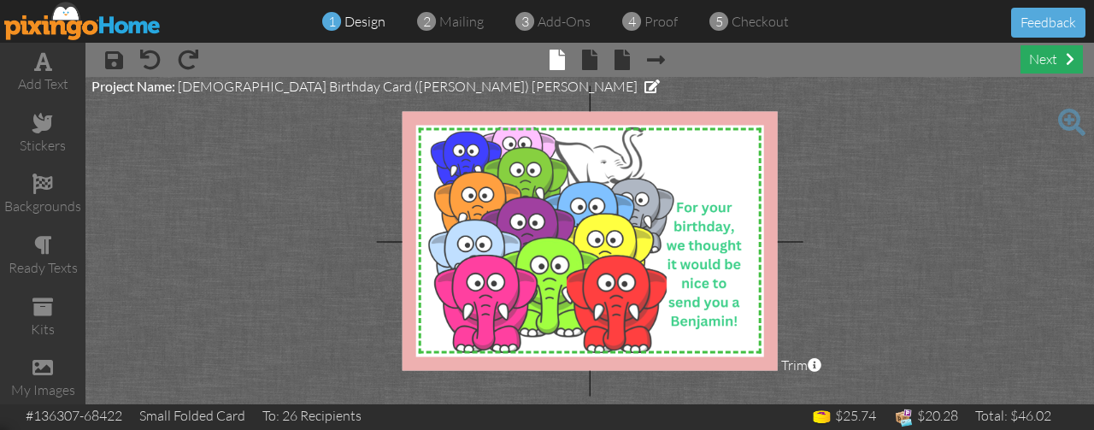
click at [1043, 62] on div "next" at bounding box center [1052, 59] width 62 height 28
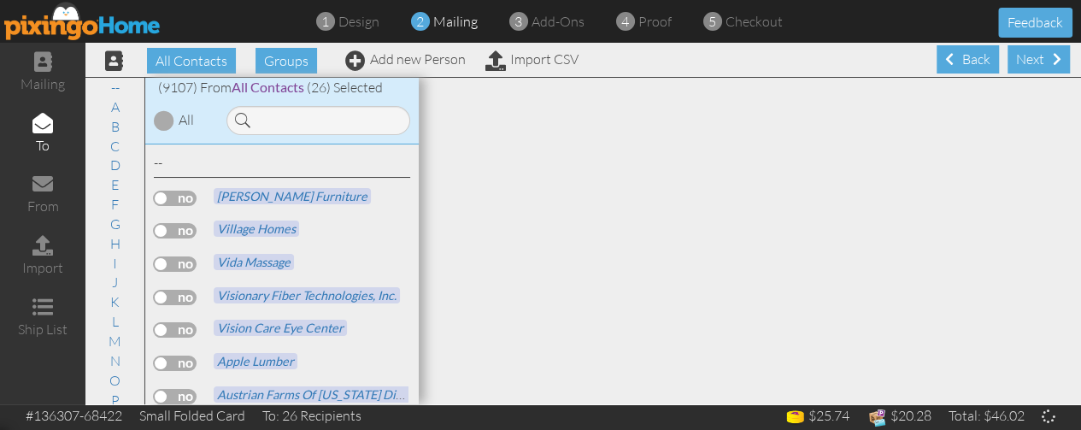
click at [1053, 62] on span at bounding box center [1057, 59] width 9 height 14
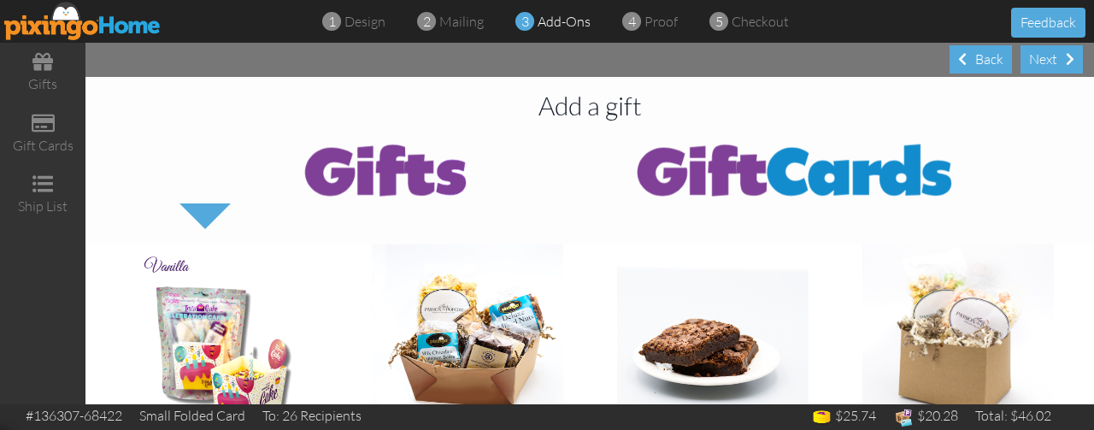
click at [1043, 62] on div "Next" at bounding box center [1052, 59] width 62 height 28
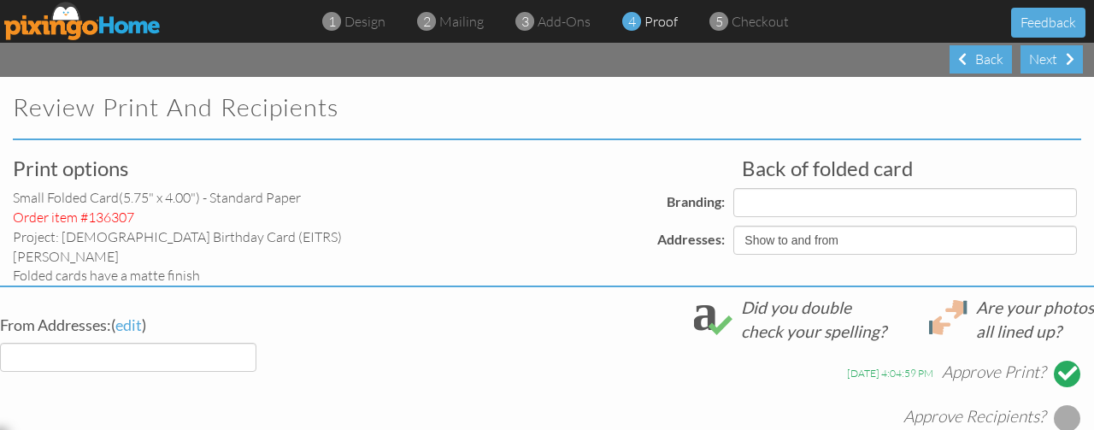
select select "object:260414"
select select "object:260411"
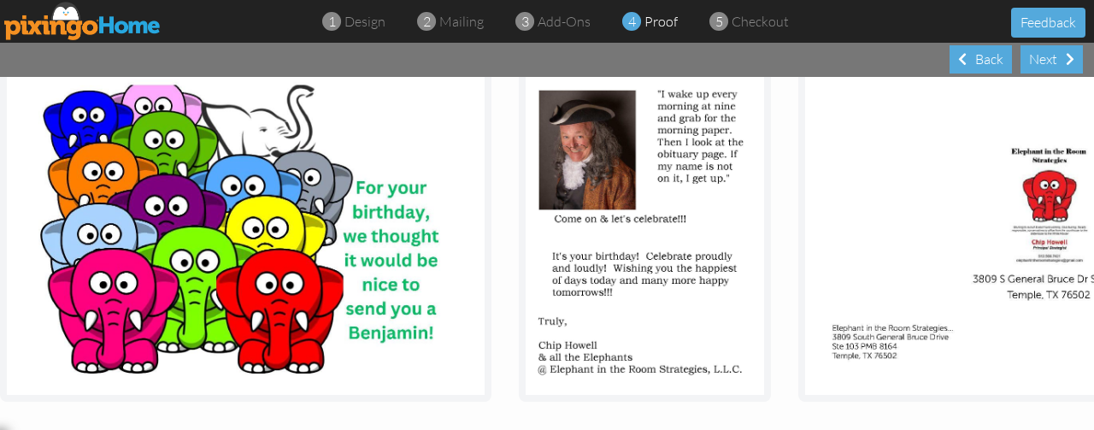
scroll to position [595, 0]
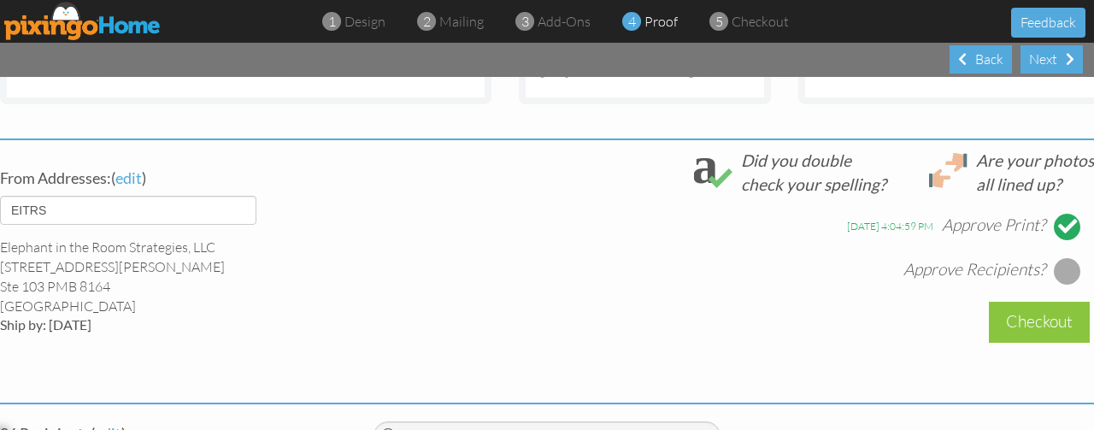
click at [1054, 268] on div at bounding box center [1067, 270] width 27 height 27
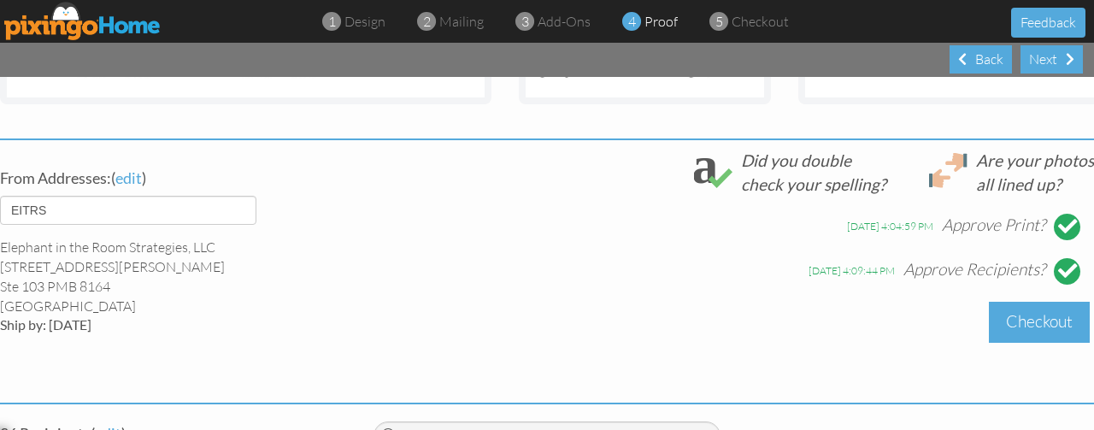
click at [1022, 327] on div "Checkout" at bounding box center [1039, 322] width 101 height 40
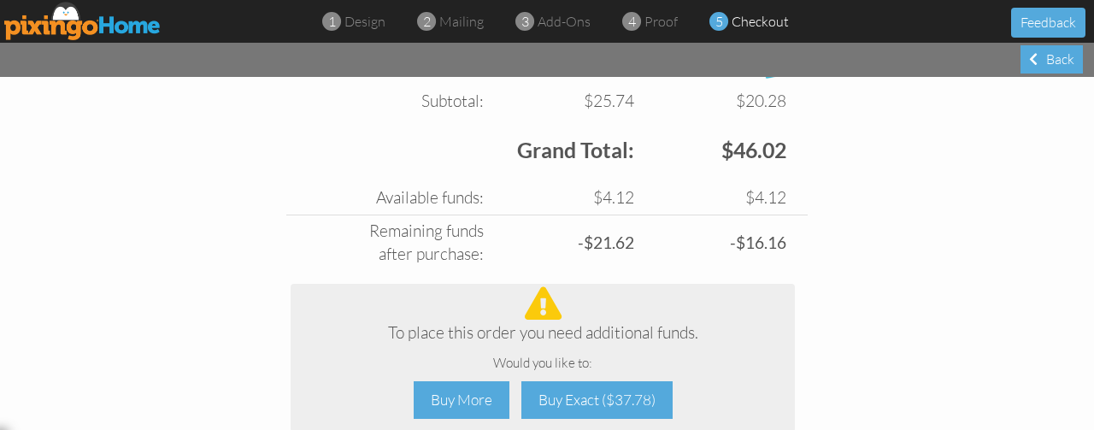
scroll to position [691, 0]
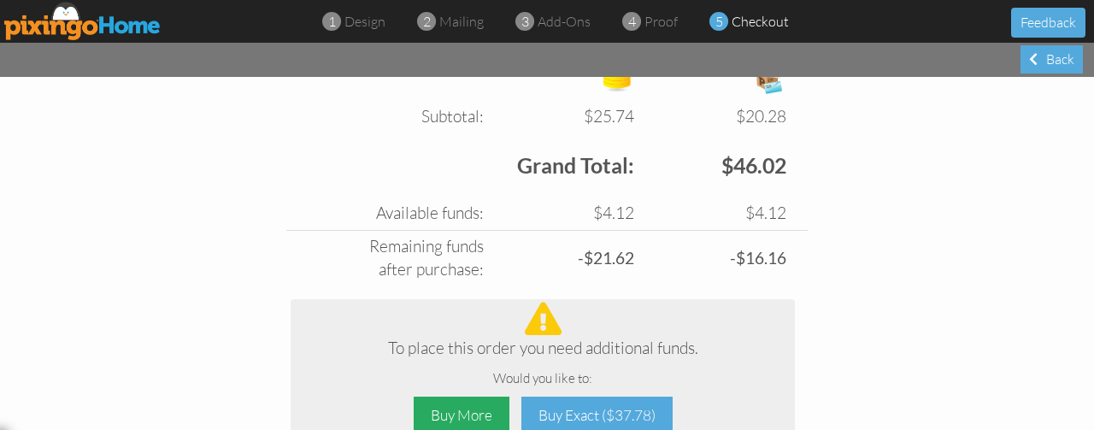
click at [479, 397] on div "Buy More" at bounding box center [462, 416] width 96 height 38
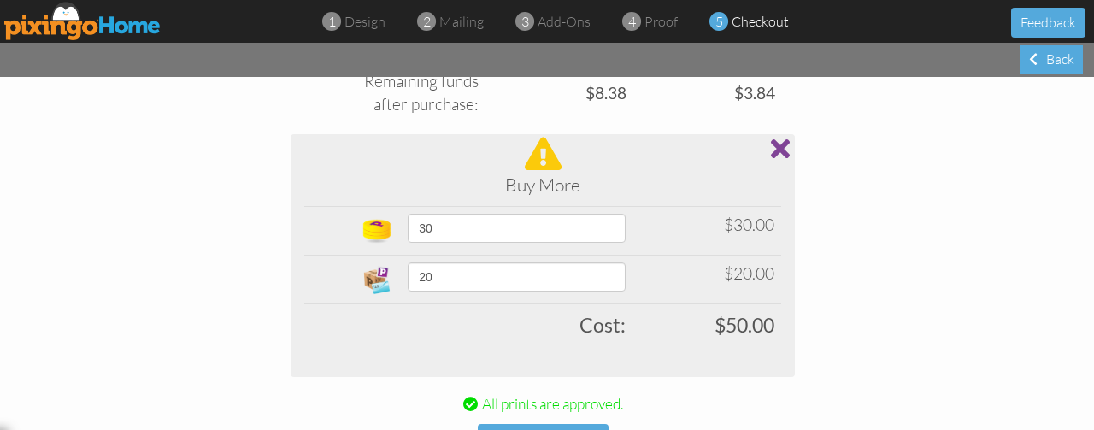
scroll to position [945, 0]
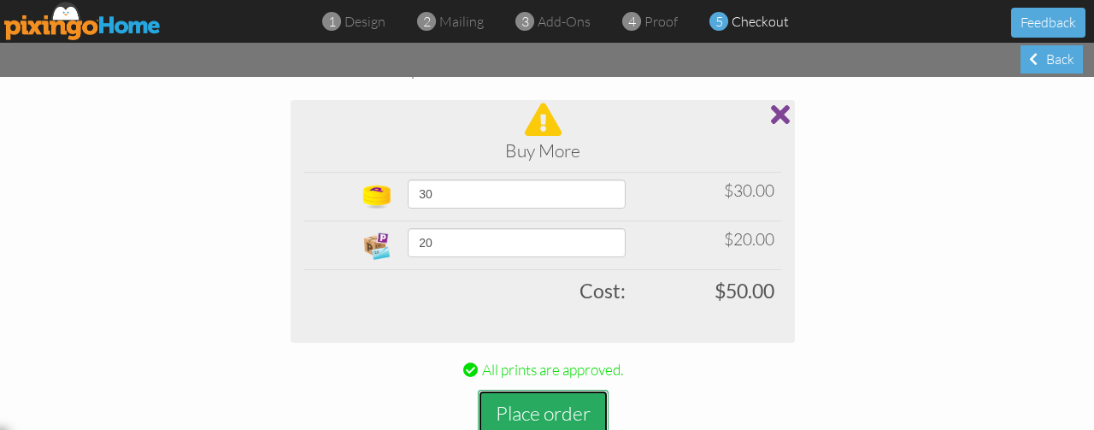
click at [548, 390] on button "Place order" at bounding box center [543, 413] width 131 height 47
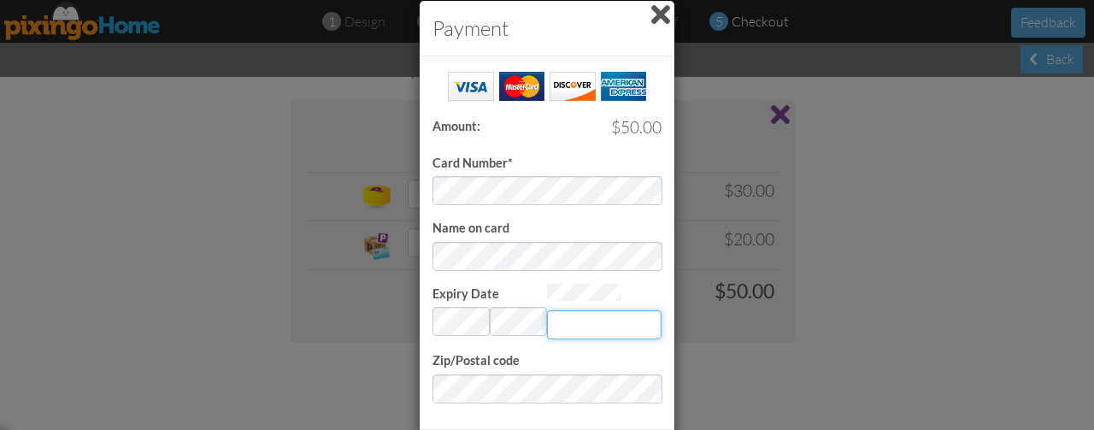
type input "721"
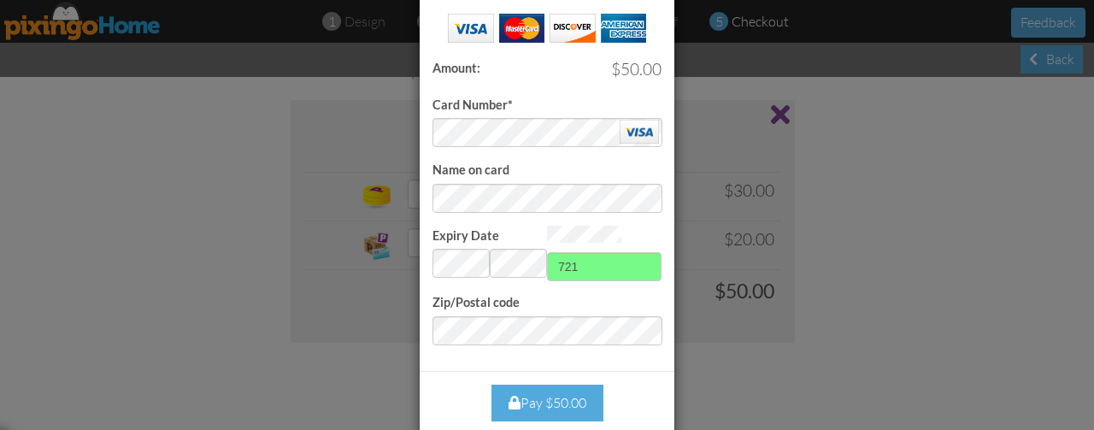
click at [566, 386] on div "Pay $50.00" at bounding box center [548, 403] width 112 height 37
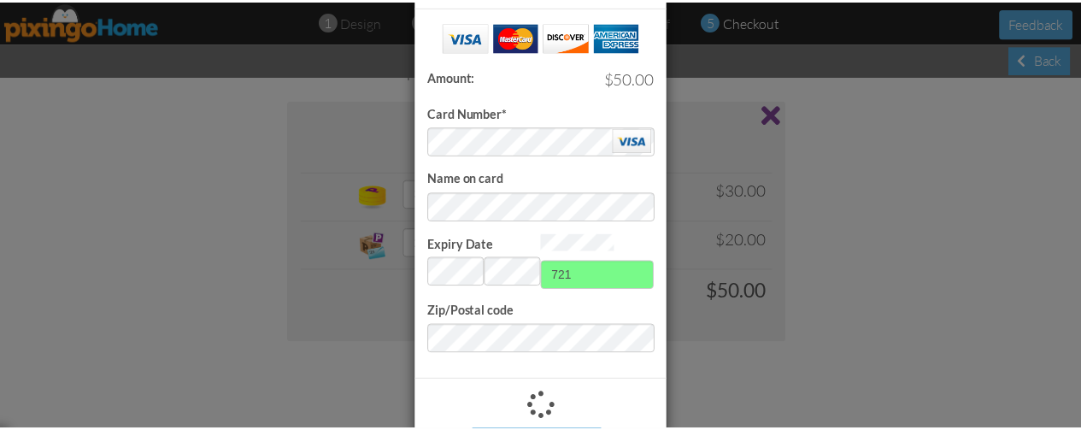
scroll to position [0, 0]
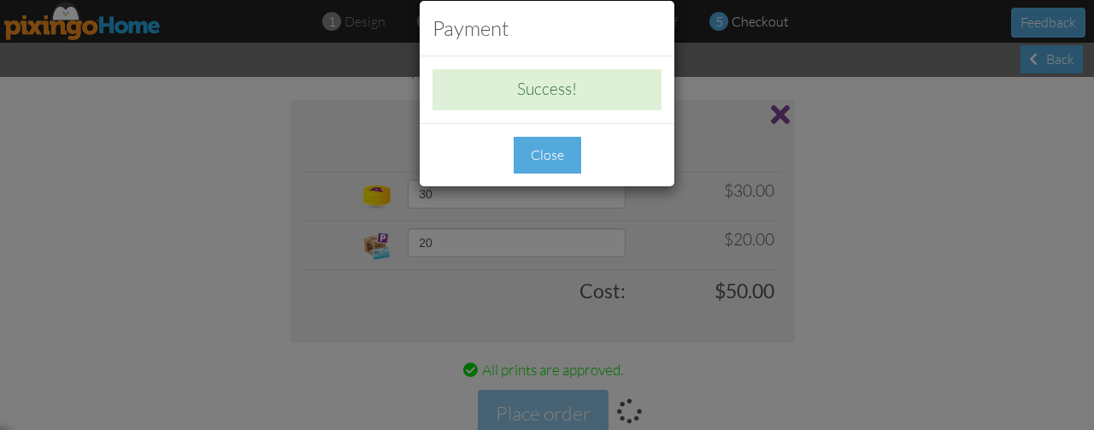
click at [557, 161] on div "Close" at bounding box center [548, 155] width 68 height 37
